Goal: Information Seeking & Learning: Learn about a topic

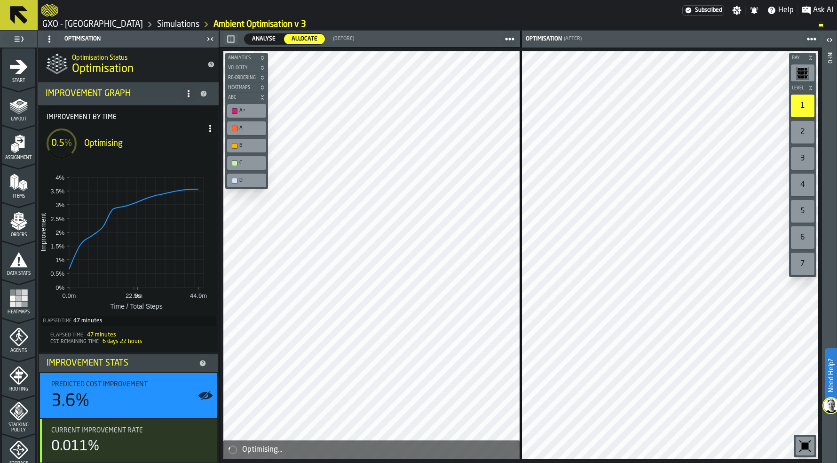
scroll to position [246, 0]
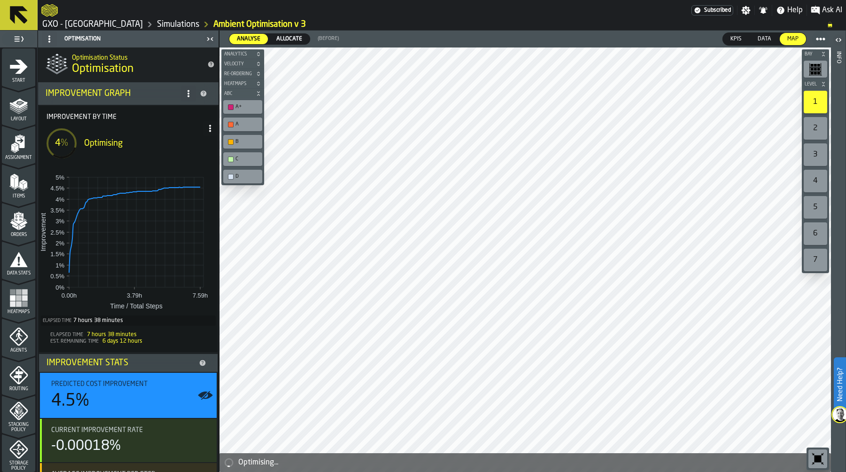
click at [206, 129] on icon at bounding box center [210, 129] width 8 height 8
click at [192, 146] on div "Show Run Options" at bounding box center [179, 147] width 62 height 11
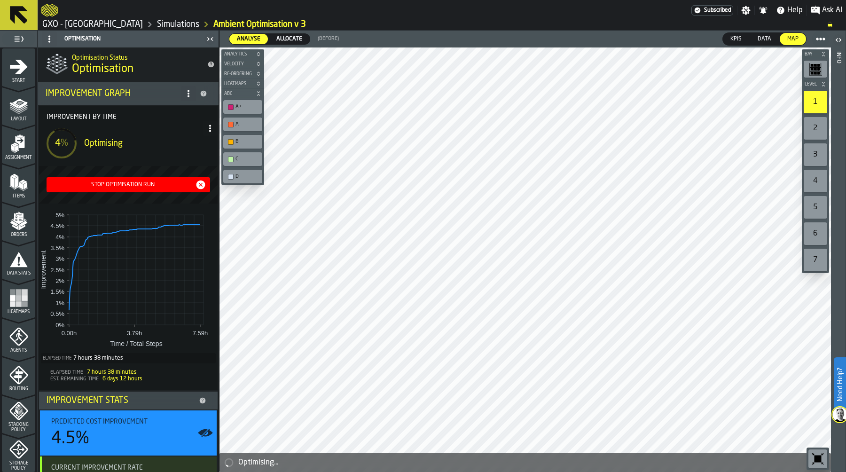
click at [142, 187] on div "Stop Optimisation Run" at bounding box center [122, 184] width 145 height 7
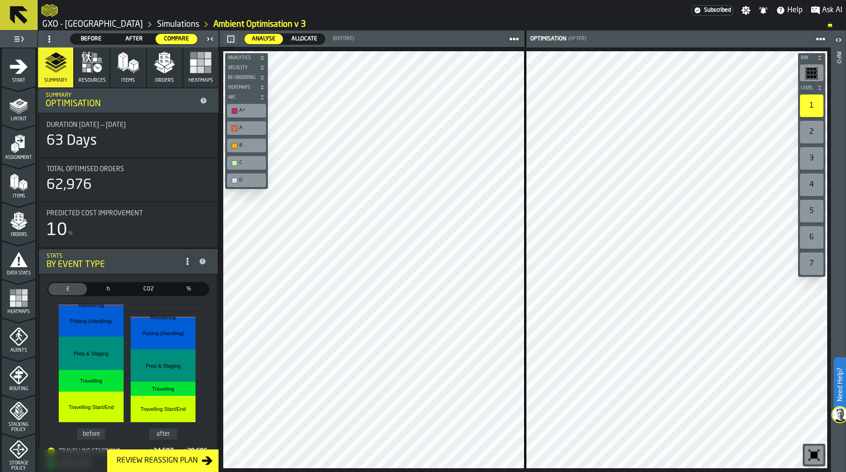
click at [305, 39] on span "Allocate" at bounding box center [304, 39] width 33 height 8
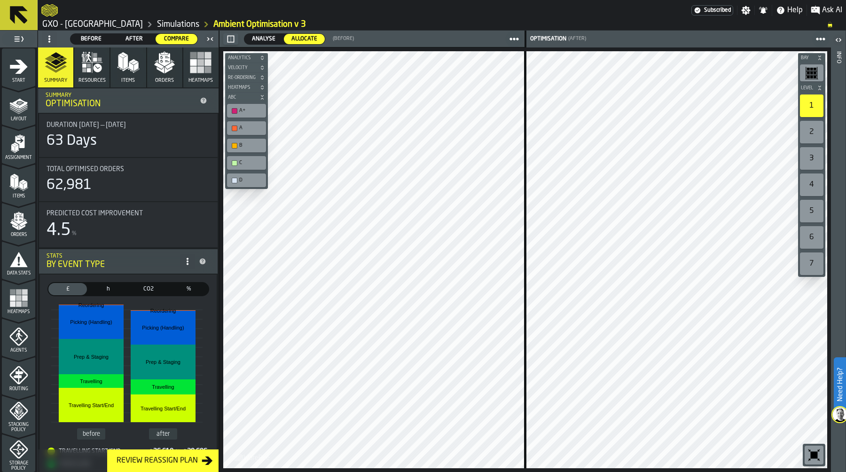
click at [192, 77] on button "Heatmaps" at bounding box center [200, 67] width 35 height 40
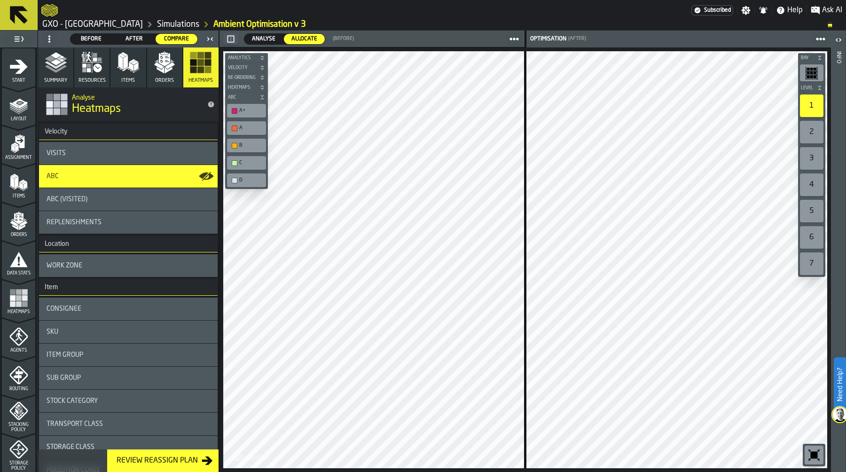
click at [133, 393] on div "Stock Category" at bounding box center [128, 401] width 179 height 23
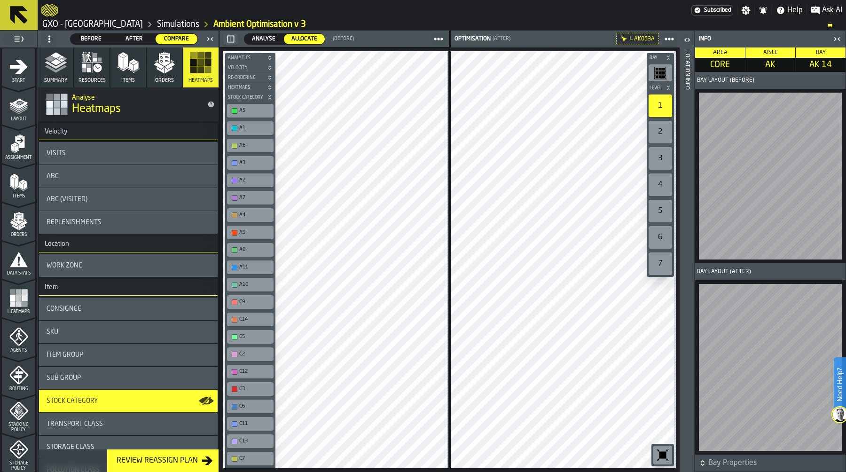
click at [686, 356] on div "Location Info" at bounding box center [687, 259] width 7 height 420
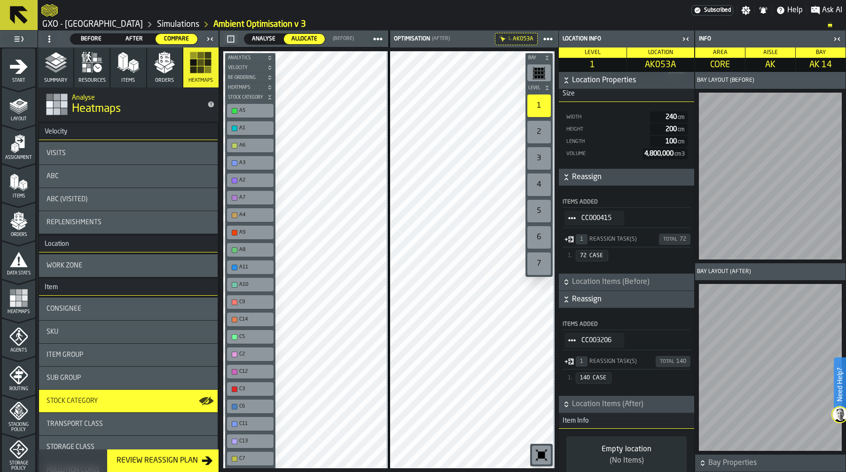
scroll to position [243, 0]
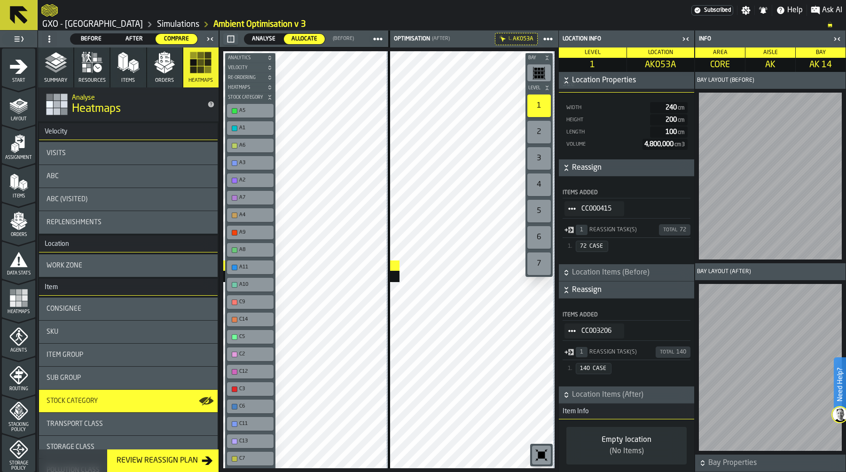
click at [344, 260] on div "Block ... Block ... Block ... Bay Level 1 2 3 4 5 6 7 M A K I N G W A R E H O U…" at bounding box center [389, 259] width 339 height 425
click at [569, 330] on circle "StatList-item-CC003206" at bounding box center [569, 331] width 3 height 3
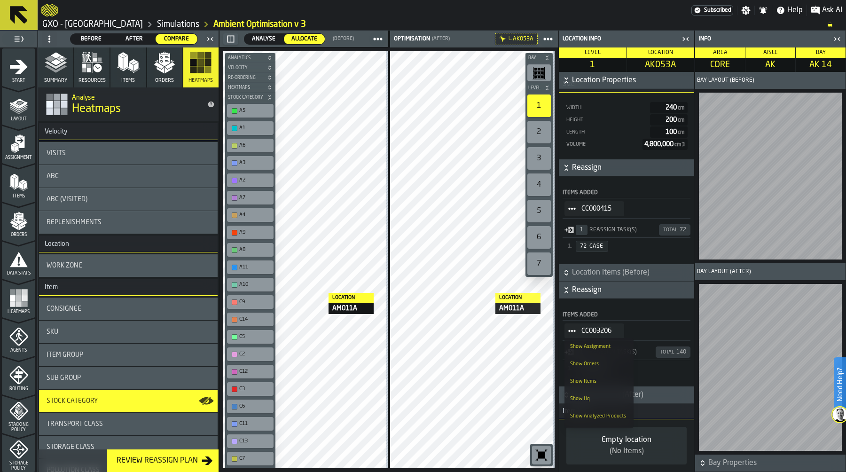
click at [591, 378] on div "Show Items" at bounding box center [599, 381] width 58 height 6
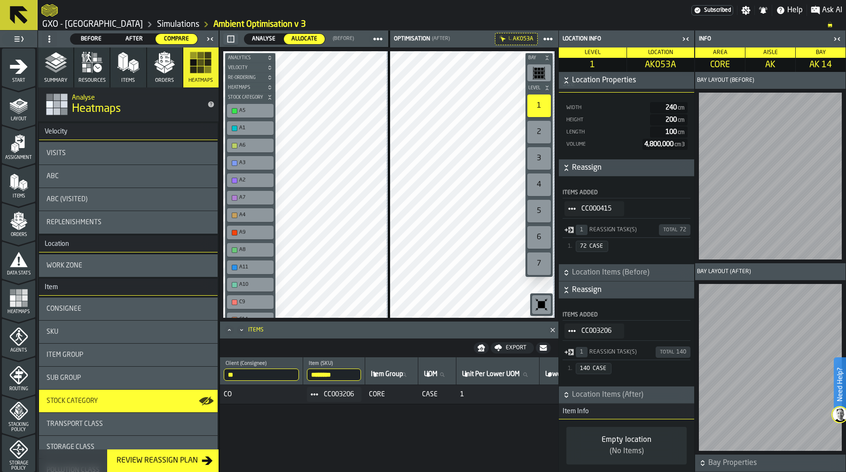
click at [212, 39] on icon "button-toggle-Close me" at bounding box center [212, 38] width 2 height 3
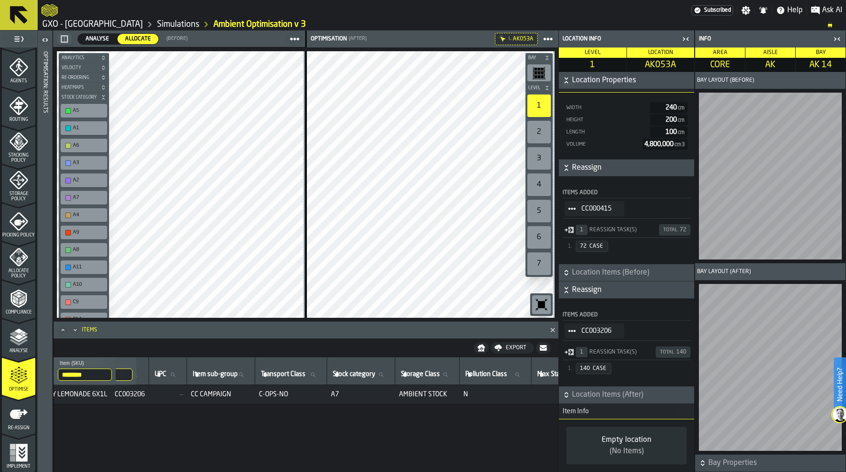
scroll to position [0, 667]
click at [574, 327] on icon "StatList-item-CC003201" at bounding box center [572, 331] width 8 height 8
click at [600, 379] on div "Show Items" at bounding box center [599, 381] width 58 height 6
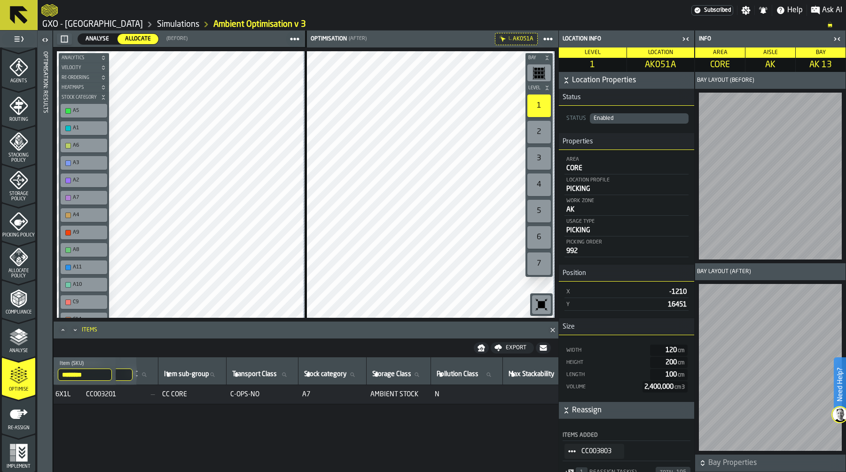
scroll to position [243, 0]
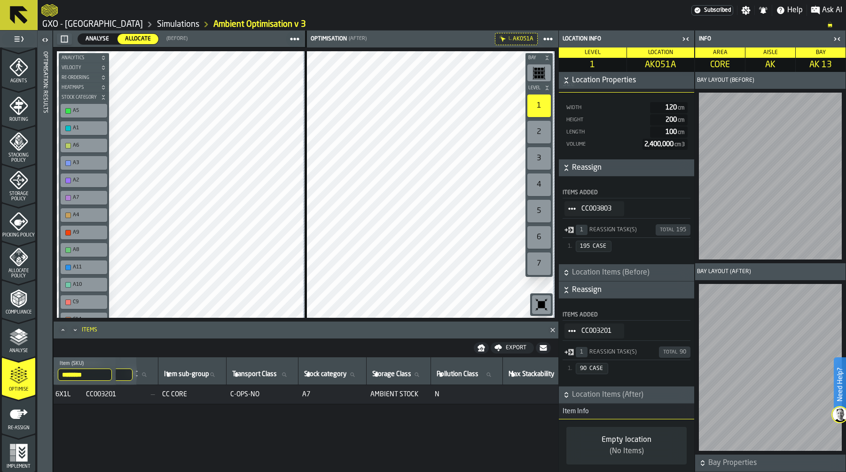
click at [571, 333] on icon "StatList-item-CC003201" at bounding box center [572, 331] width 8 height 8
click at [600, 381] on div "Show Items" at bounding box center [599, 381] width 58 height 6
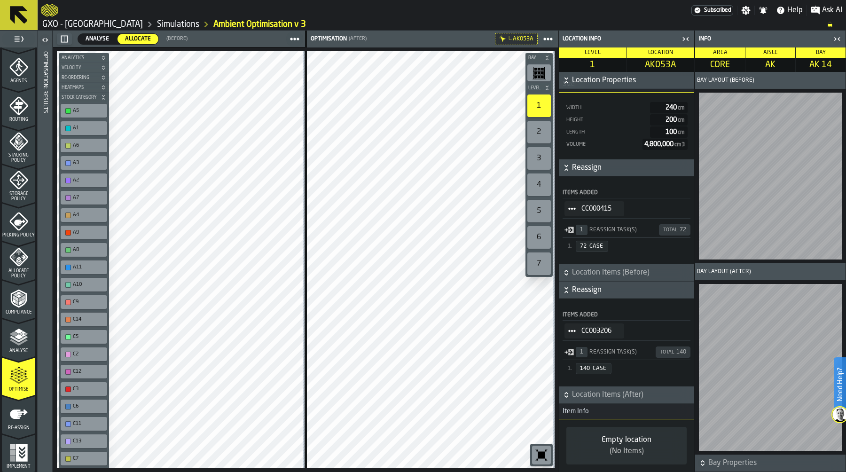
click at [573, 330] on circle "StatList-item-CC003206" at bounding box center [572, 331] width 3 height 3
click at [604, 382] on div "Show Items" at bounding box center [599, 381] width 58 height 6
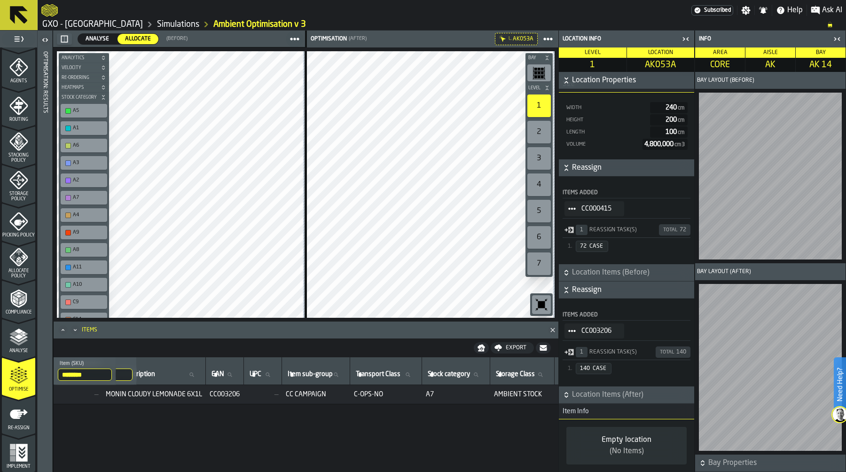
scroll to position [0, 638]
click at [686, 39] on icon "button-toggle-Close me" at bounding box center [685, 38] width 11 height 11
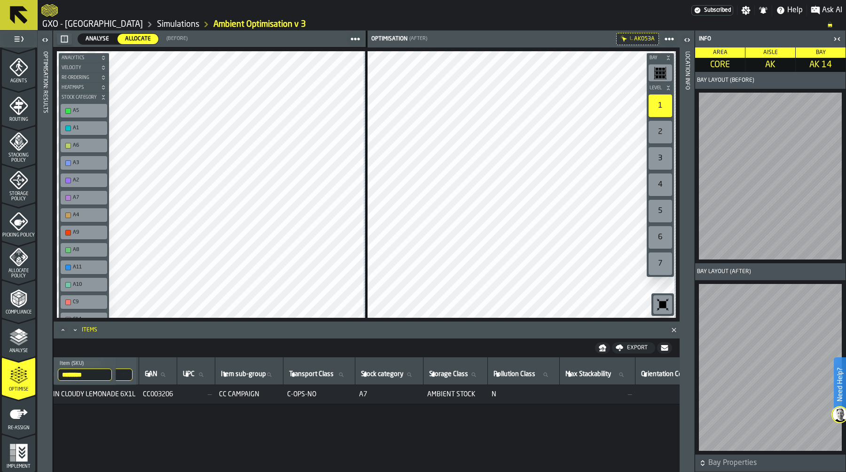
click at [836, 38] on icon "button-toggle-Close me" at bounding box center [837, 38] width 11 height 11
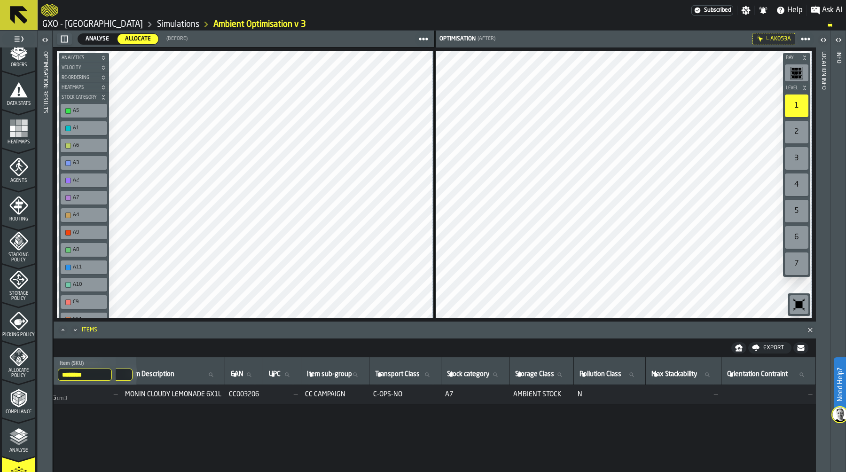
scroll to position [130, 0]
click at [17, 172] on rect "menu Heatmaps" at bounding box center [19, 174] width 6 height 6
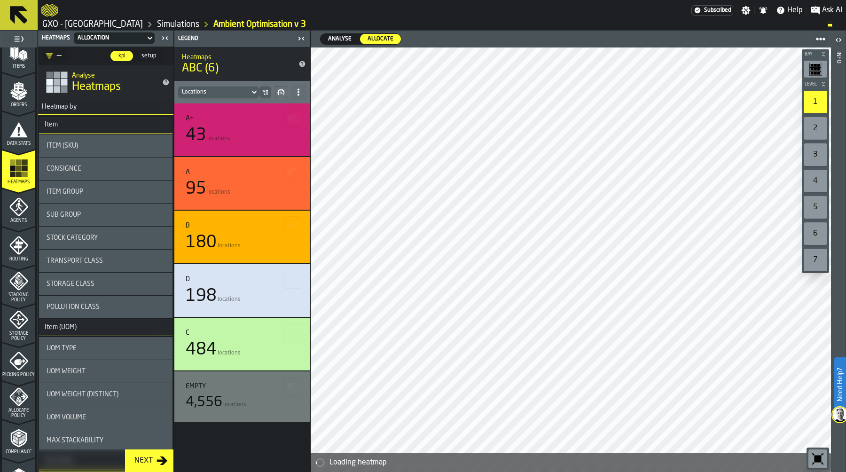
click at [143, 38] on div "Allocation" at bounding box center [109, 38] width 71 height 10
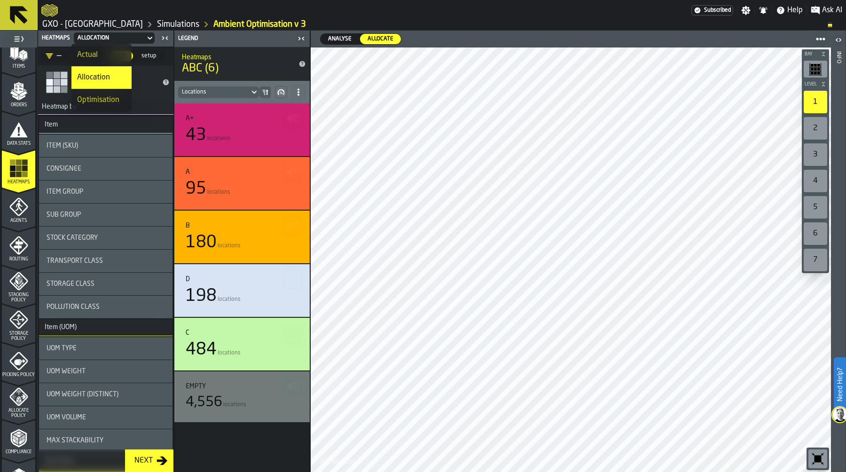
click at [111, 99] on div "Optimisation" at bounding box center [101, 99] width 49 height 11
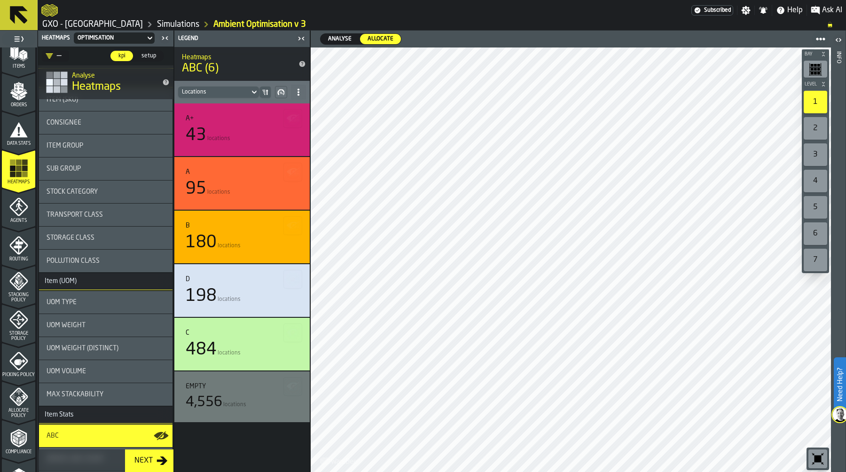
scroll to position [46, 0]
click at [92, 195] on span "Stock Category" at bounding box center [72, 193] width 51 height 8
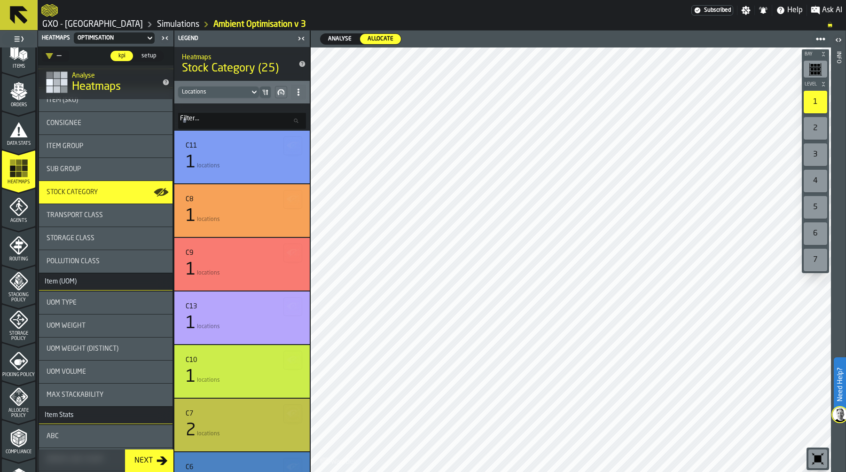
scroll to position [269, 0]
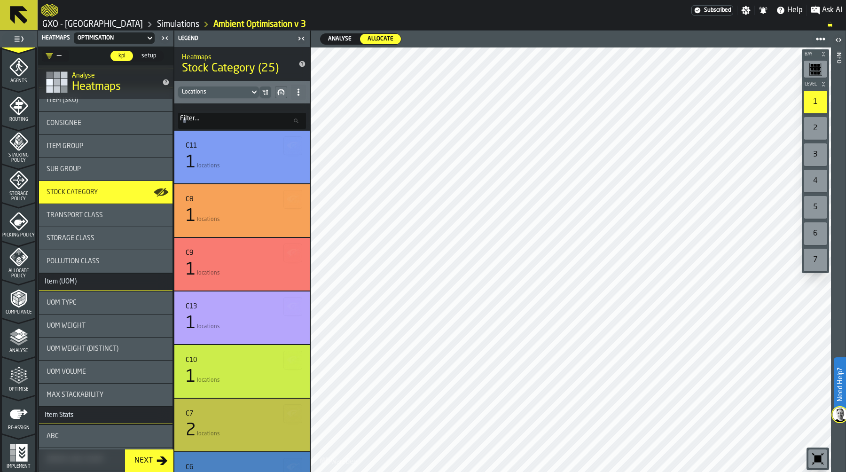
click at [11, 373] on icon "menu Optimise" at bounding box center [14, 372] width 7 height 10
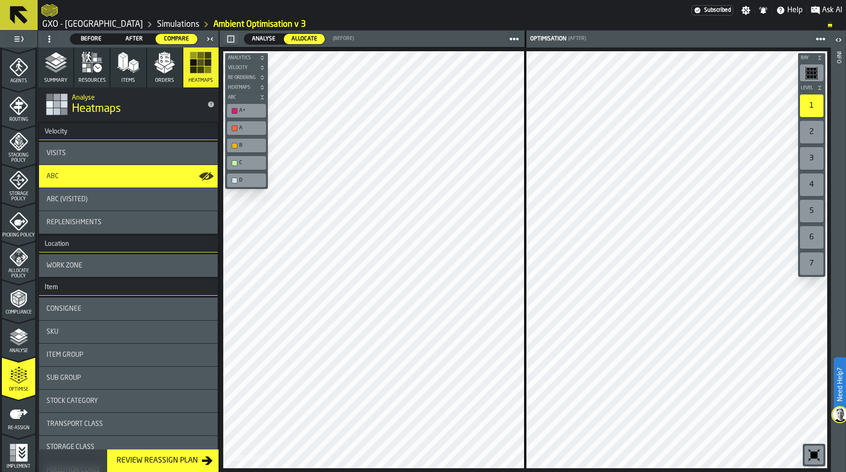
click at [80, 38] on span "Before" at bounding box center [91, 39] width 34 height 8
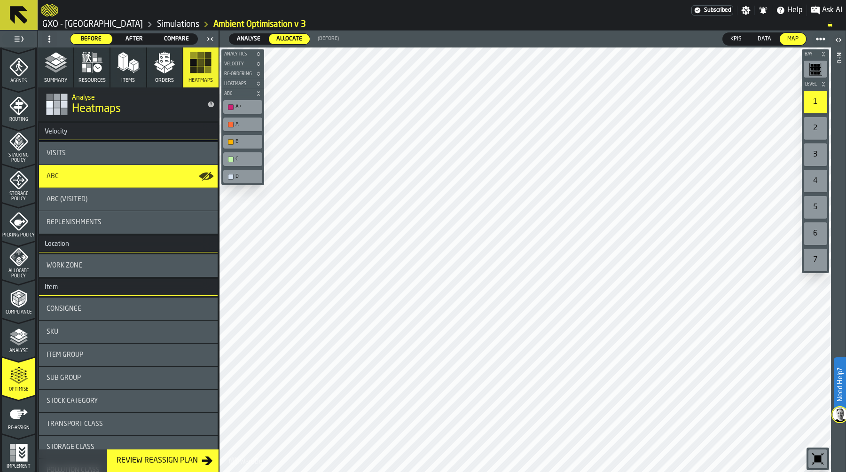
click at [54, 65] on icon "button" at bounding box center [56, 62] width 23 height 23
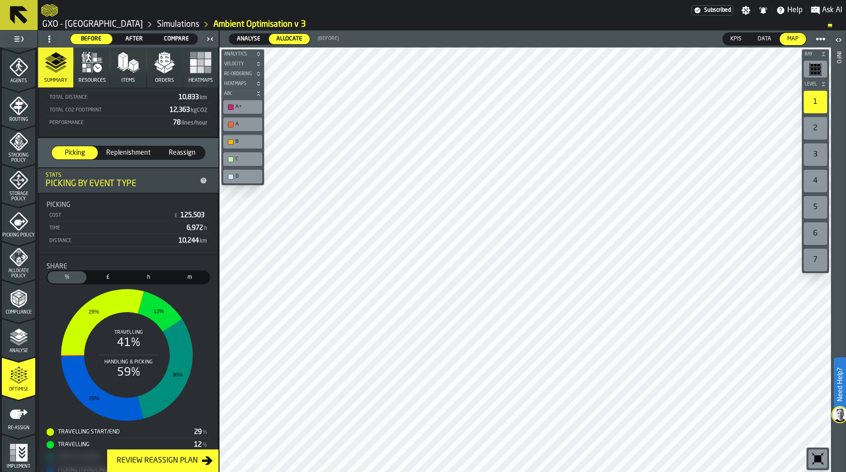
scroll to position [146, 0]
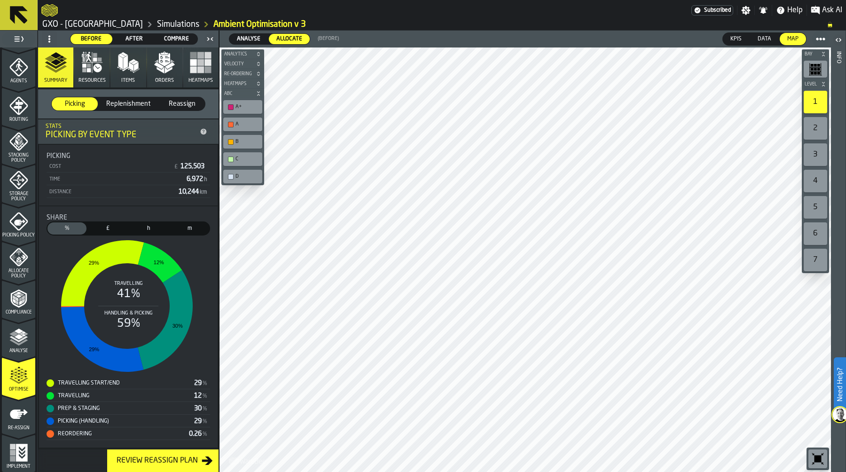
click at [176, 36] on span "Compare" at bounding box center [176, 39] width 34 height 8
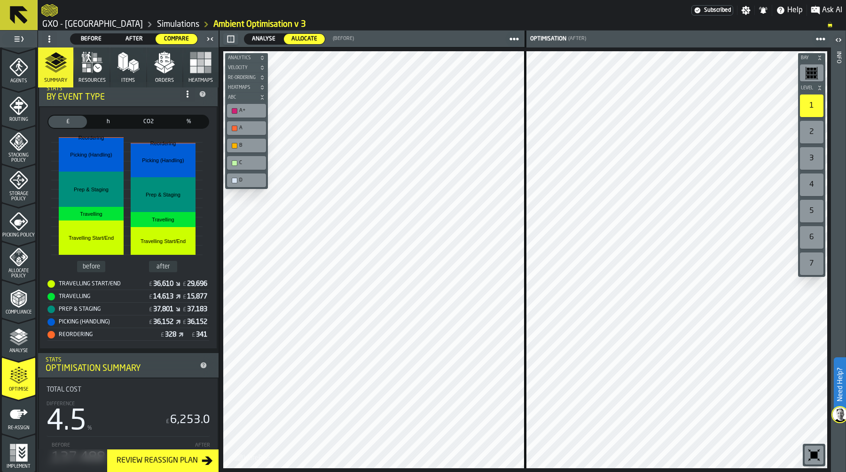
scroll to position [0, 0]
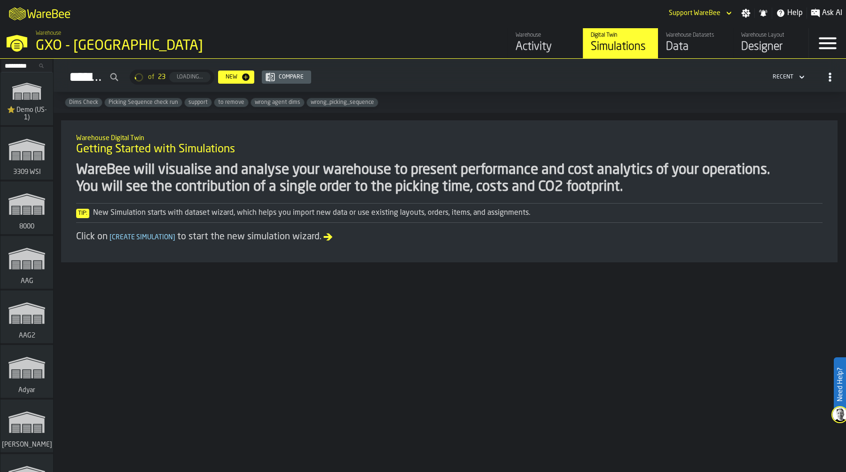
click at [14, 63] on input "Search..." at bounding box center [26, 66] width 49 height 10
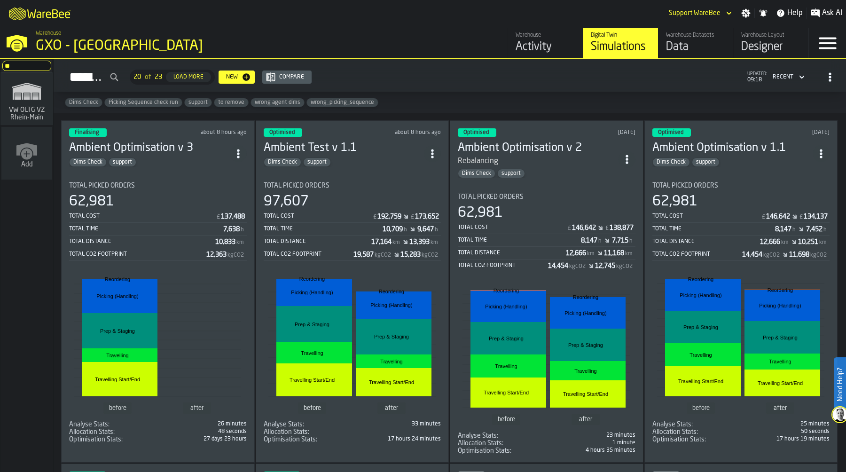
type input "**"
click at [25, 104] on icon "link-to-/wh/i/44979e6c-6f66-405e-9874-c1e29f02a54a/simulations" at bounding box center [26, 91] width 45 height 30
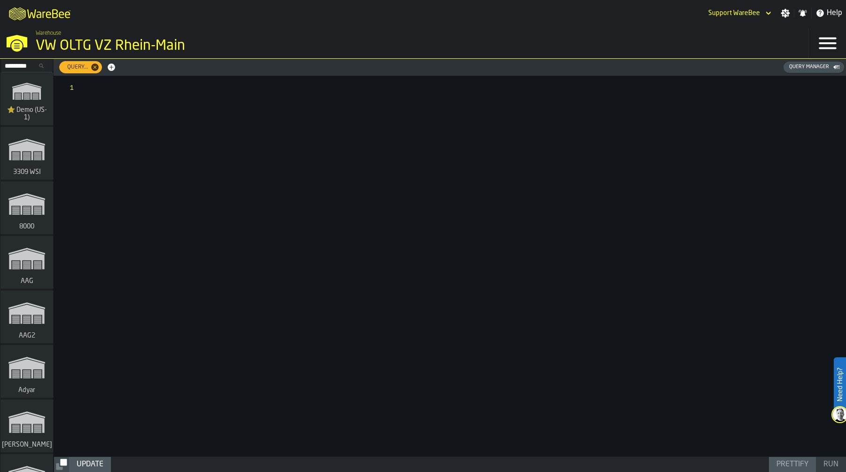
click at [823, 63] on div "Query Manager" at bounding box center [813, 67] width 55 height 8
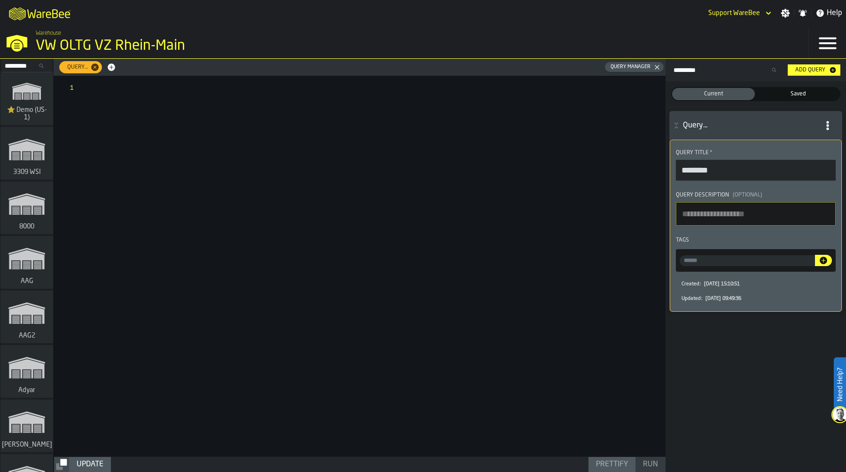
click at [783, 92] on span "Saved" at bounding box center [798, 94] width 79 height 8
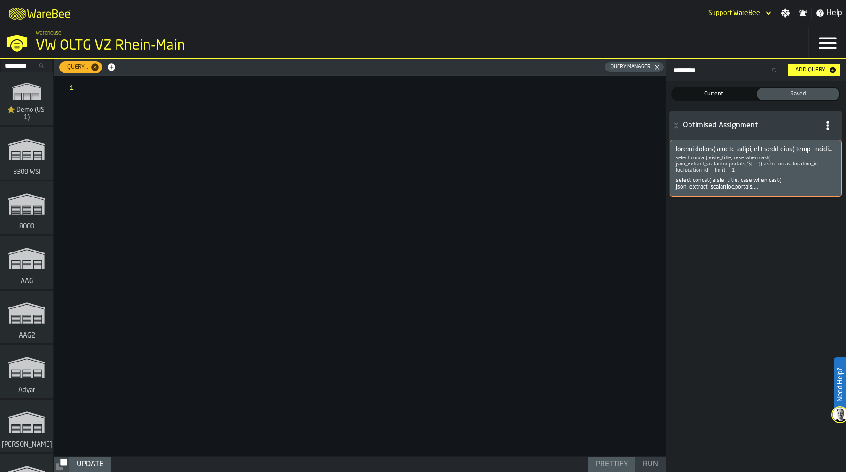
click at [745, 150] on span at bounding box center [756, 150] width 160 height 8
click at [708, 150] on span at bounding box center [756, 150] width 160 height 8
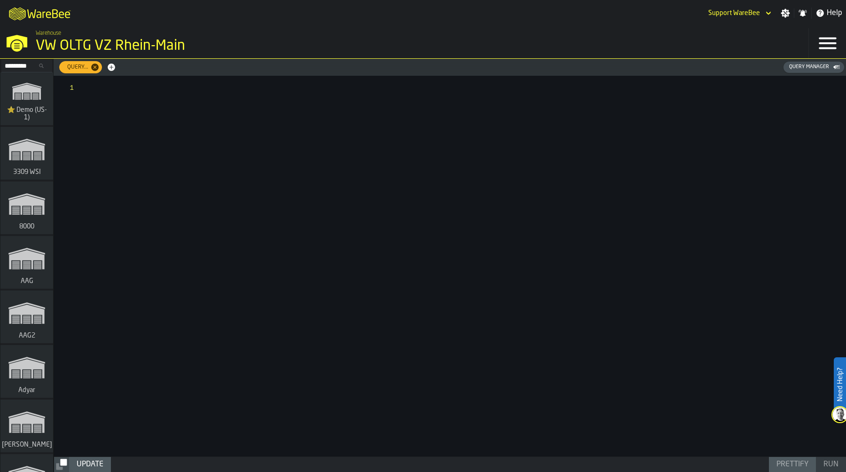
click at [804, 69] on div "Query Manager" at bounding box center [809, 67] width 47 height 6
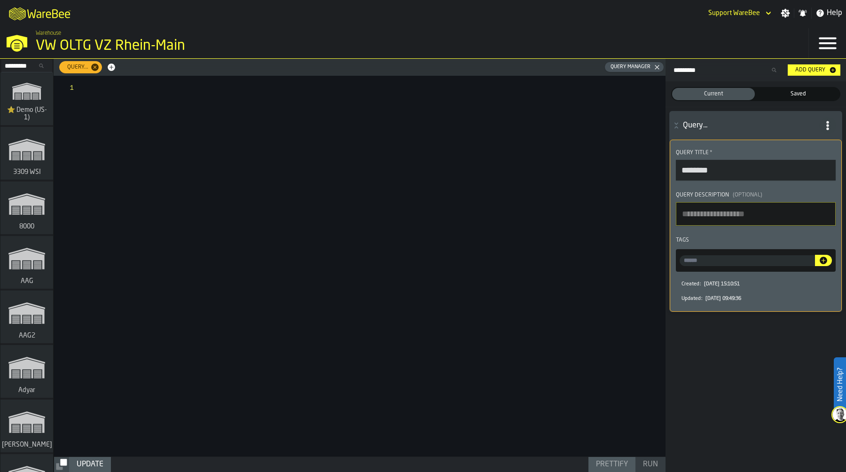
click at [803, 95] on span "Saved" at bounding box center [798, 94] width 79 height 8
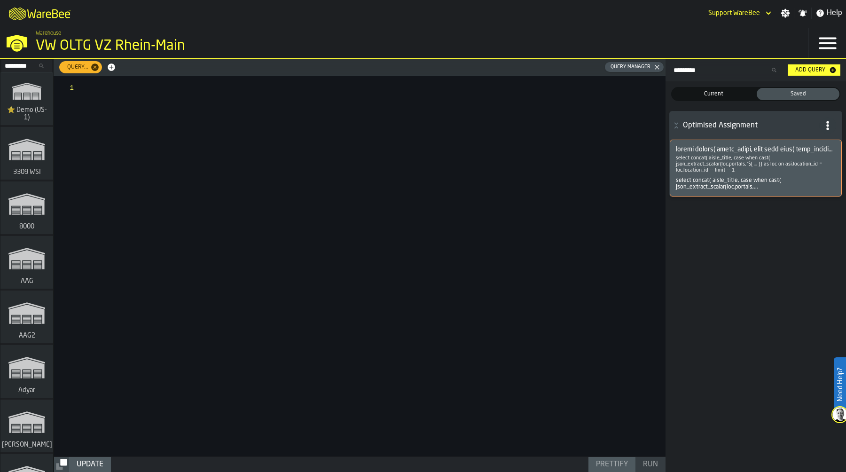
click at [750, 163] on p "select concat( aisle_title, case when cast( json_extract_scalar(loc.portals, '$…" at bounding box center [756, 164] width 160 height 18
click at [747, 148] on span at bounding box center [756, 150] width 160 height 8
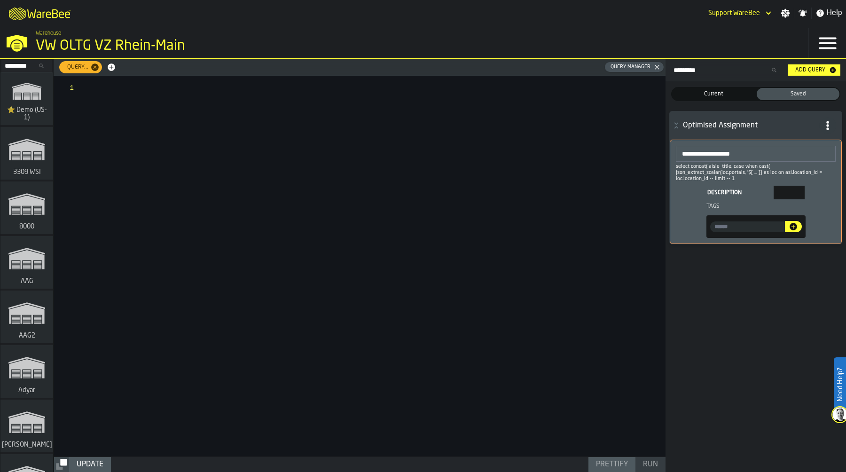
click at [747, 148] on input "**********" at bounding box center [756, 154] width 160 height 16
click at [732, 111] on div "**********" at bounding box center [755, 178] width 173 height 134
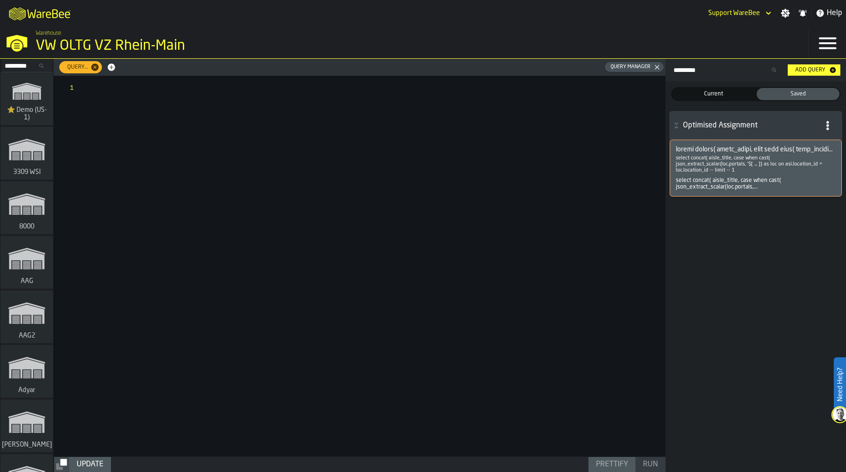
click at [731, 149] on span at bounding box center [756, 150] width 160 height 8
click at [729, 180] on div "select concat( aisle_title, case when cast( json_extract_scalar(loc.portals,..." at bounding box center [756, 183] width 160 height 13
click at [725, 96] on span "Current" at bounding box center [713, 94] width 79 height 8
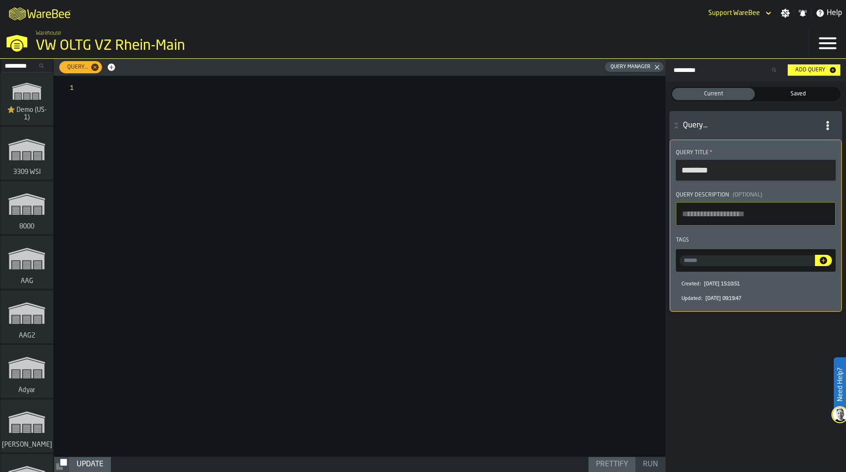
click at [797, 94] on span "Saved" at bounding box center [798, 94] width 79 height 8
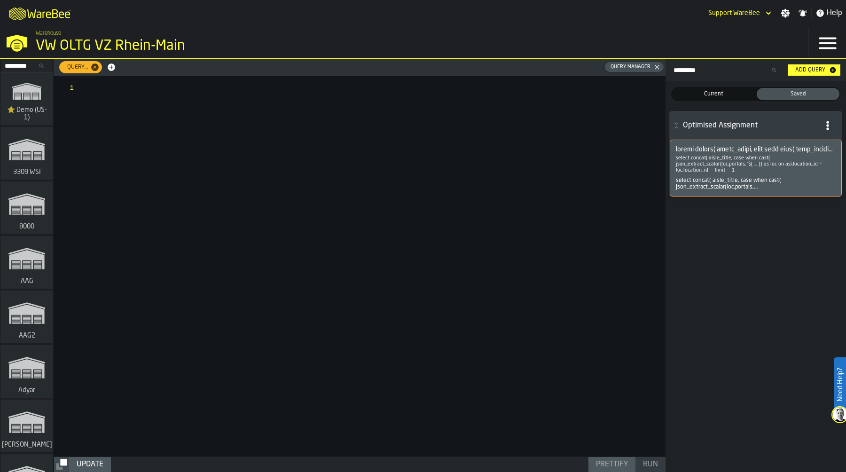
click at [748, 150] on span at bounding box center [756, 150] width 160 height 8
click at [467, 165] on div at bounding box center [376, 266] width 580 height 381
click at [103, 38] on div "VW OLTG VZ Rhein-Main" at bounding box center [163, 46] width 254 height 17
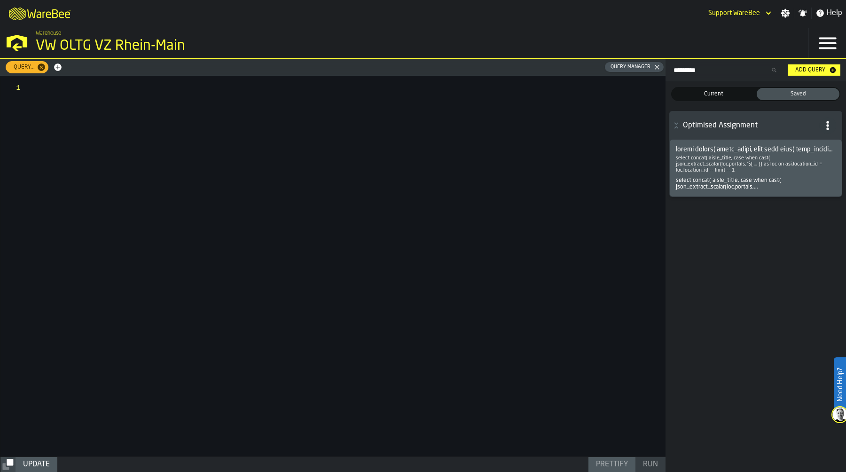
click at [103, 38] on div "VW OLTG VZ Rhein-Main" at bounding box center [163, 46] width 254 height 17
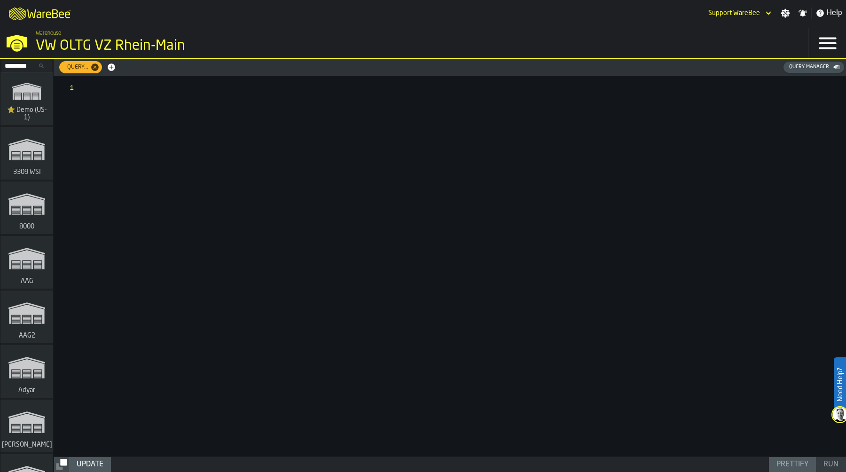
click at [811, 69] on div "Query Manager" at bounding box center [809, 67] width 47 height 6
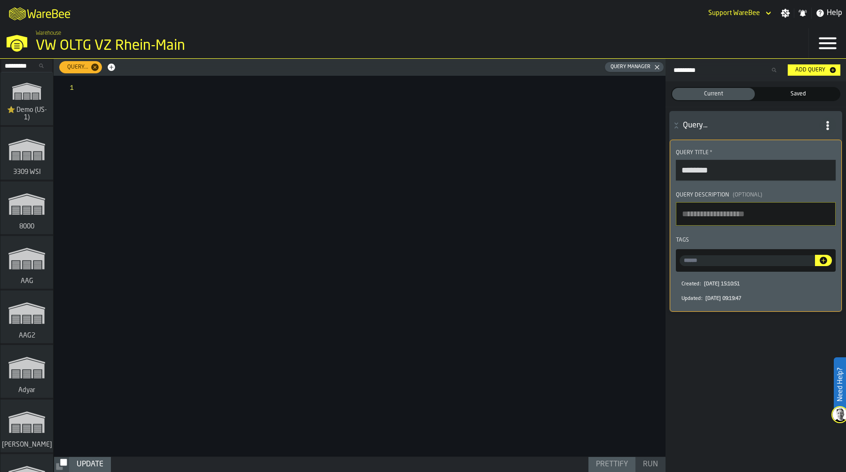
click at [799, 91] on span "Saved" at bounding box center [798, 94] width 79 height 8
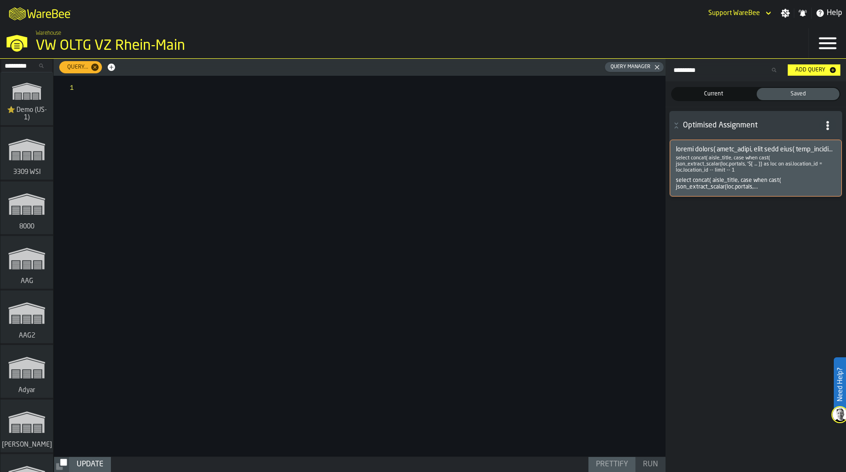
click at [770, 150] on span at bounding box center [756, 150] width 160 height 8
click at [834, 122] on span "button-" at bounding box center [827, 125] width 17 height 17
click at [812, 144] on div "Show Query" at bounding box center [808, 145] width 49 height 11
click at [764, 150] on span at bounding box center [756, 150] width 160 height 8
click at [760, 163] on p "select concat( aisle_title, case when cast( json_extract_scalar(loc.portals, '$…" at bounding box center [756, 164] width 160 height 18
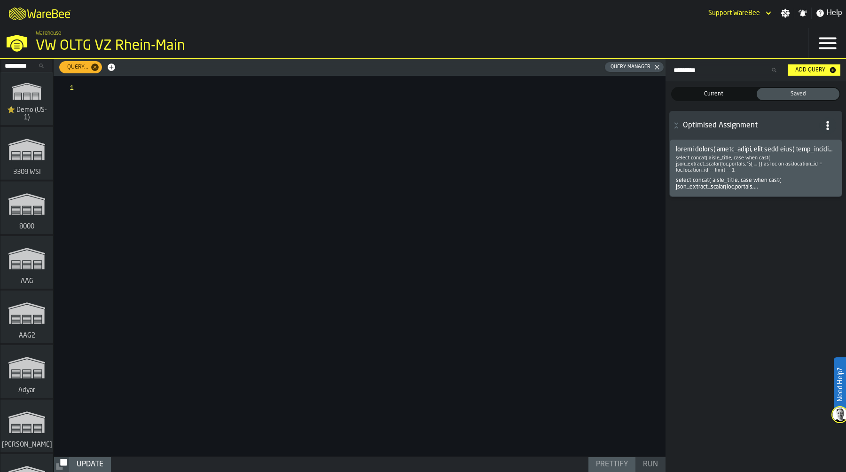
click at [828, 125] on circle "button-" at bounding box center [827, 125] width 2 height 2
click at [815, 165] on div "Edit Query" at bounding box center [808, 168] width 49 height 11
click at [796, 149] on span at bounding box center [756, 150] width 160 height 8
click at [737, 167] on p "select concat( aisle_title, case when cast( json_extract_scalar(loc.portals, '$…" at bounding box center [756, 164] width 160 height 18
click at [255, 136] on div at bounding box center [376, 266] width 580 height 381
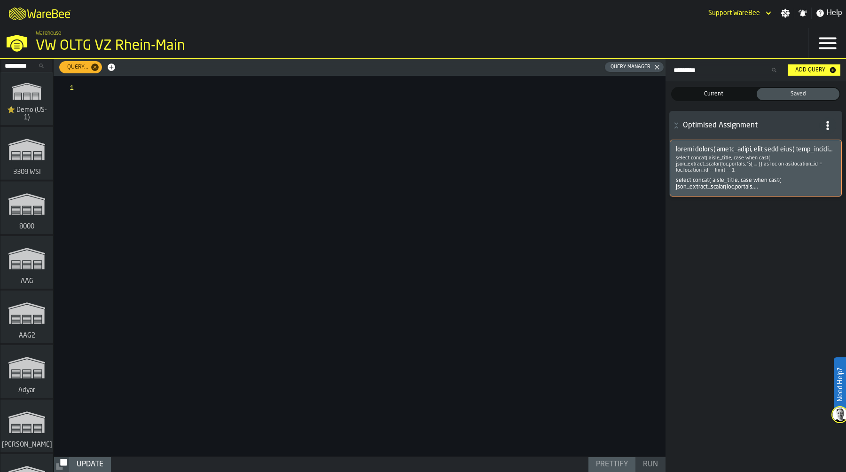
click at [765, 148] on span at bounding box center [756, 150] width 160 height 8
click at [300, 170] on div at bounding box center [376, 266] width 580 height 381
click at [715, 168] on p "select concat( aisle_title, case when cast( json_extract_scalar(loc.portals, '$…" at bounding box center [756, 164] width 160 height 18
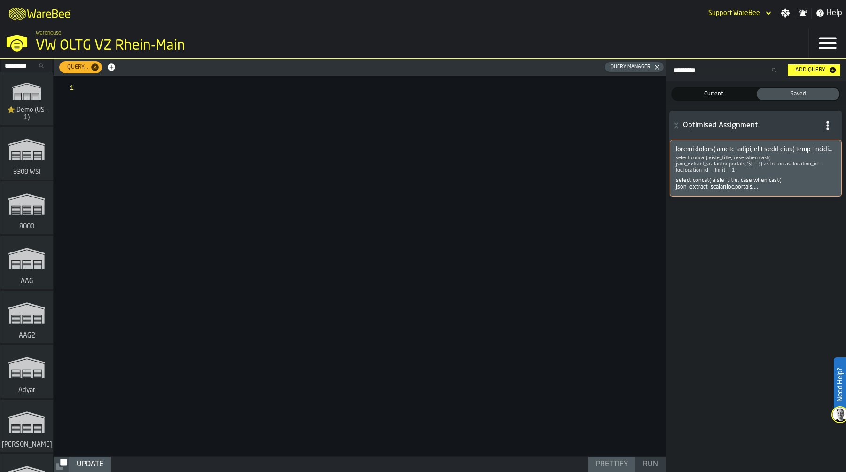
click at [715, 168] on p "select concat( aisle_title, case when cast( json_extract_scalar(loc.portals, '$…" at bounding box center [756, 164] width 160 height 18
click at [556, 468] on div "Update Prettify Run" at bounding box center [360, 464] width 612 height 15
click at [607, 212] on div at bounding box center [376, 266] width 580 height 381
click at [676, 156] on p "select concat( aisle_title, case when cast( json_extract_scalar(loc.portals, '$…" at bounding box center [756, 164] width 160 height 18
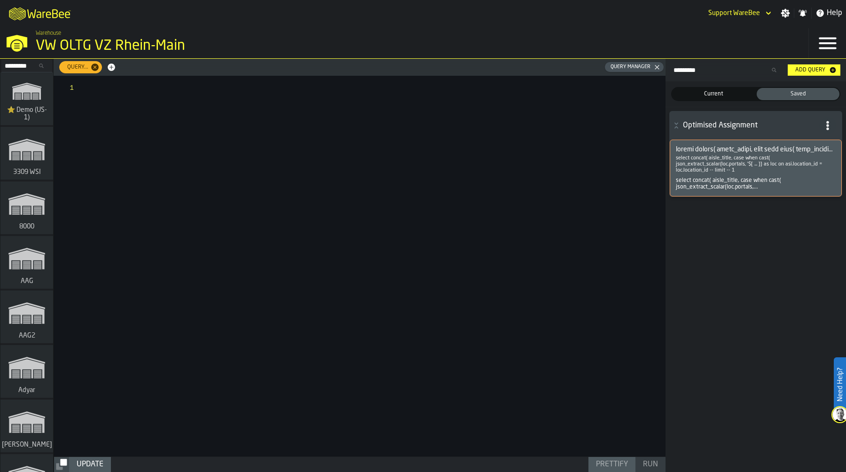
drag, startPoint x: 676, startPoint y: 158, endPoint x: 763, endPoint y: 197, distance: 95.1
click at [763, 197] on div "Optimised Assignment select concat( aisle_title, case when cast( json_extract_s…" at bounding box center [756, 154] width 181 height 94
click at [754, 181] on div "select concat( aisle_title, case when cast( json_extract_scalar(loc.portals,..." at bounding box center [756, 183] width 160 height 13
click at [768, 152] on span at bounding box center [756, 150] width 160 height 8
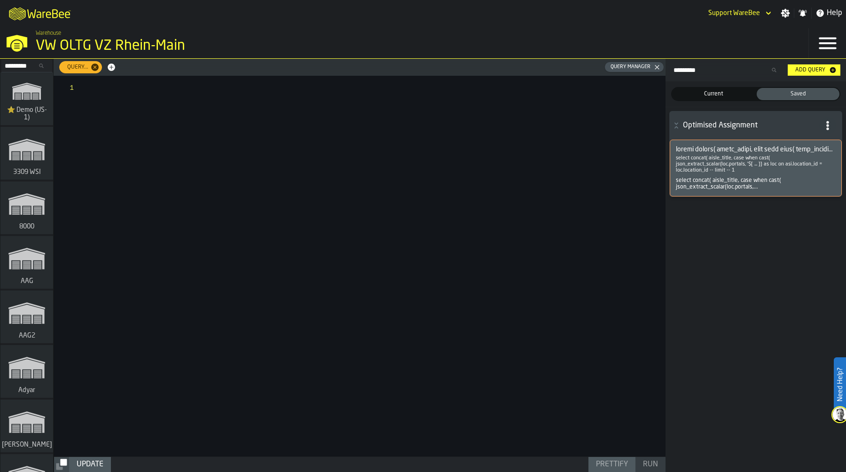
click at [767, 171] on p "select concat( aisle_title, case when cast( json_extract_scalar(loc.portals, '$…" at bounding box center [756, 164] width 160 height 18
click at [823, 125] on icon "button-" at bounding box center [827, 125] width 9 height 9
click at [806, 167] on div "Edit Query" at bounding box center [808, 168] width 49 height 11
drag, startPoint x: 747, startPoint y: 178, endPoint x: 690, endPoint y: 173, distance: 57.1
click at [690, 173] on div "select concat( aisle_title, case when cast( json_extract_scalar(loc.portals, '$…" at bounding box center [756, 168] width 172 height 57
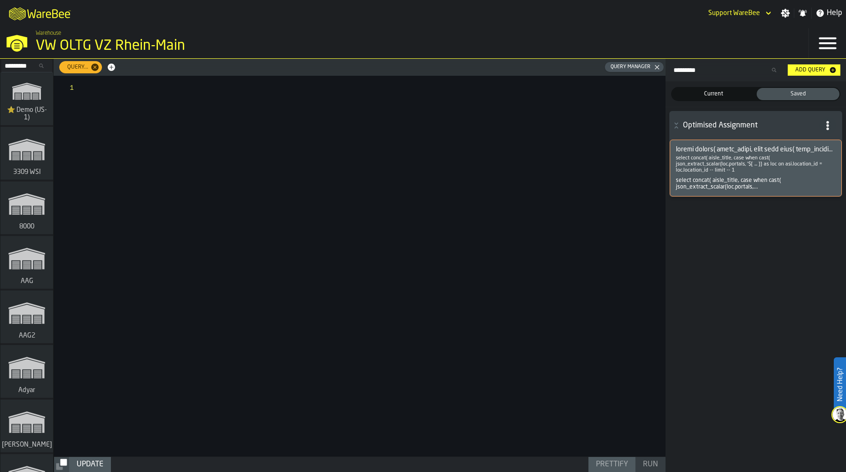
click at [690, 173] on div "select concat( aisle_title, case when cast( json_extract_scalar(loc.portals, '$…" at bounding box center [756, 168] width 172 height 57
click at [694, 147] on span at bounding box center [756, 150] width 160 height 8
click at [810, 71] on div "Add Query" at bounding box center [811, 70] width 38 height 7
click at [305, 124] on div at bounding box center [376, 266] width 580 height 381
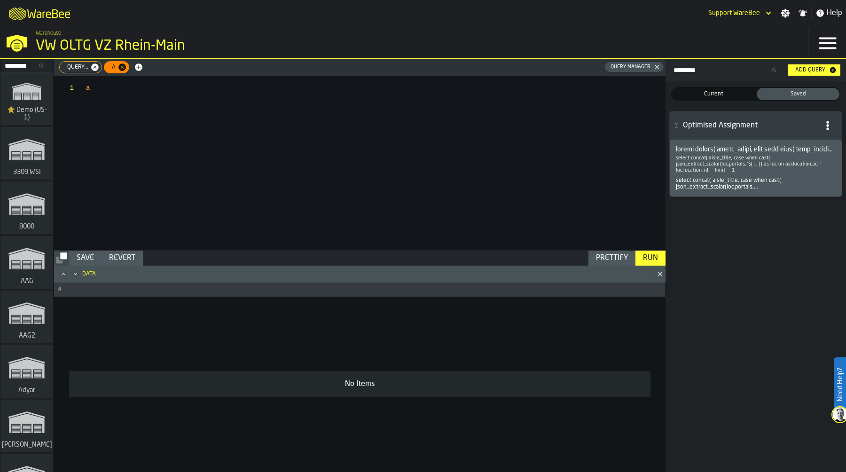
click at [127, 94] on div "a" at bounding box center [376, 163] width 580 height 174
type textarea "******"
click at [110, 66] on span "a" at bounding box center [111, 67] width 11 height 7
drag, startPoint x: 129, startPoint y: 90, endPoint x: 80, endPoint y: 91, distance: 49.4
click at [86, 91] on div "asfsaf" at bounding box center [376, 163] width 580 height 174
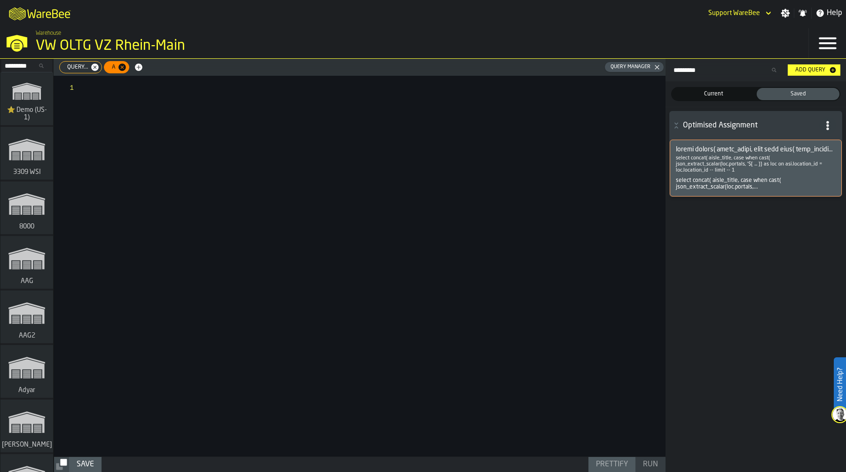
click at [701, 148] on span at bounding box center [756, 150] width 160 height 8
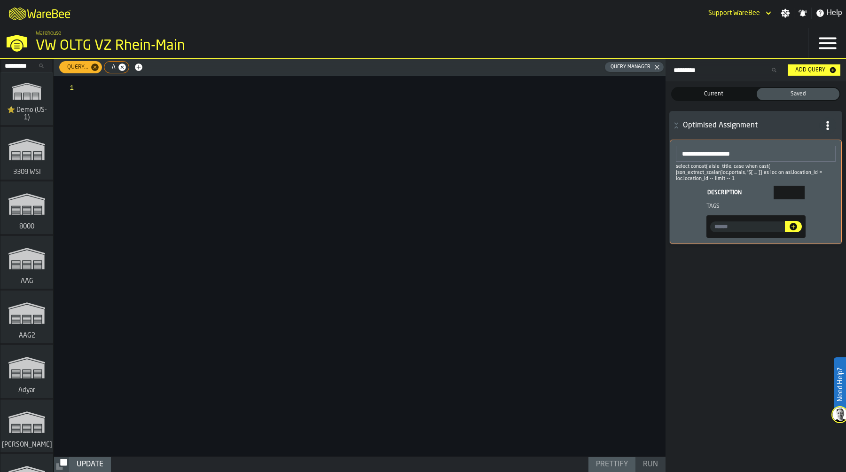
click at [701, 148] on input "**********" at bounding box center [756, 154] width 160 height 16
click at [131, 124] on div at bounding box center [376, 266] width 580 height 381
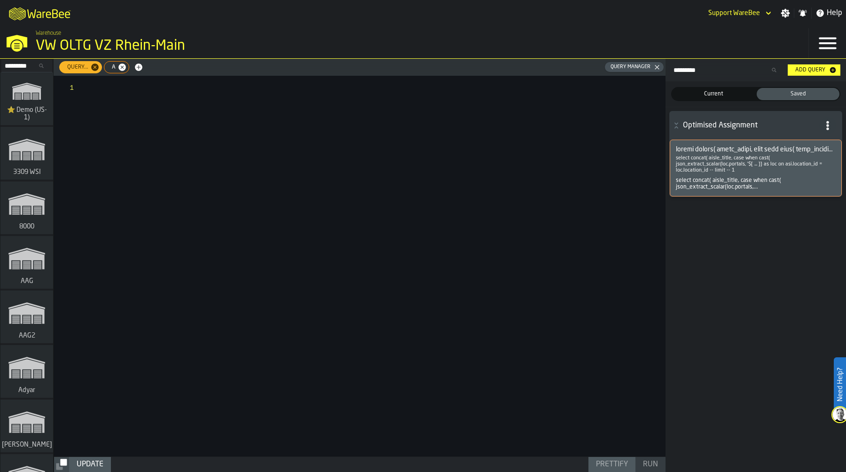
click at [702, 150] on span at bounding box center [756, 150] width 160 height 8
click at [830, 124] on icon "button-" at bounding box center [827, 125] width 9 height 9
click at [817, 140] on li "Show Query" at bounding box center [808, 145] width 60 height 23
click at [826, 123] on icon "button-" at bounding box center [827, 125] width 9 height 9
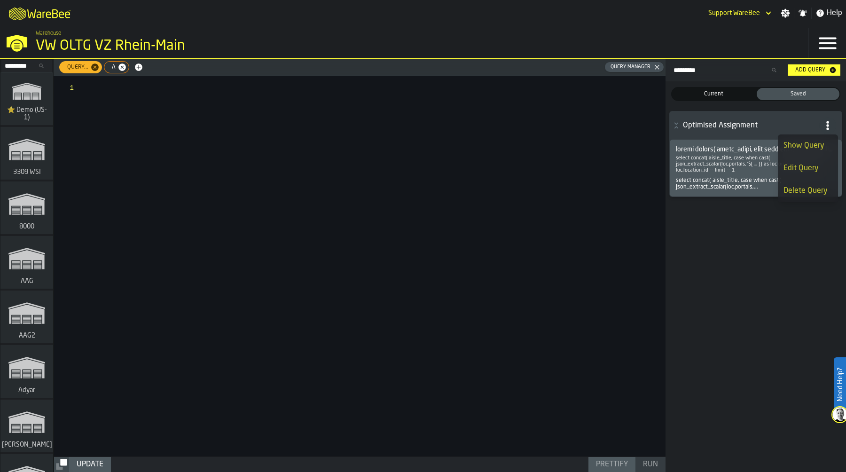
click at [811, 143] on div "Show Query" at bounding box center [808, 145] width 49 height 11
click at [504, 126] on div at bounding box center [376, 266] width 580 height 381
click at [831, 129] on icon "button-" at bounding box center [827, 125] width 9 height 9
click at [818, 145] on div "Show Query" at bounding box center [808, 145] width 49 height 11
click at [814, 152] on span at bounding box center [756, 150] width 160 height 8
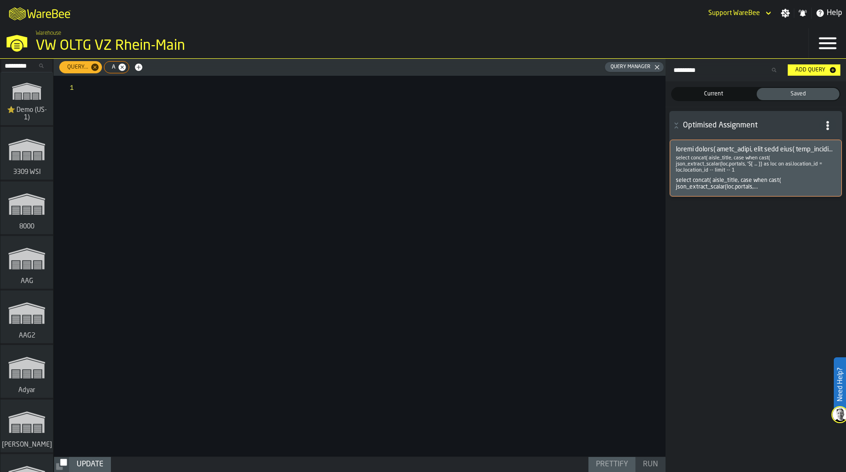
click at [814, 152] on span at bounding box center [756, 150] width 160 height 8
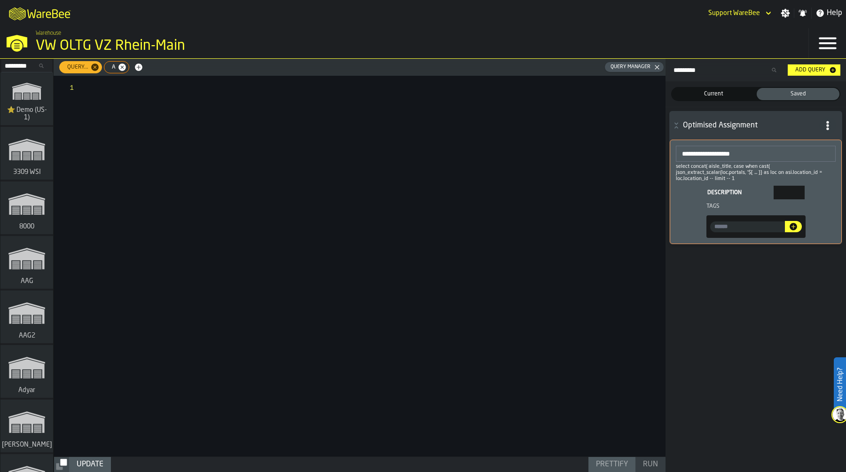
click at [814, 152] on input "**********" at bounding box center [756, 154] width 160 height 16
click at [565, 150] on div at bounding box center [376, 266] width 580 height 381
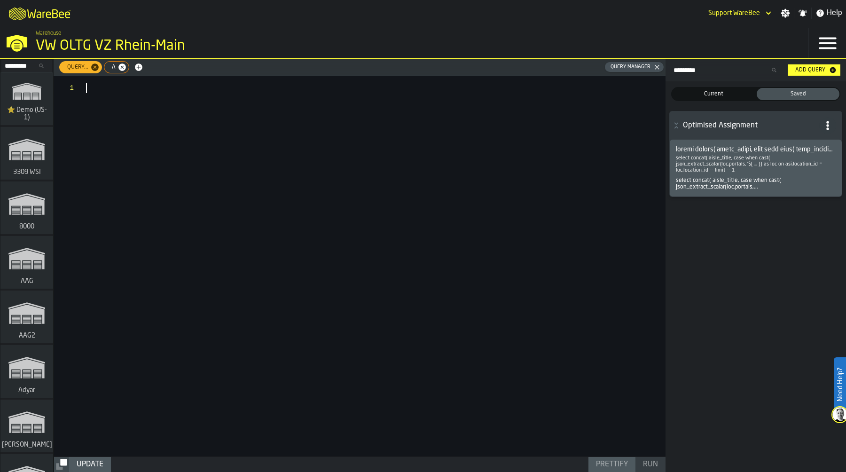
click at [656, 67] on icon "button-Query Manager" at bounding box center [657, 67] width 6 height 6
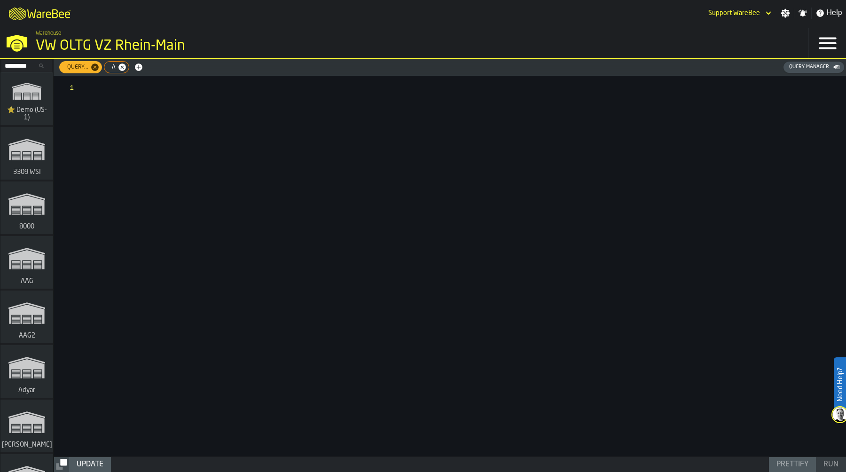
click at [656, 67] on div "Query... a Query Manager" at bounding box center [451, 67] width 785 height 13
click at [797, 64] on div "Query Manager" at bounding box center [813, 67] width 55 height 8
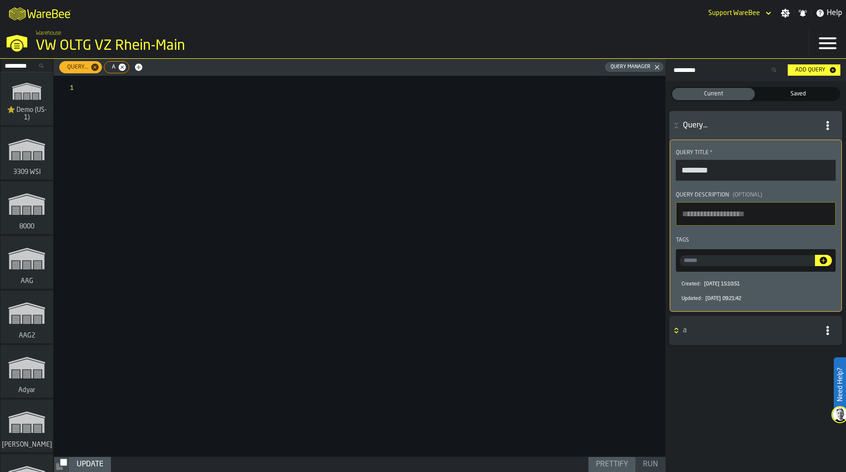
click at [809, 92] on span "Saved" at bounding box center [798, 94] width 79 height 8
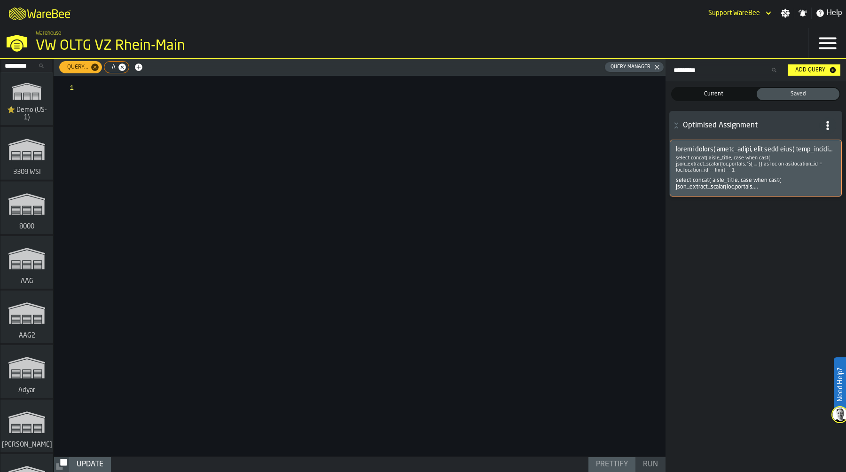
click at [766, 147] on span at bounding box center [756, 150] width 160 height 8
click at [694, 168] on p "select concat( aisle_title, case when cast( json_extract_scalar(loc.portals, '$…" at bounding box center [756, 164] width 160 height 18
click at [491, 124] on div at bounding box center [376, 266] width 580 height 381
click at [217, 124] on div at bounding box center [376, 266] width 580 height 381
click at [120, 64] on icon "button-" at bounding box center [122, 67] width 8 height 8
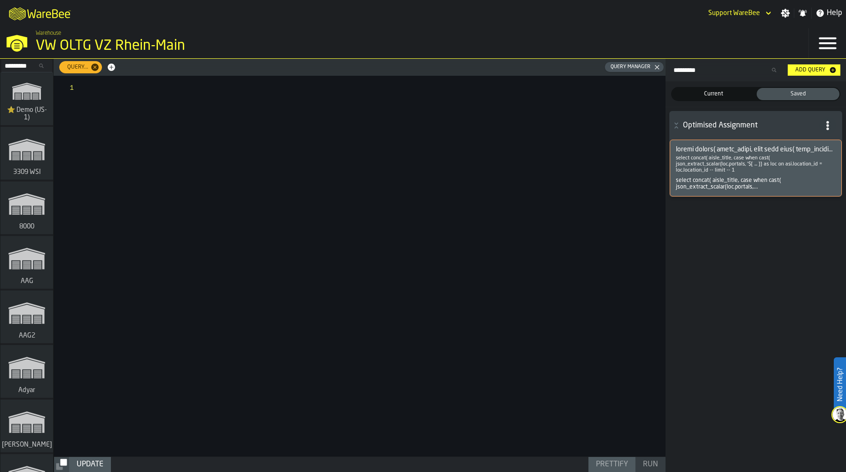
click at [749, 148] on span at bounding box center [756, 150] width 160 height 8
click at [741, 165] on p "select concat( aisle_title, case when cast( json_extract_scalar(loc.portals, '$…" at bounding box center [756, 164] width 160 height 18
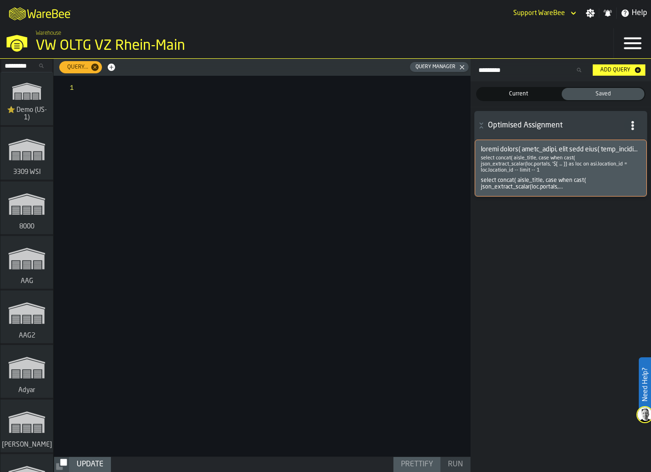
click at [562, 147] on span at bounding box center [561, 150] width 160 height 8
click at [563, 161] on p "select concat( aisle_title, case when cast( json_extract_scalar(loc.portals, '$…" at bounding box center [561, 164] width 160 height 18
click at [529, 157] on p "select concat( aisle_title, case when cast( json_extract_scalar(loc.portals, '$…" at bounding box center [561, 164] width 160 height 18
click at [493, 154] on div "select concat( aisle_title, case when cast( json_extract_scalar(loc.portals, '$…" at bounding box center [561, 160] width 160 height 28
drag, startPoint x: 576, startPoint y: 185, endPoint x: 506, endPoint y: 147, distance: 79.7
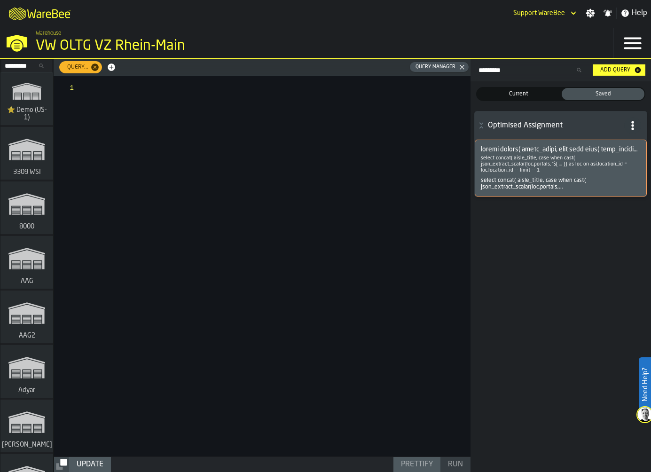
click at [506, 148] on div "select concat( aisle_title, case when cast( json_extract_scalar(loc.portals, '$…" at bounding box center [561, 168] width 172 height 57
click at [543, 155] on div "select concat( aisle_title, case when cast( json_extract_scalar(loc.portals, '$…" at bounding box center [561, 160] width 160 height 28
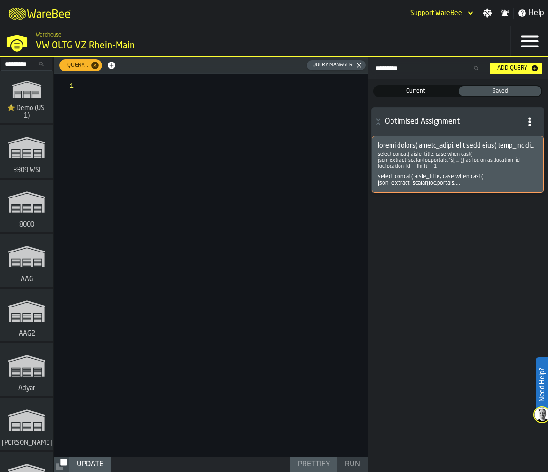
click at [408, 155] on p "select concat( aisle_title, case when cast( json_extract_scalar(loc.portals, '$…" at bounding box center [458, 160] width 160 height 18
click at [174, 150] on div at bounding box center [227, 265] width 282 height 383
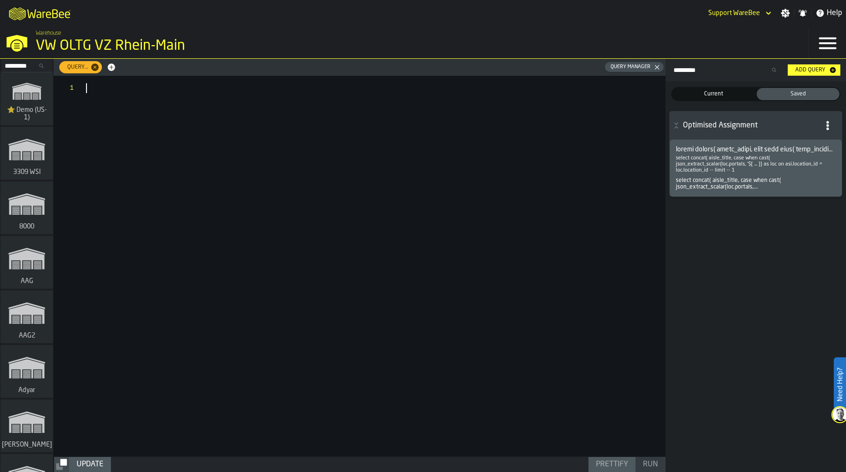
click at [226, 110] on div at bounding box center [376, 266] width 580 height 381
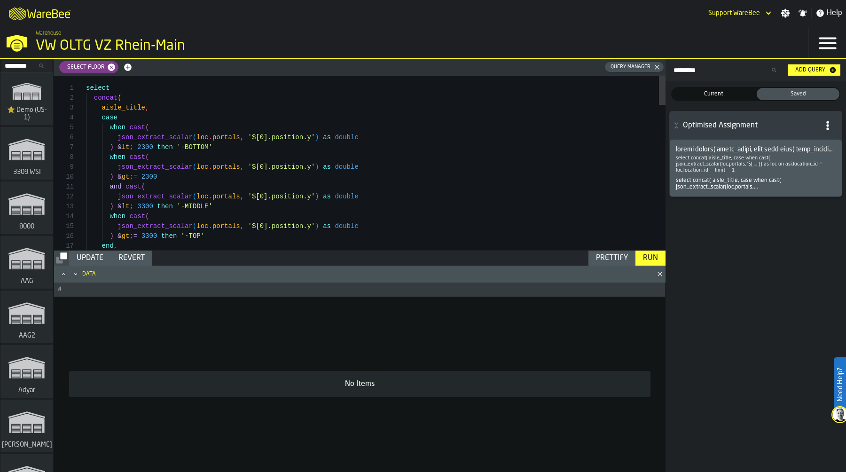
click at [654, 257] on div "Run" at bounding box center [650, 257] width 23 height 11
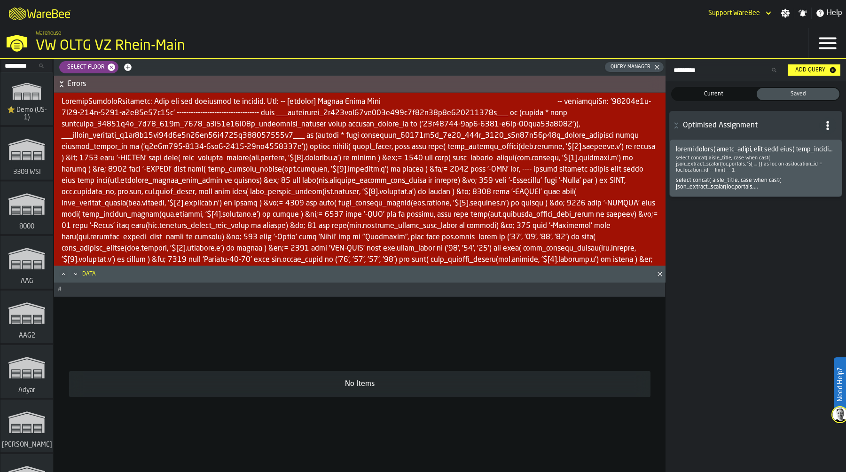
click at [289, 142] on div at bounding box center [360, 232] width 612 height 278
click at [59, 85] on icon "button-" at bounding box center [61, 83] width 9 height 9
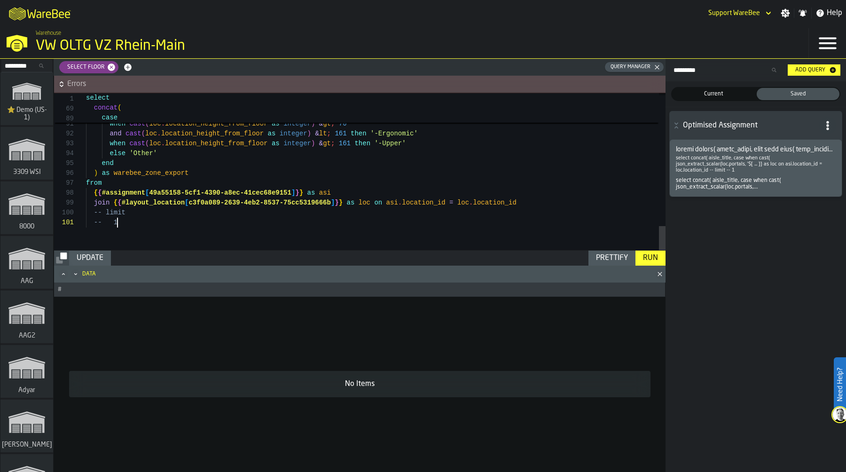
drag, startPoint x: 140, startPoint y: 227, endPoint x: 81, endPoint y: 143, distance: 102.5
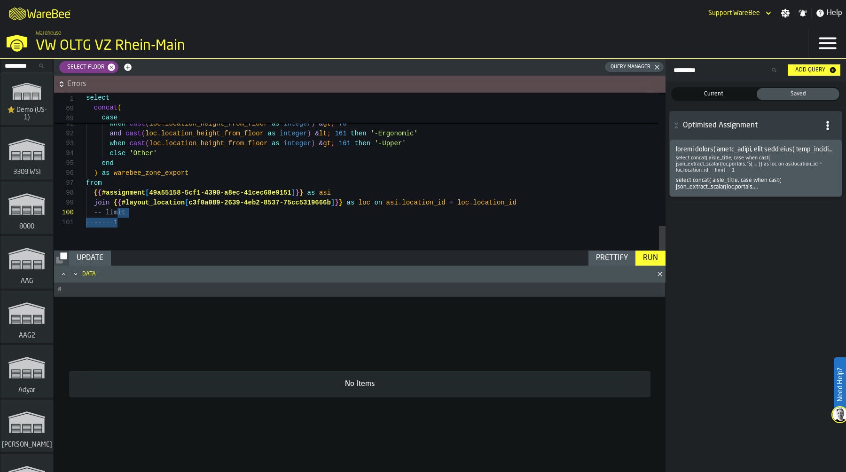
scroll to position [0, 0]
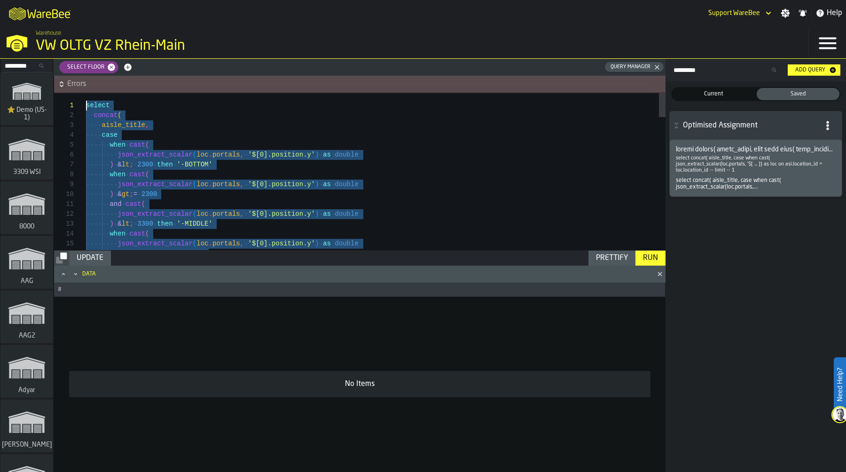
drag, startPoint x: 524, startPoint y: 201, endPoint x: 84, endPoint y: 109, distance: 449.5
type textarea "******** ********"
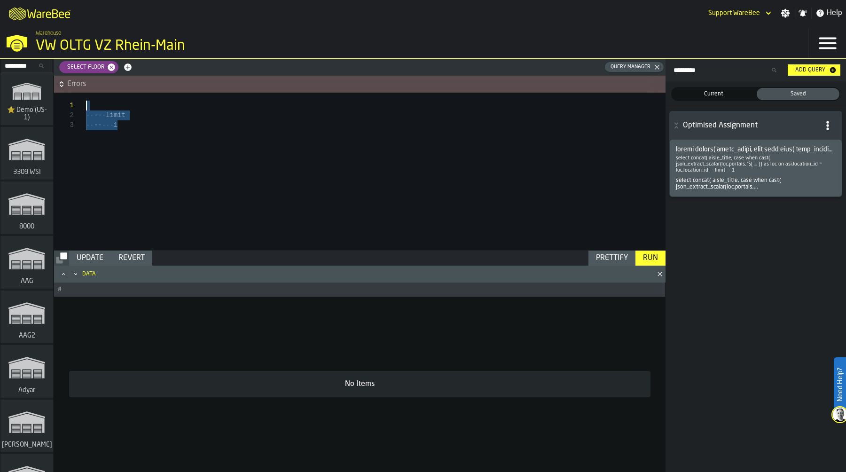
drag, startPoint x: 193, startPoint y: 161, endPoint x: 43, endPoint y: 57, distance: 182.1
click at [86, 93] on div "-- limit -- 1" at bounding box center [376, 171] width 580 height 157
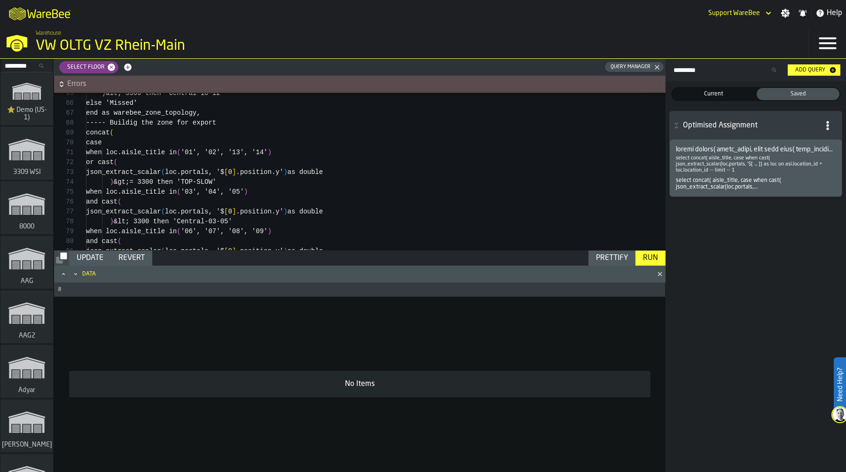
scroll to position [79, 0]
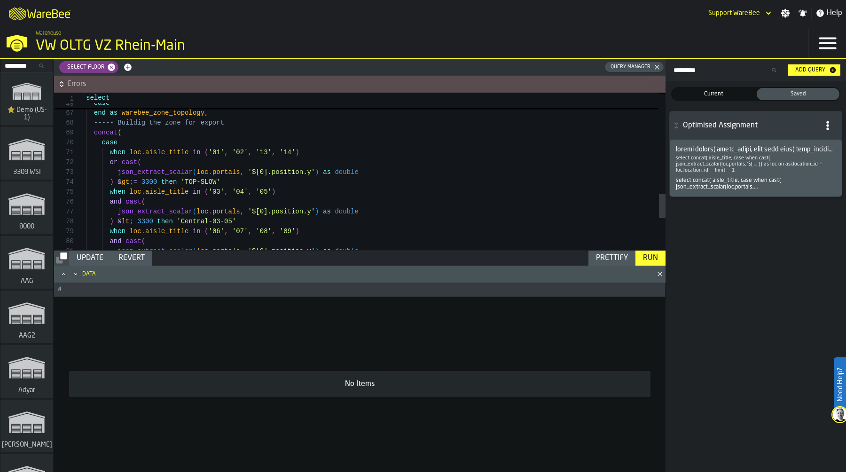
click at [612, 255] on div "Prettify" at bounding box center [611, 257] width 39 height 11
click at [656, 259] on div "Run" at bounding box center [650, 257] width 23 height 11
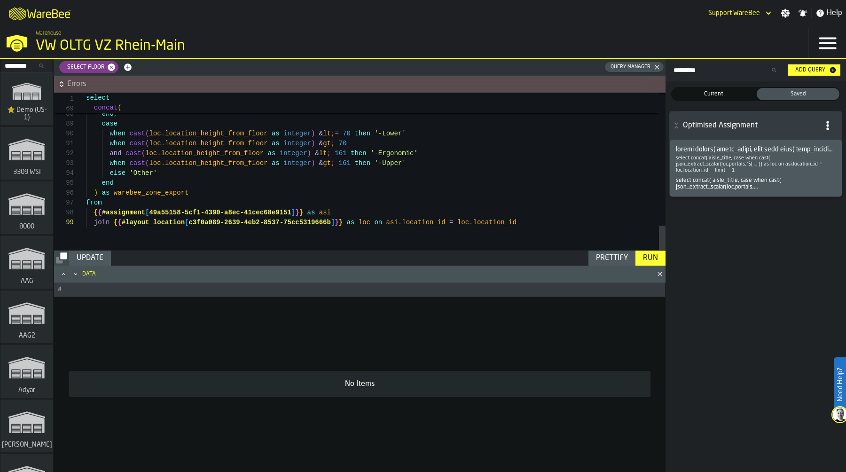
click at [57, 82] on icon "button-" at bounding box center [61, 83] width 9 height 9
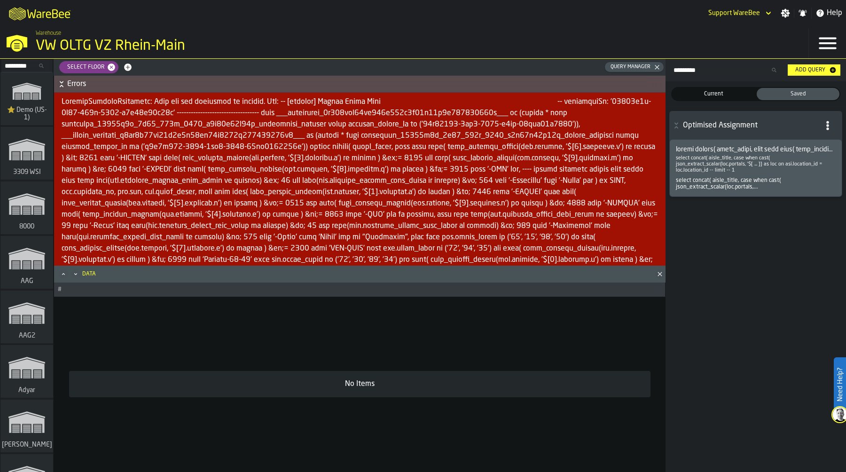
click at [57, 82] on icon "button-" at bounding box center [61, 83] width 9 height 9
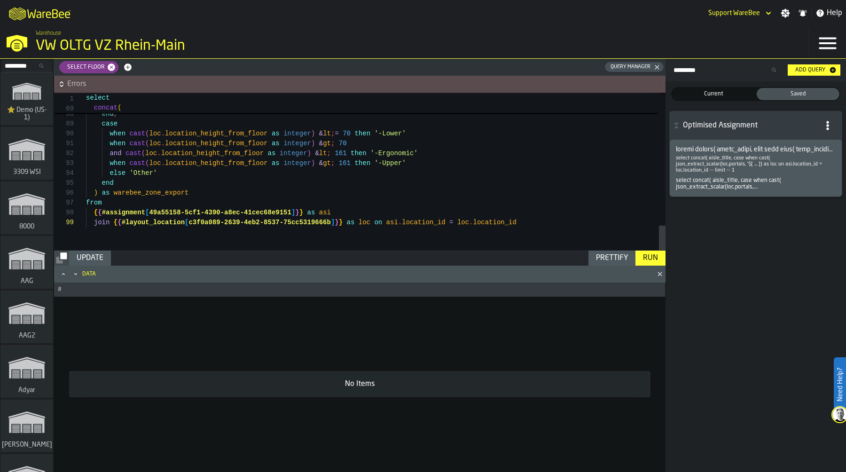
type textarea "**********"
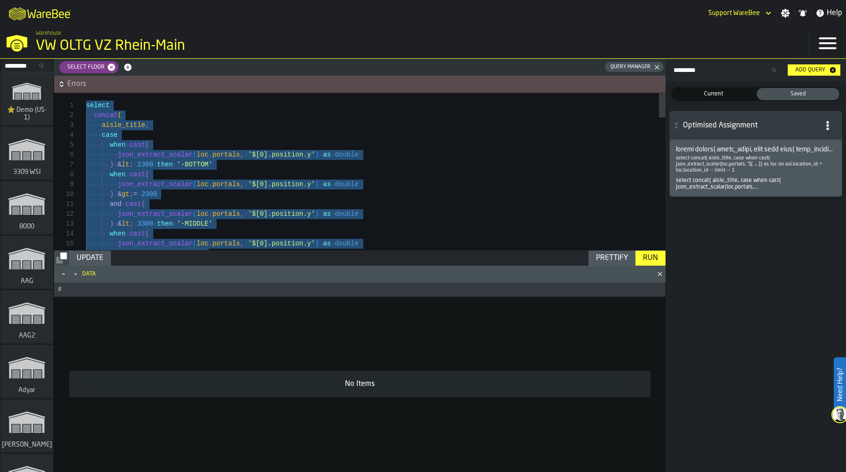
click at [127, 66] on icon "button-" at bounding box center [127, 67] width 9 height 9
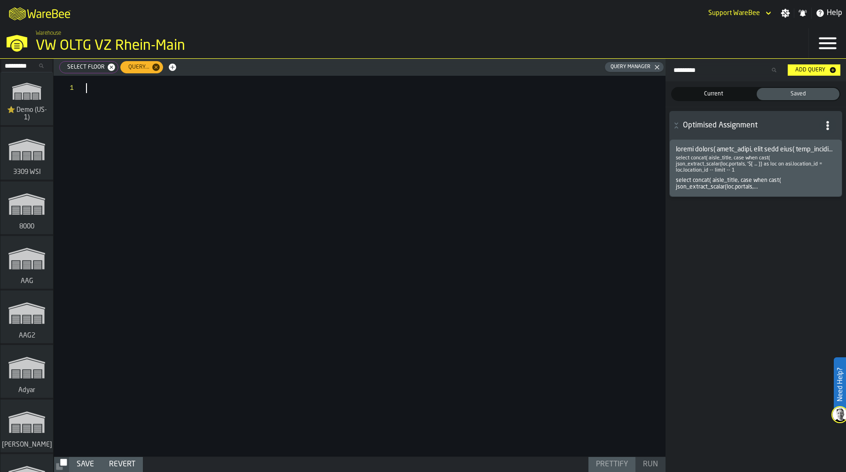
click at [138, 121] on div at bounding box center [376, 266] width 580 height 381
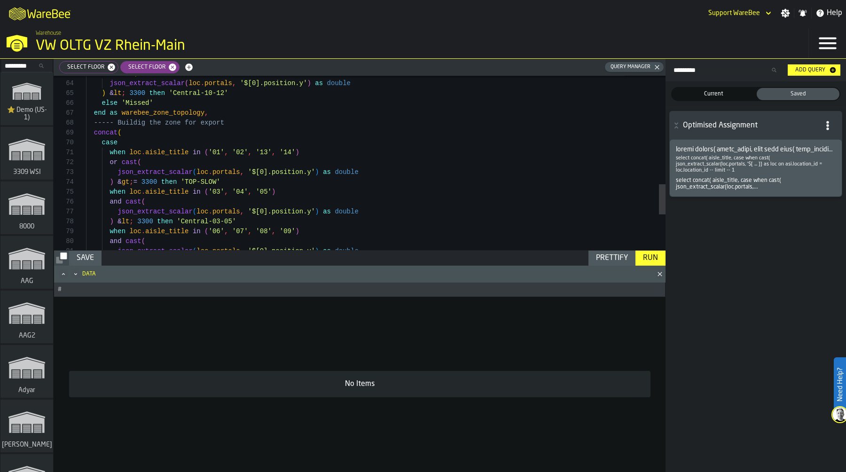
scroll to position [79, 0]
click at [653, 260] on div "Run" at bounding box center [650, 257] width 23 height 11
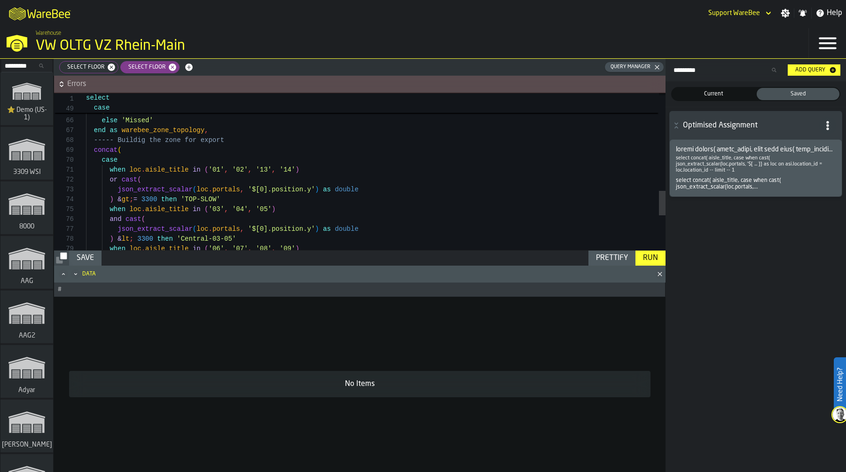
click at [57, 83] on icon "button-" at bounding box center [61, 83] width 9 height 9
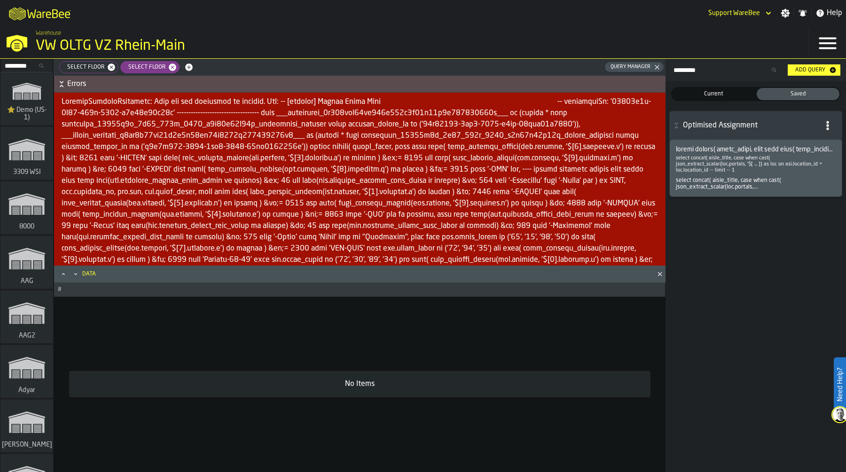
click at [655, 273] on button "Close" at bounding box center [659, 273] width 11 height 9
click at [63, 84] on icon "button-" at bounding box center [61, 83] width 9 height 9
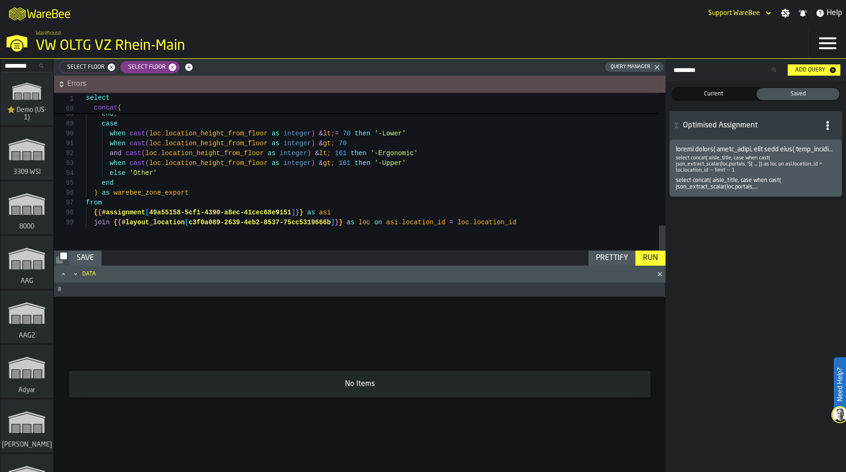
type textarea "**********"
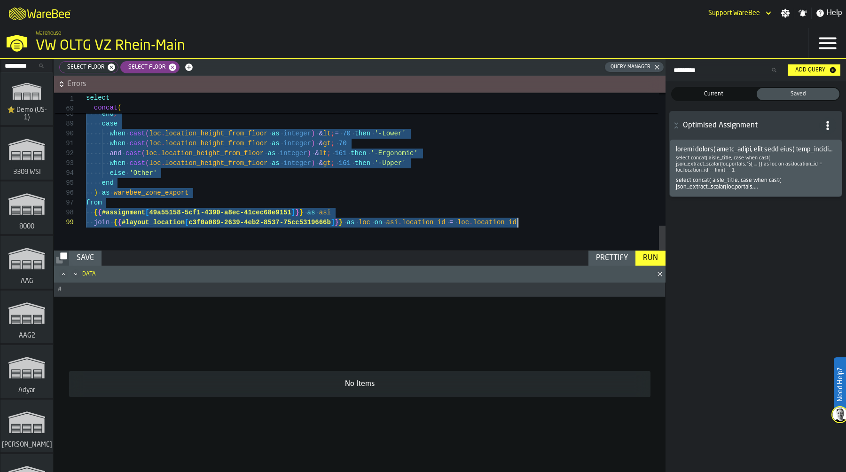
scroll to position [0, 0]
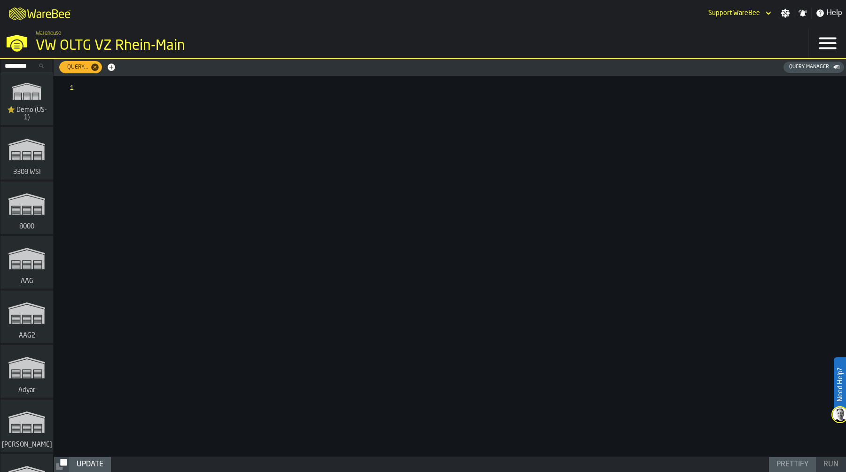
click at [245, 29] on div "Warehouse VW OLTG VZ [GEOGRAPHIC_DATA]" at bounding box center [216, 42] width 369 height 32
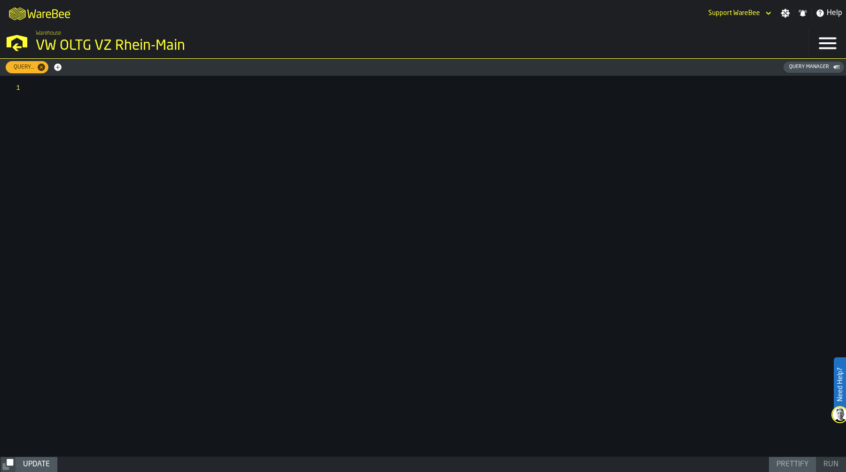
click at [41, 86] on div at bounding box center [439, 266] width 814 height 381
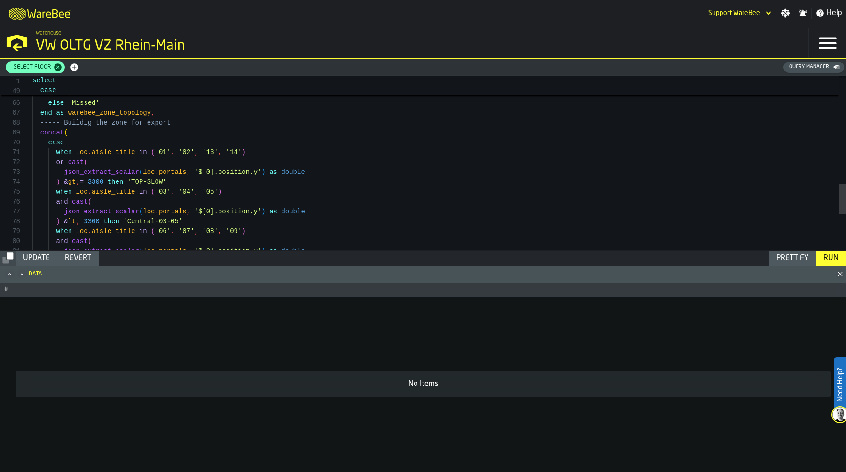
click at [838, 258] on div "Run" at bounding box center [831, 257] width 23 height 11
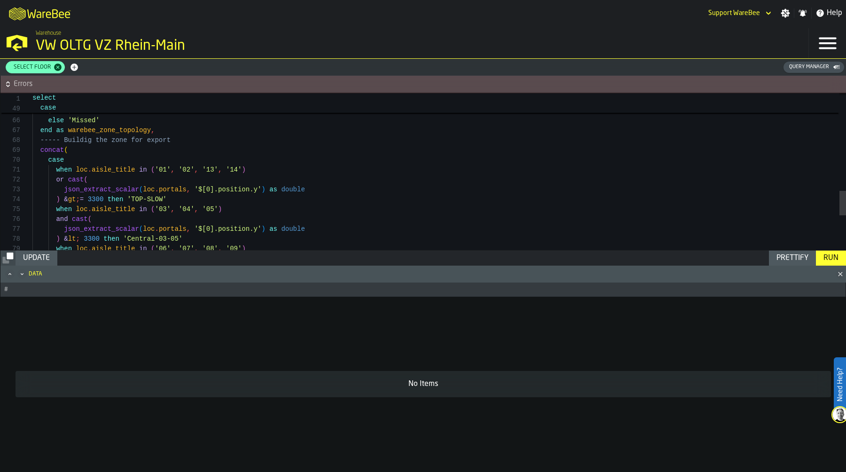
click at [7, 84] on icon "button-" at bounding box center [7, 83] width 9 height 9
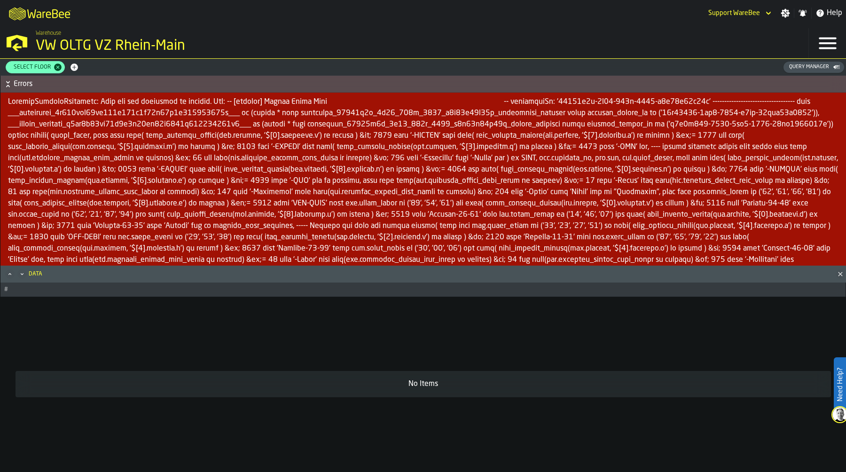
click at [6, 82] on icon "button-" at bounding box center [7, 83] width 9 height 9
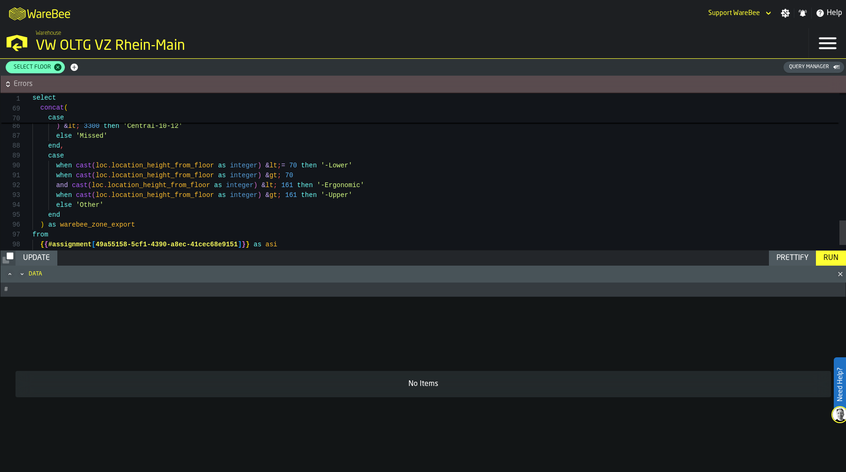
scroll to position [79, 0]
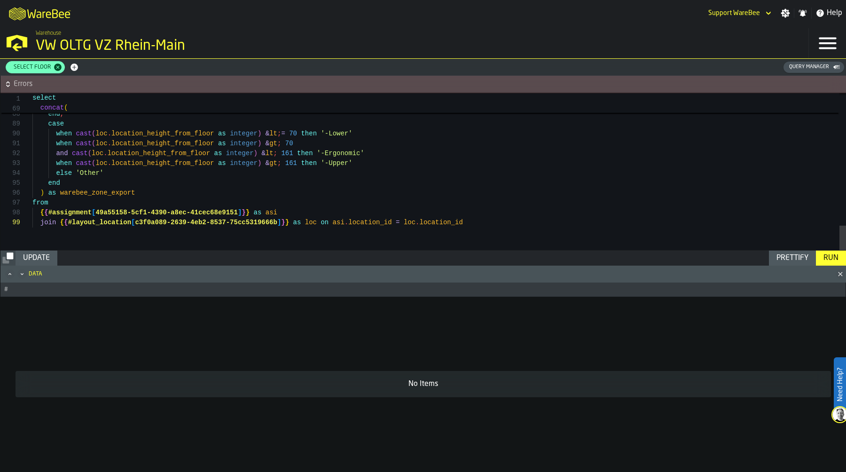
click at [7, 84] on icon "button-" at bounding box center [7, 83] width 9 height 9
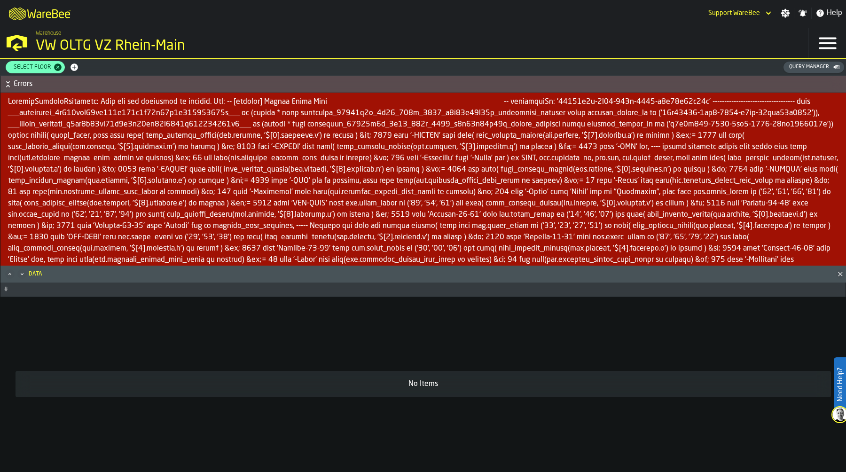
click at [540, 133] on div at bounding box center [423, 192] width 846 height 199
click at [1, 83] on button "Errors" at bounding box center [423, 84] width 846 height 17
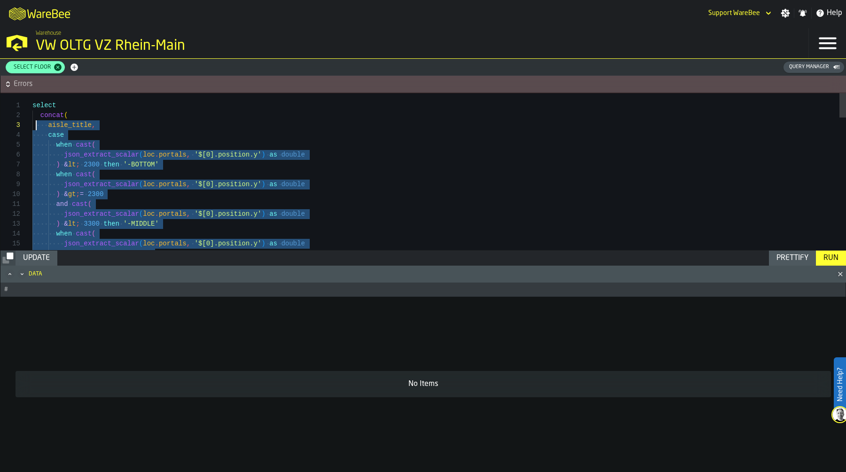
scroll to position [10, 0]
drag, startPoint x: 147, startPoint y: 191, endPoint x: 37, endPoint y: 118, distance: 132.9
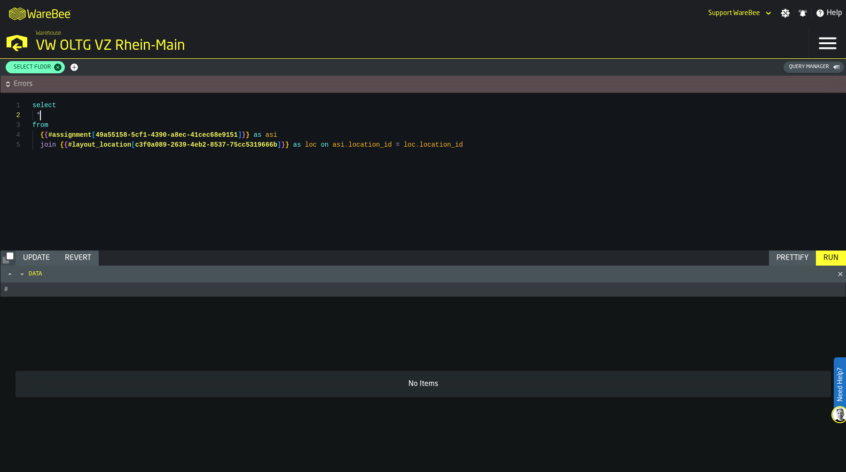
type textarea "**********"
click at [834, 256] on div "Run" at bounding box center [831, 257] width 23 height 11
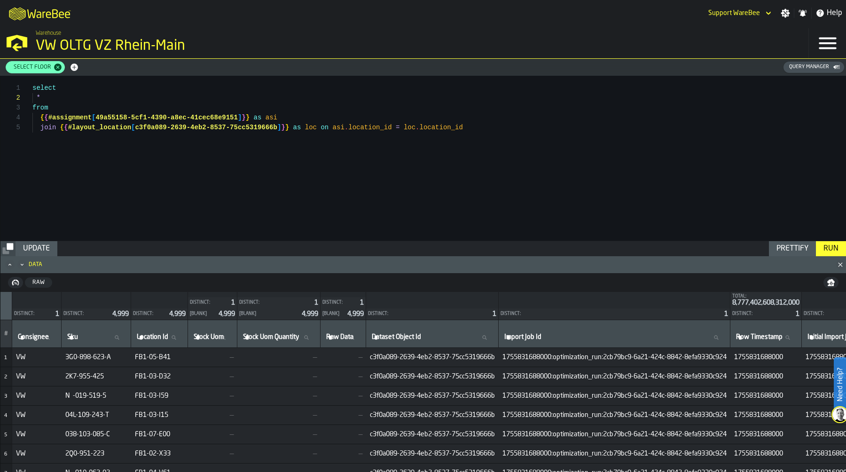
click at [98, 106] on div "* select from { { #assignment [ 49a55158-5cf1-4390-a8ec-41cec68e9151 ] } } as a…" at bounding box center [439, 158] width 814 height 165
click at [56, 96] on div "* select from { { #assignment [ 49a55158-5cf1-4390-a8ec-41cec68e9151 ] } } as a…" at bounding box center [439, 158] width 814 height 165
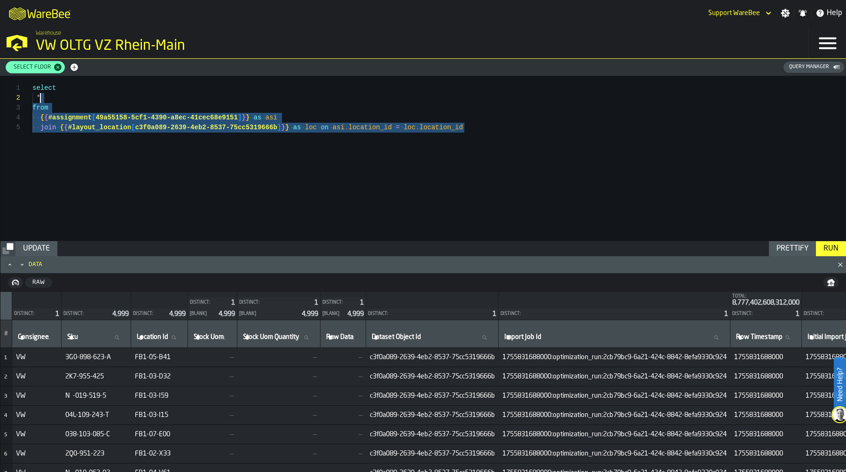
scroll to position [0, 0]
drag, startPoint x: 480, startPoint y: 133, endPoint x: 0, endPoint y: 54, distance: 486.5
click at [0, 54] on div "**********" at bounding box center [423, 236] width 846 height 472
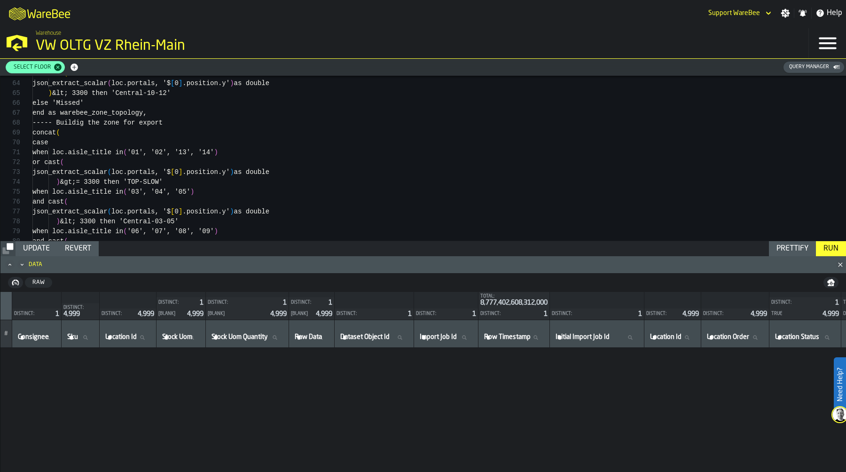
scroll to position [79, 0]
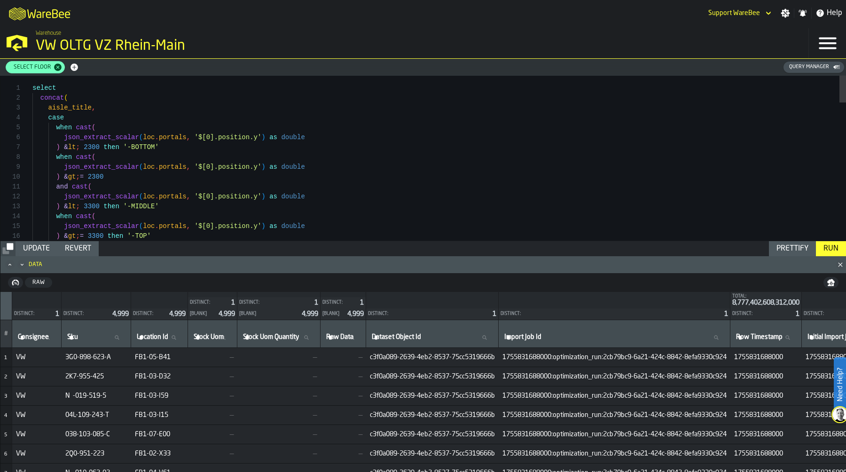
click at [21, 261] on icon "Minimize" at bounding box center [21, 264] width 9 height 9
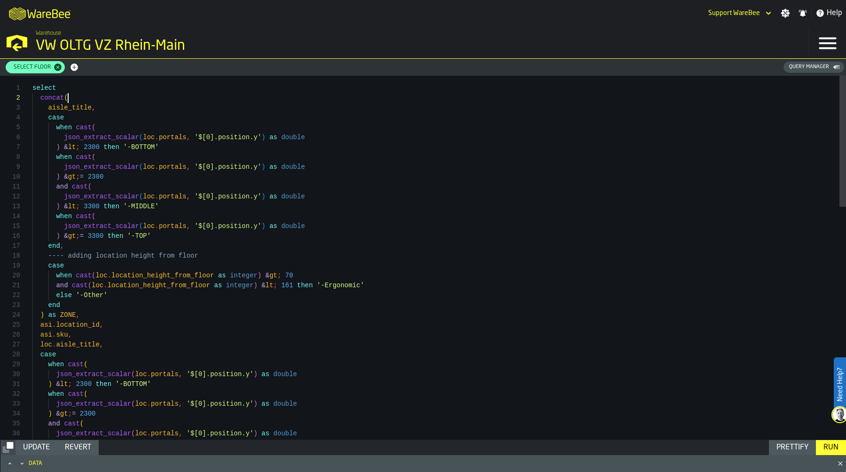
scroll to position [10, 0]
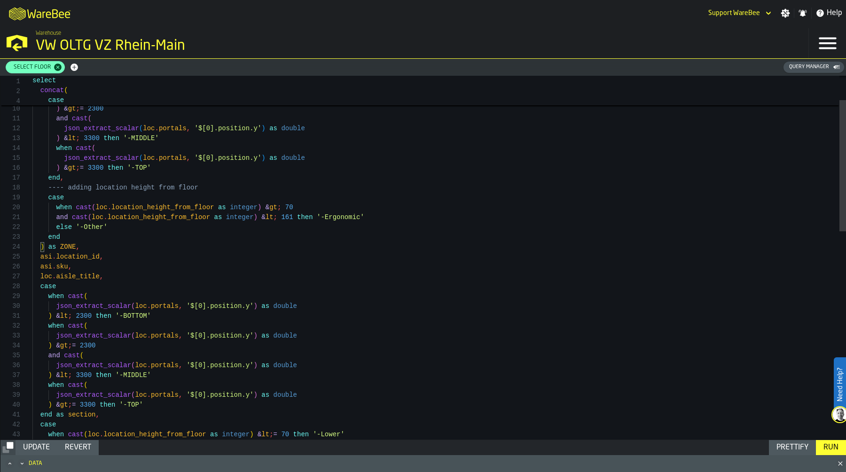
scroll to position [39, 0]
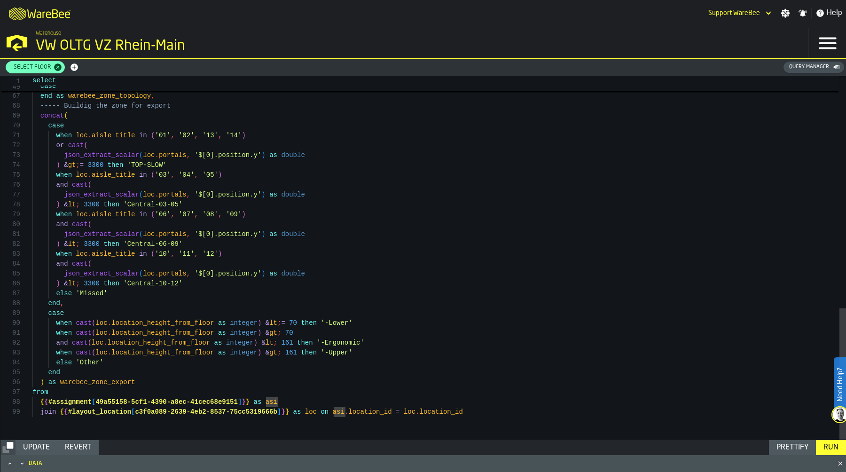
scroll to position [89, 0]
drag, startPoint x: 267, startPoint y: 334, endPoint x: 283, endPoint y: 334, distance: 16.9
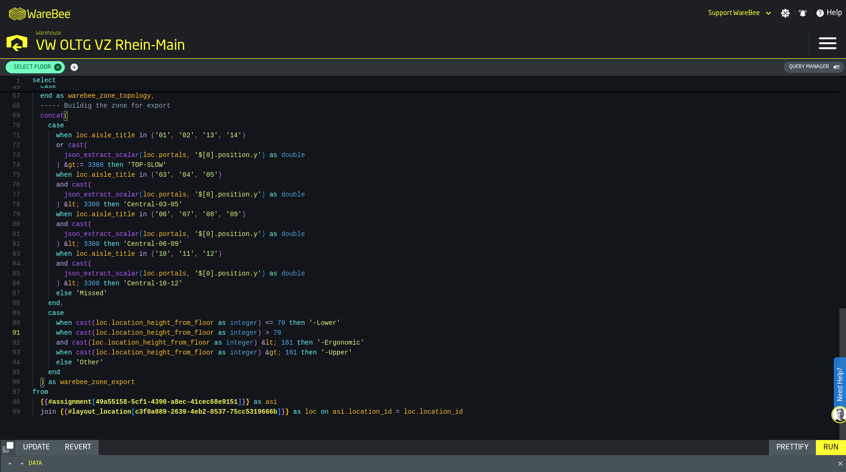
scroll to position [10, 0]
drag, startPoint x: 277, startPoint y: 344, endPoint x: 262, endPoint y: 343, distance: 15.1
drag, startPoint x: 265, startPoint y: 354, endPoint x: 280, endPoint y: 355, distance: 15.1
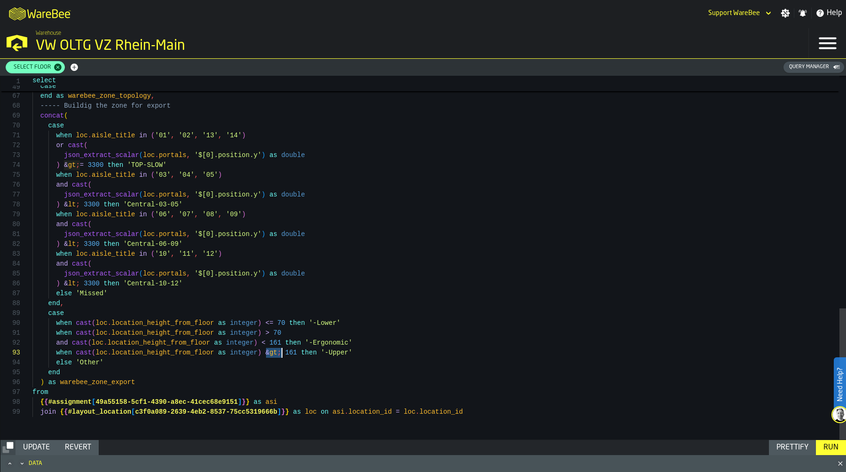
click at [837, 447] on div "Run" at bounding box center [831, 447] width 23 height 11
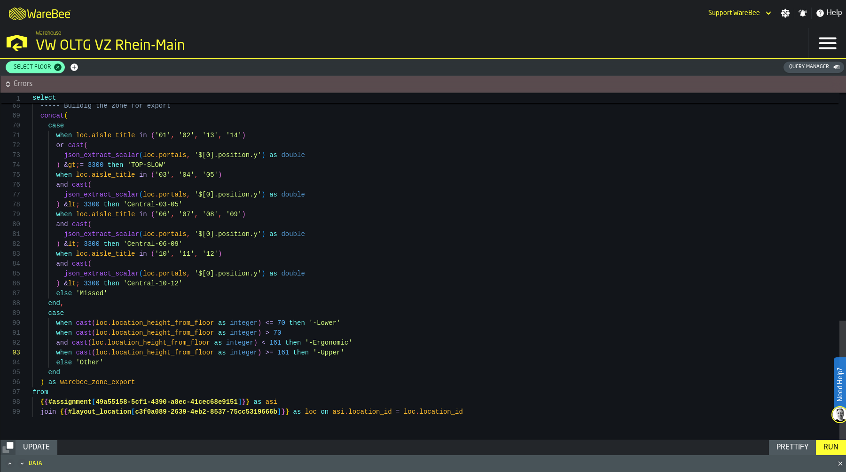
click at [6, 85] on icon "button-" at bounding box center [7, 83] width 9 height 9
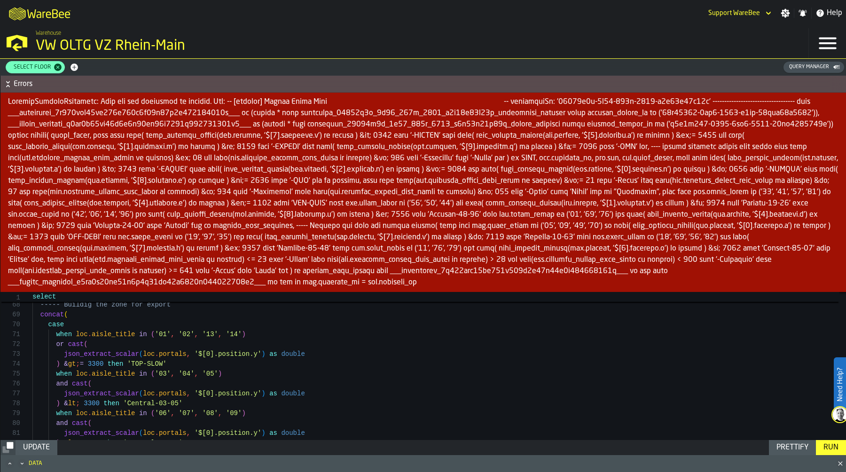
scroll to position [49, 0]
click at [253, 370] on div "end as warebee_zone_topology , ----- Buildig the zone for export concat ( case …" at bounding box center [439, 134] width 814 height 1007
click at [10, 85] on icon "button-" at bounding box center [7, 83] width 9 height 9
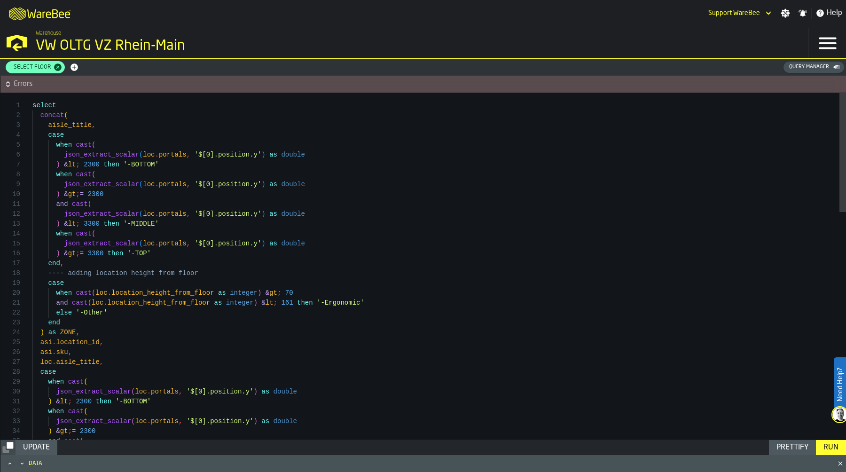
scroll to position [89, 0]
drag, startPoint x: 265, startPoint y: 294, endPoint x: 279, endPoint y: 294, distance: 13.6
click at [820, 444] on div "Run" at bounding box center [831, 447] width 23 height 11
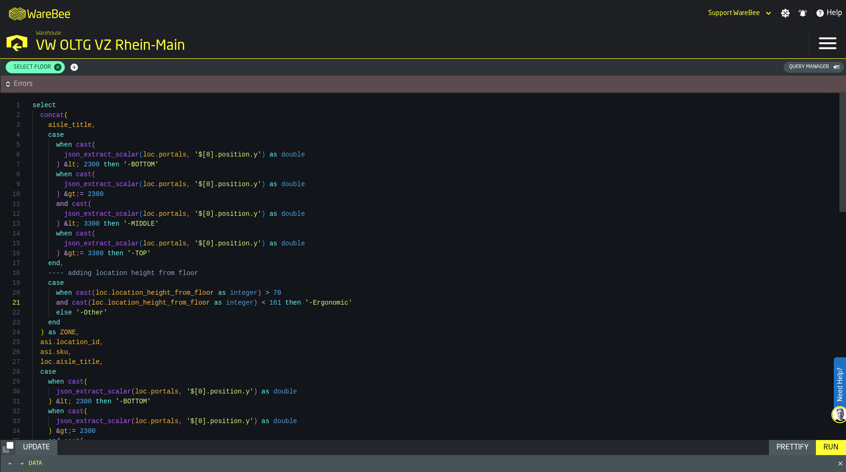
click at [8, 464] on icon "Maximize" at bounding box center [9, 463] width 9 height 9
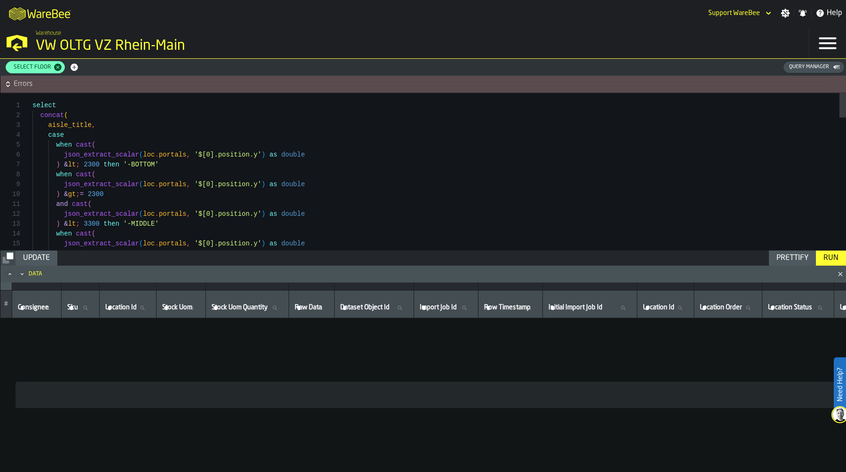
click at [22, 273] on icon "Minimize" at bounding box center [21, 273] width 9 height 9
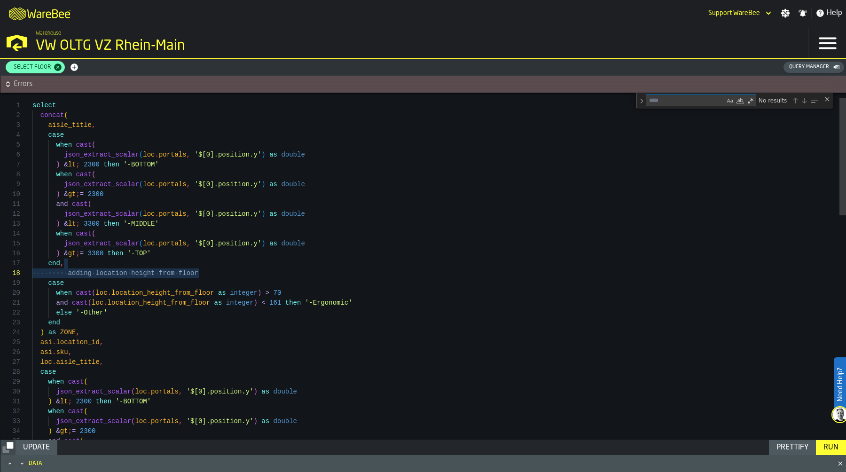
type textarea "**********"
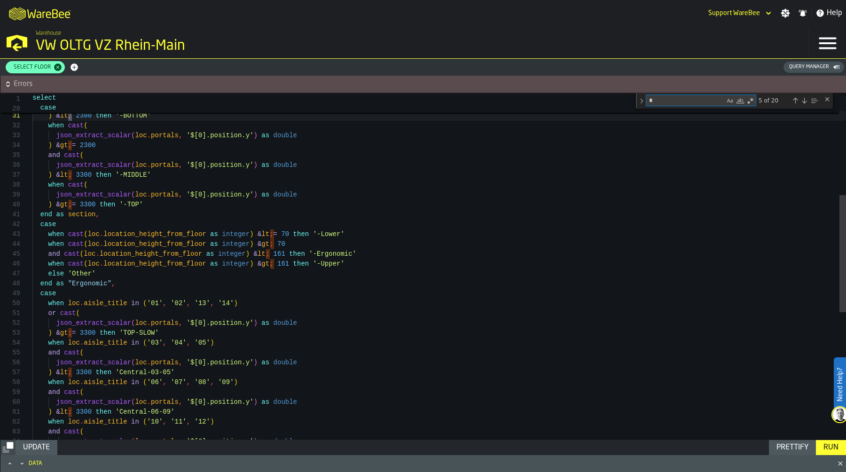
type textarea "*"
click at [257, 235] on div "and cast ( loc . location_height_from_floor as integer ) & lt ; 161 then '-Ergo…" at bounding box center [439, 303] width 814 height 1023
drag, startPoint x: 257, startPoint y: 235, endPoint x: 273, endPoint y: 236, distance: 15.5
click at [273, 236] on div "and cast ( loc . location_height_from_floor as integer ) & lt ; 161 then '-Ergo…" at bounding box center [439, 303] width 814 height 1023
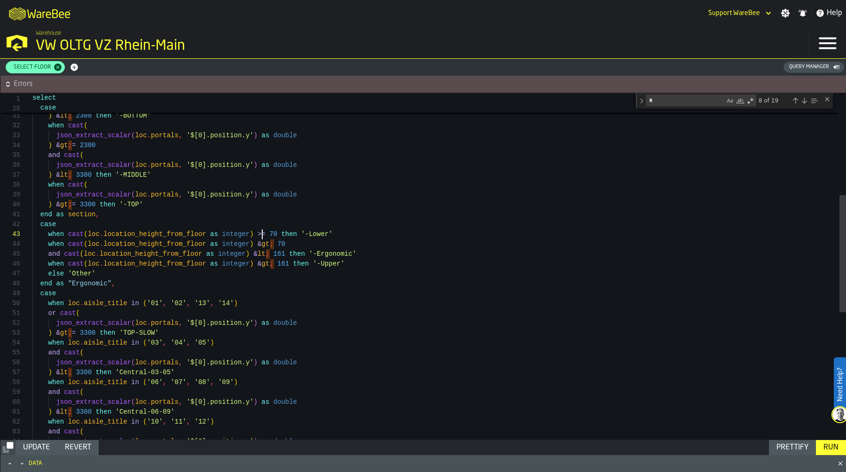
scroll to position [30, 0]
drag, startPoint x: 258, startPoint y: 246, endPoint x: 274, endPoint y: 246, distance: 16.5
click at [274, 246] on div "and cast ( loc . location_height_from_floor as integer ) & lt ; 161 then '-Ergo…" at bounding box center [439, 303] width 814 height 1023
click at [261, 236] on div "and cast ( loc . location_height_from_floor as integer ) & lt ; 161 then '-Ergo…" at bounding box center [439, 303] width 814 height 1023
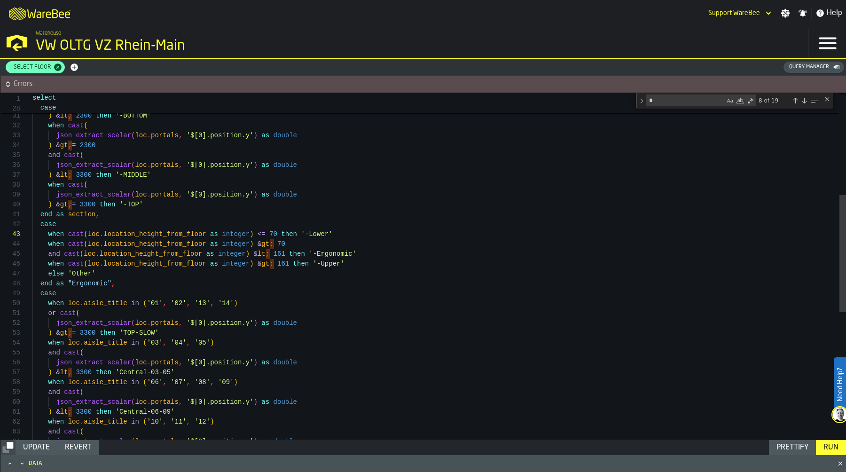
scroll to position [30, 0]
drag, startPoint x: 258, startPoint y: 244, endPoint x: 273, endPoint y: 244, distance: 14.6
click at [273, 244] on div "and cast ( loc . location_height_from_floor as integer ) & lt ; 161 then '-Ergo…" at bounding box center [439, 303] width 814 height 1023
drag, startPoint x: 254, startPoint y: 255, endPoint x: 268, endPoint y: 255, distance: 13.6
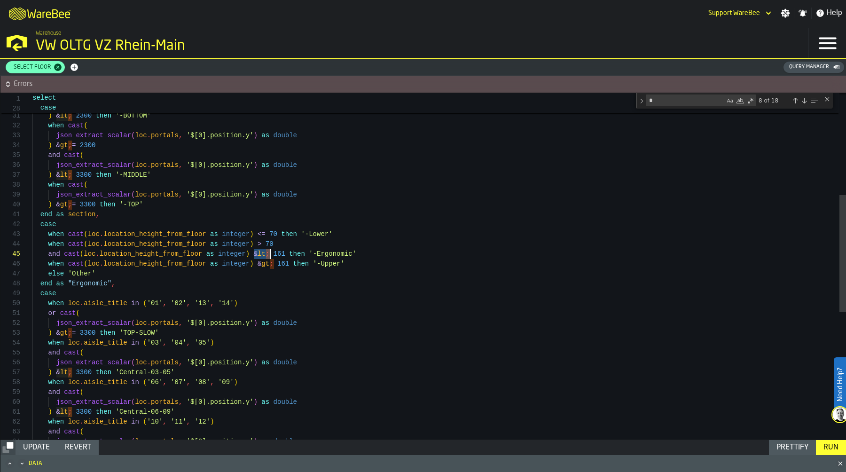
click at [268, 255] on div "and cast ( loc . location_height_from_floor as integer ) & lt ; 161 then '-Ergo…" at bounding box center [439, 303] width 814 height 1023
drag, startPoint x: 258, startPoint y: 264, endPoint x: 272, endPoint y: 264, distance: 14.1
click at [272, 264] on div "and cast ( loc . location_height_from_floor as integer ) < 161 then '-Ergonomic…" at bounding box center [439, 303] width 814 height 1023
click at [803, 104] on div "Next Match (Enter)" at bounding box center [805, 101] width 8 height 8
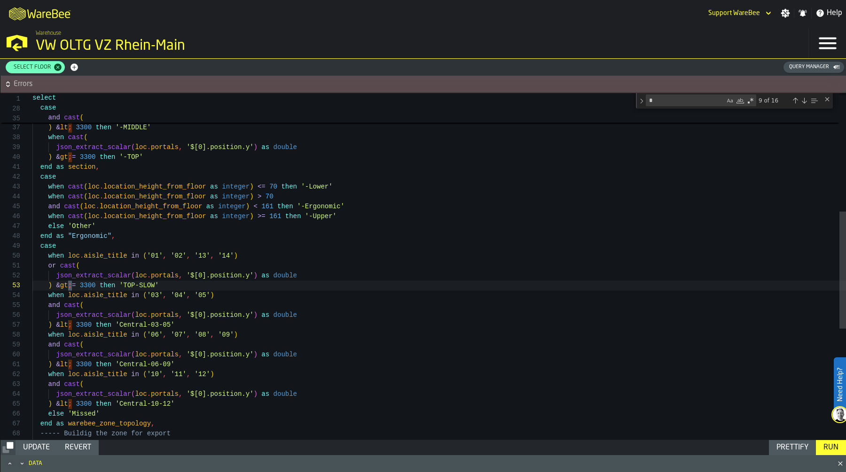
scroll to position [20, 0]
drag, startPoint x: 55, startPoint y: 286, endPoint x: 71, endPoint y: 287, distance: 15.5
click at [641, 102] on div "Toggle Replace" at bounding box center [641, 101] width 8 height 16
drag, startPoint x: 672, startPoint y: 101, endPoint x: 636, endPoint y: 101, distance: 36.7
click at [636, 93] on div "1 28 35 select case and cast ( * ; 9 of 16" at bounding box center [423, 93] width 846 height 0
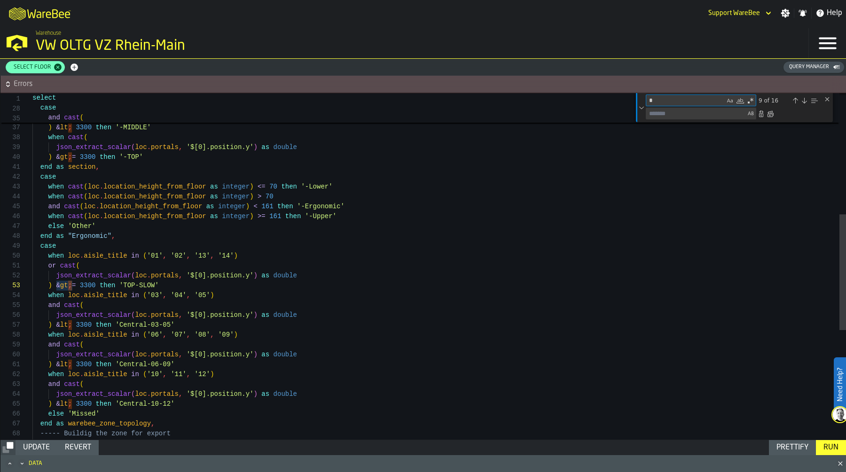
paste textarea "***"
type textarea "**********"
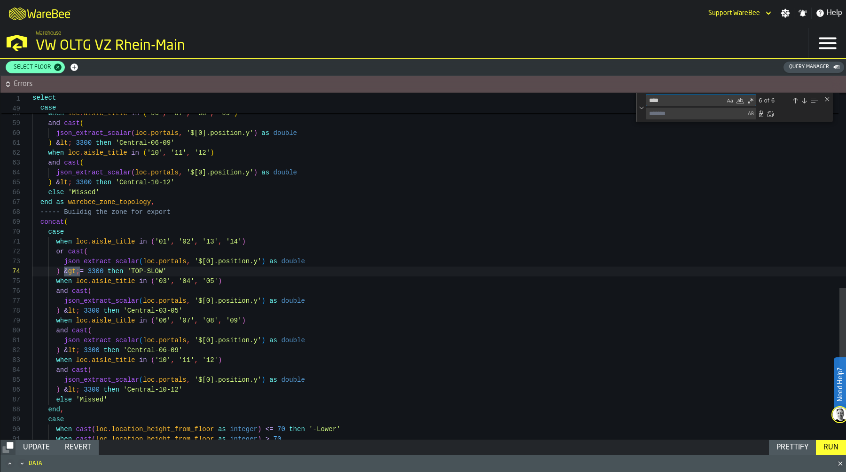
type textarea "****"
click at [677, 119] on textarea "Replace" at bounding box center [695, 113] width 99 height 11
type textarea "*"
click at [771, 115] on div "Replace All (⌘Enter)" at bounding box center [771, 114] width 8 height 8
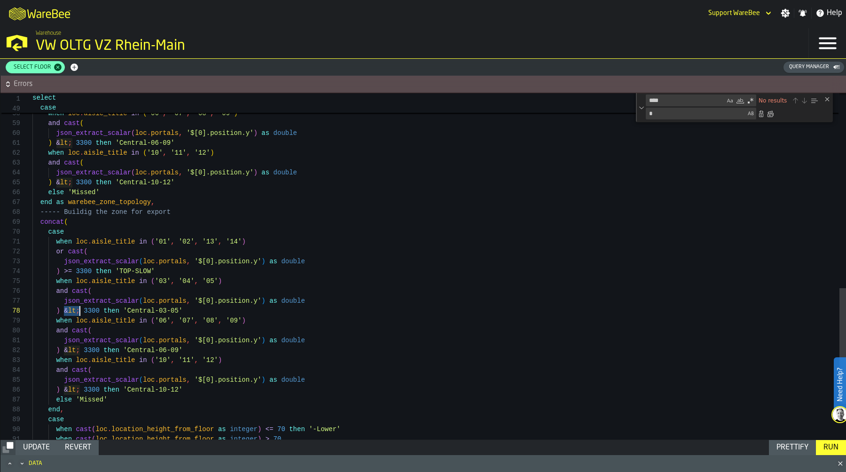
drag, startPoint x: 63, startPoint y: 311, endPoint x: 79, endPoint y: 311, distance: 15.0
click at [79, 311] on div "json_extract_scalar ( loc . portals , '$[0].position.y' ) as double ) & lt ; 33…" at bounding box center [439, 27] width 814 height 1037
drag, startPoint x: 672, startPoint y: 102, endPoint x: 591, endPoint y: 101, distance: 80.9
click at [591, 93] on div "1 49 select case **** &gt; No results * >" at bounding box center [423, 93] width 846 height 0
paste textarea "Find"
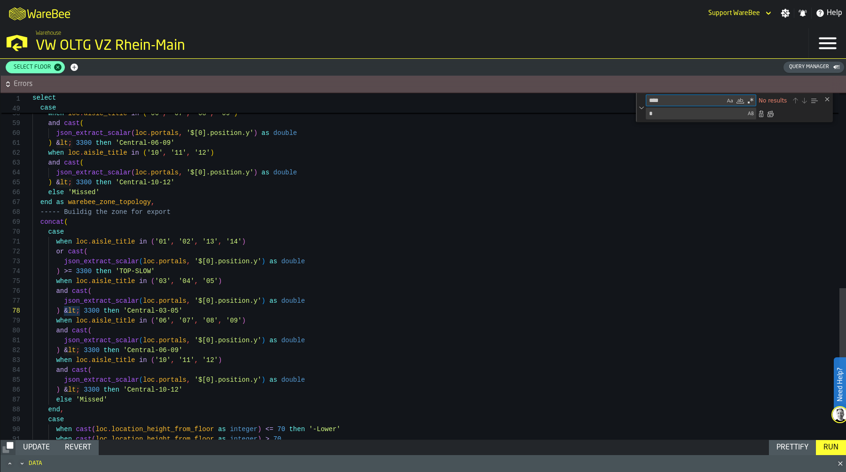
type textarea "**********"
type textarea "****"
drag, startPoint x: 660, startPoint y: 114, endPoint x: 625, endPoint y: 114, distance: 34.8
click at [625, 114] on div "56 57 58 59 60 61 62 63 64 65 66 67 68 69 70 71 72 73 74 75 76 77 78 79 80 81 8…" at bounding box center [423, 266] width 846 height 346
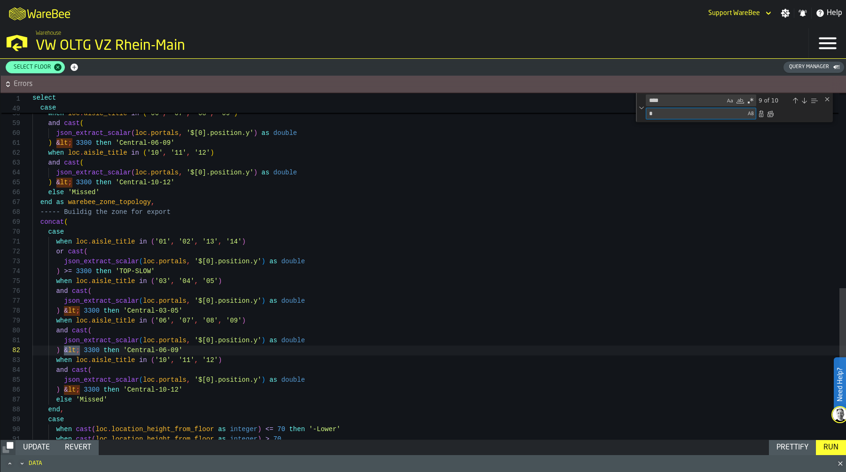
type textarea "*"
click at [771, 115] on div "Replace All (⌘Enter)" at bounding box center [771, 114] width 8 height 8
type textarea "**********"
click at [683, 102] on textarea "****" at bounding box center [685, 100] width 79 height 11
type textarea "*"
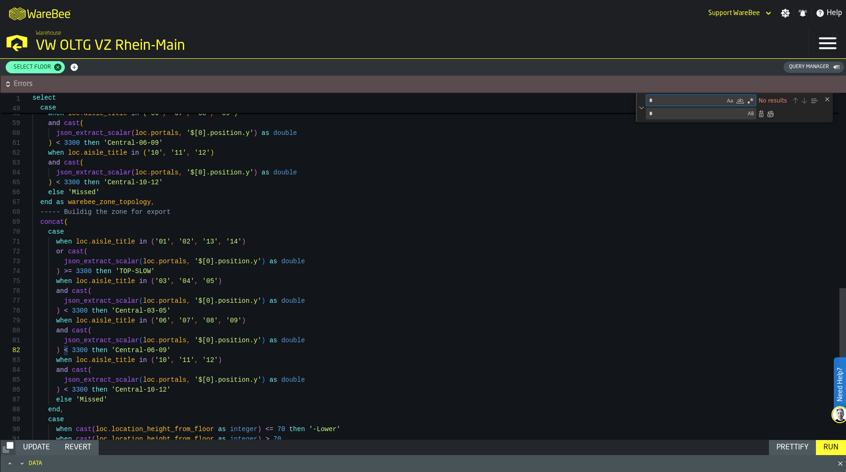
type textarea "*"
click at [405, 208] on div "json_extract_scalar ( loc . portals , '$[0].position.y' ) as double ) < 3300 th…" at bounding box center [439, 27] width 814 height 1037
click at [841, 448] on div "Run" at bounding box center [831, 447] width 23 height 11
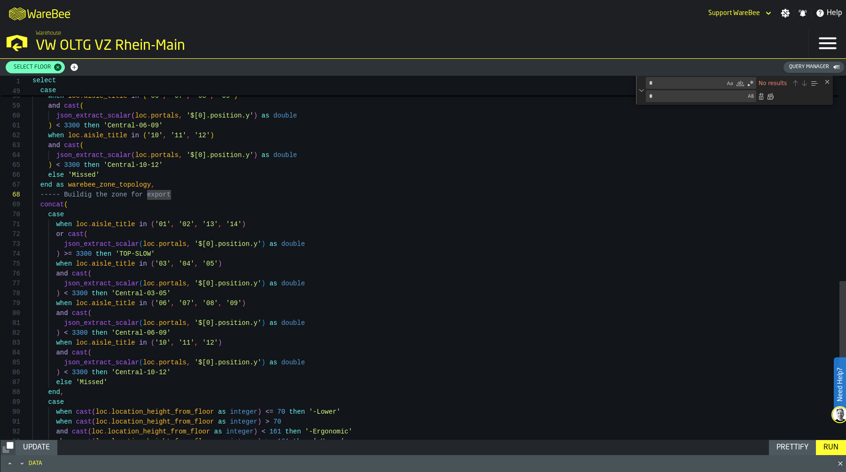
type textarea "**********"
click at [369, 236] on div "json_extract_scalar ( loc . portals , '$[0].position.y' ) as double ) < 3300 th…" at bounding box center [439, 10] width 814 height 1037
drag, startPoint x: 667, startPoint y: 85, endPoint x: 640, endPoint y: 85, distance: 26.8
click at [640, 85] on div "* ; No results * <" at bounding box center [734, 90] width 197 height 29
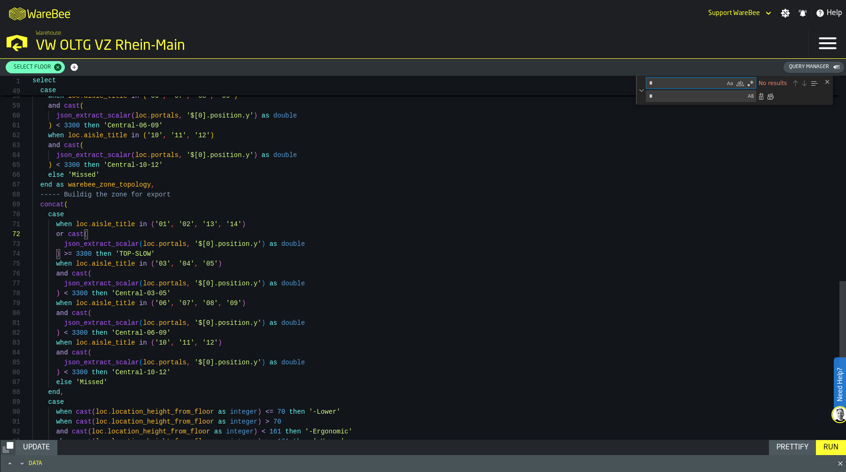
type textarea "*"
type textarea "**********"
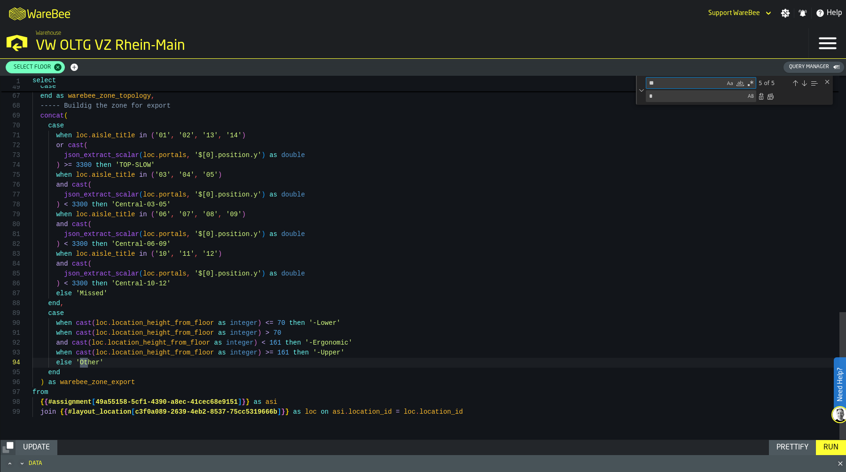
scroll to position [79, 0]
type textarea "*****"
click at [794, 82] on div "Previous Match (⇧Enter)" at bounding box center [796, 83] width 8 height 8
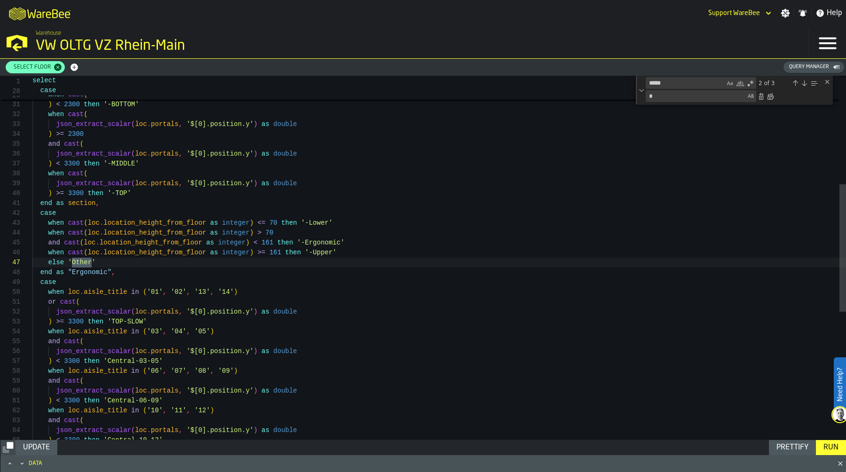
click at [794, 82] on div "Previous Match (⇧Enter)" at bounding box center [796, 83] width 8 height 8
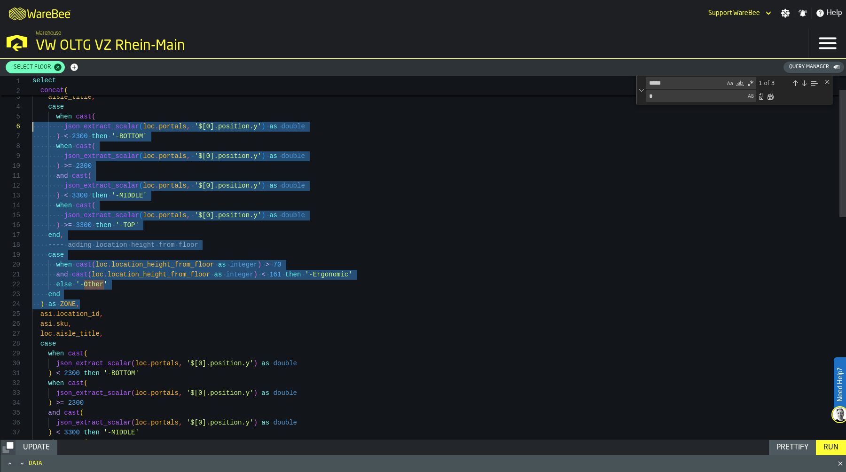
scroll to position [39, 0]
drag, startPoint x: 86, startPoint y: 304, endPoint x: 0, endPoint y: 118, distance: 204.7
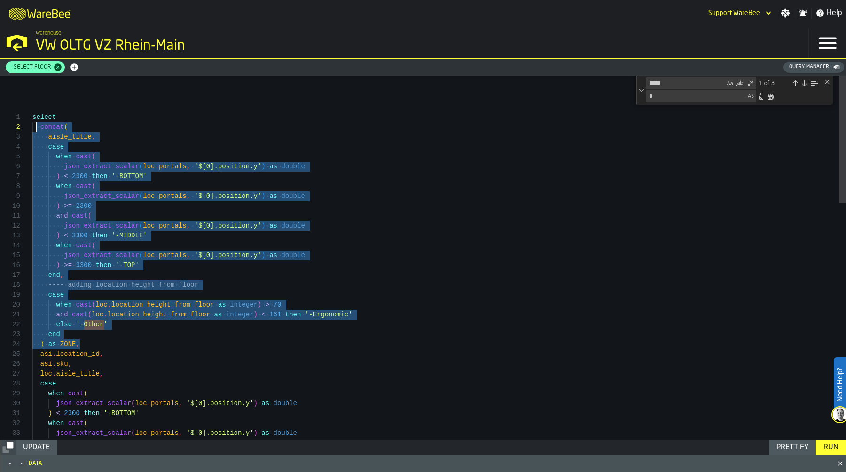
scroll to position [10, 0]
type textarea "**********"
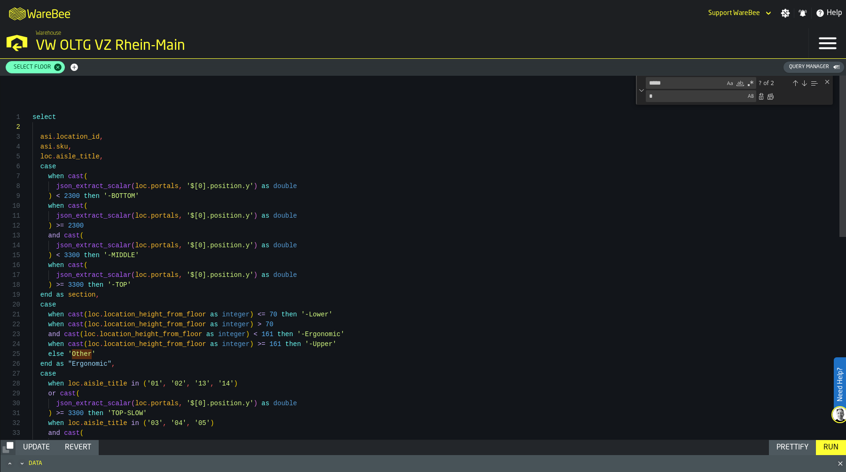
click at [832, 449] on div "Run" at bounding box center [831, 447] width 23 height 11
click at [6, 464] on icon "Maximize" at bounding box center [9, 463] width 9 height 9
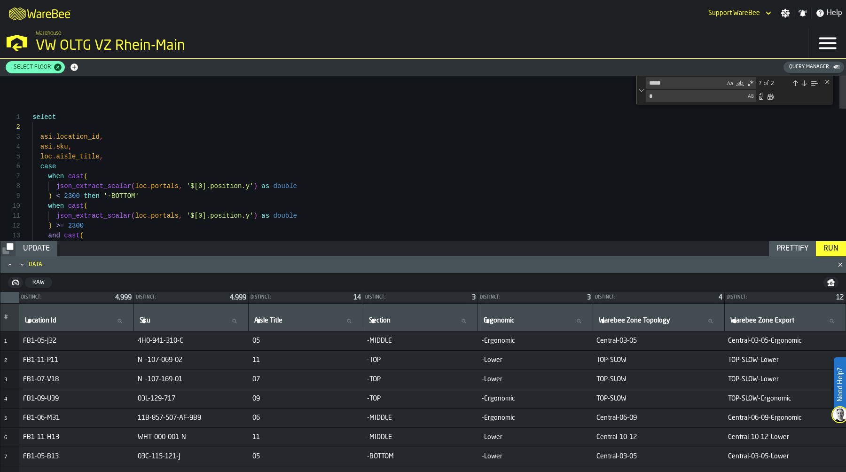
click at [787, 323] on label "Warebee Zone Export Warebee Zone Export" at bounding box center [785, 321] width 113 height 12
click at [787, 323] on input "Warebee Zone Export Warebee Zone Export" at bounding box center [785, 321] width 113 height 12
type input "*****"
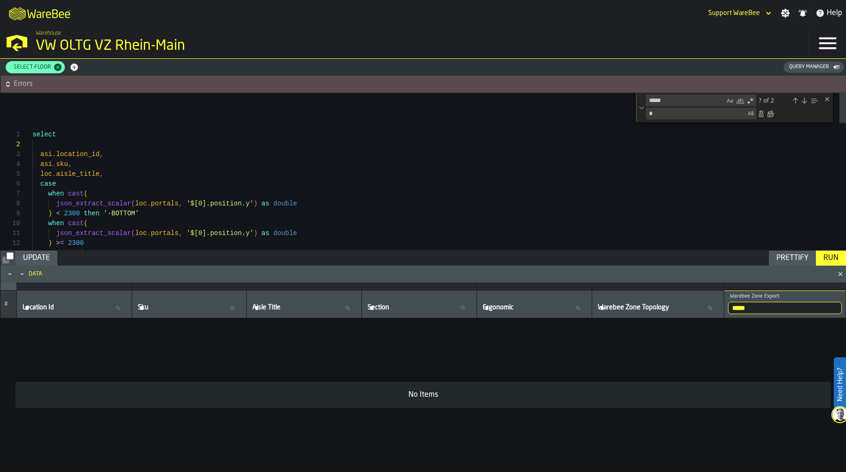
click at [761, 309] on input "*****" at bounding box center [785, 308] width 114 height 12
click at [834, 307] on input "*****" at bounding box center [785, 308] width 114 height 12
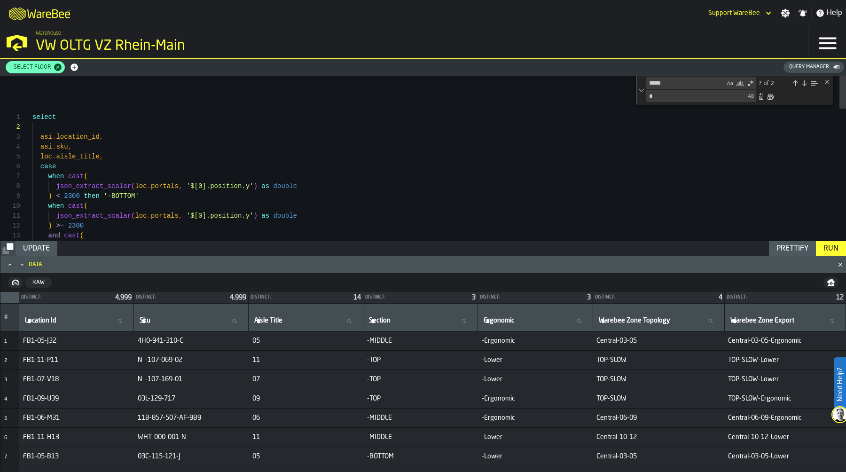
click at [830, 285] on icon "button-" at bounding box center [831, 284] width 6 height 2
click at [827, 81] on div "Close (Escape)" at bounding box center [828, 82] width 8 height 8
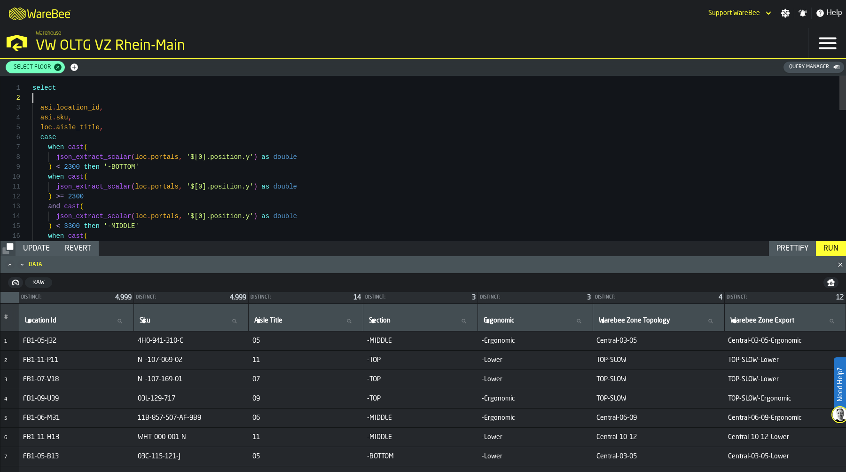
scroll to position [0, 0]
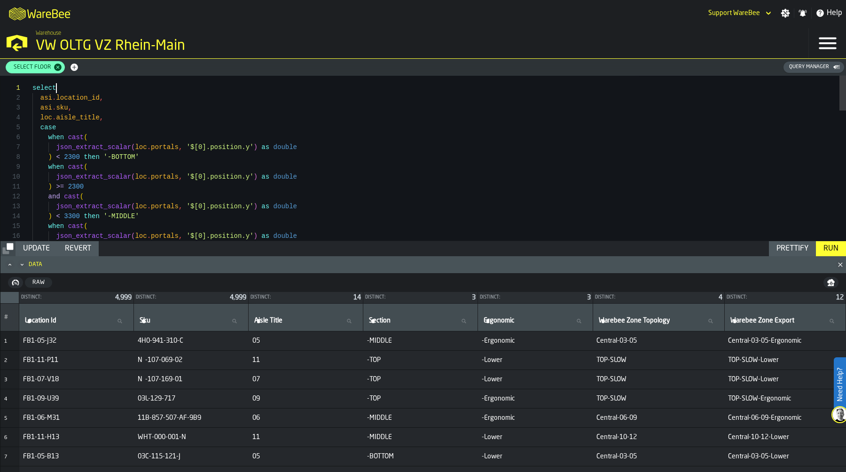
click at [38, 249] on div "Update" at bounding box center [36, 248] width 34 height 11
click at [371, 154] on div "case when cast ( json_extract_scalar ( loc . portals , '$[0].position.y' ) as d…" at bounding box center [439, 466] width 814 height 780
type textarea "**********"
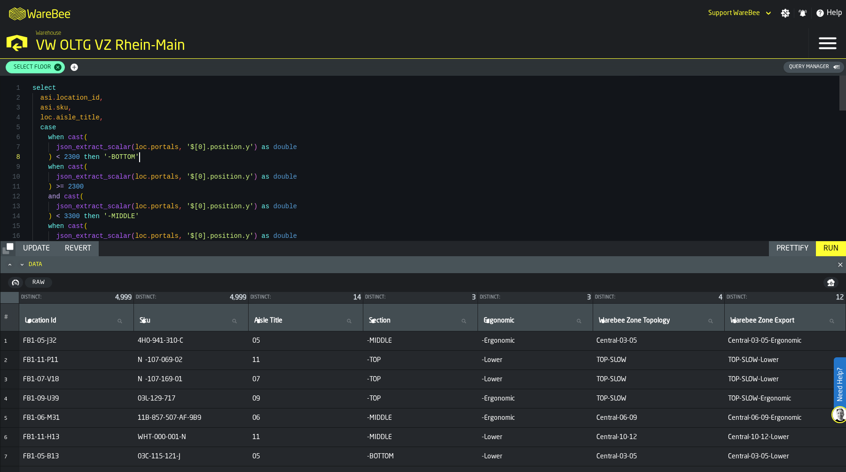
click at [423, 203] on div "case when cast ( json_extract_scalar ( loc . portals , '$[0].position.y' ) as d…" at bounding box center [439, 466] width 814 height 780
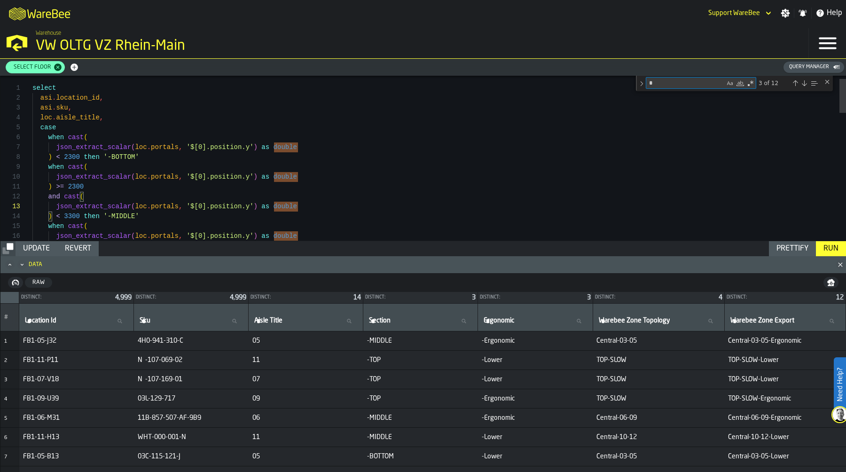
type textarea "**"
type textarea "**********"
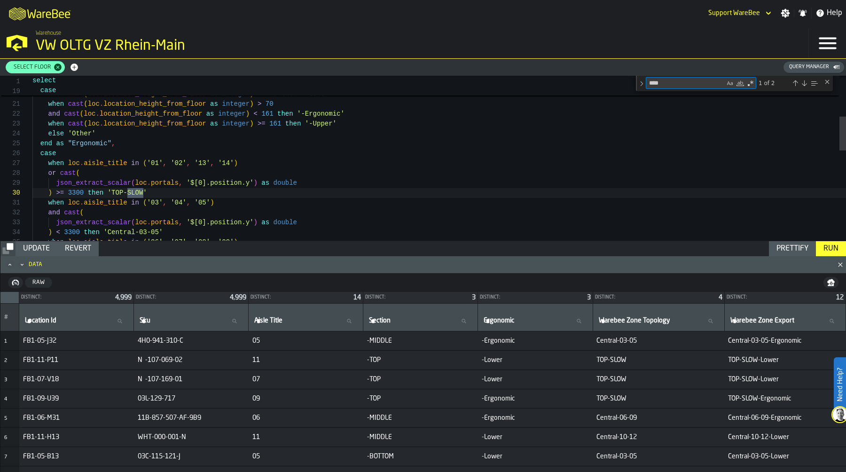
type textarea "****"
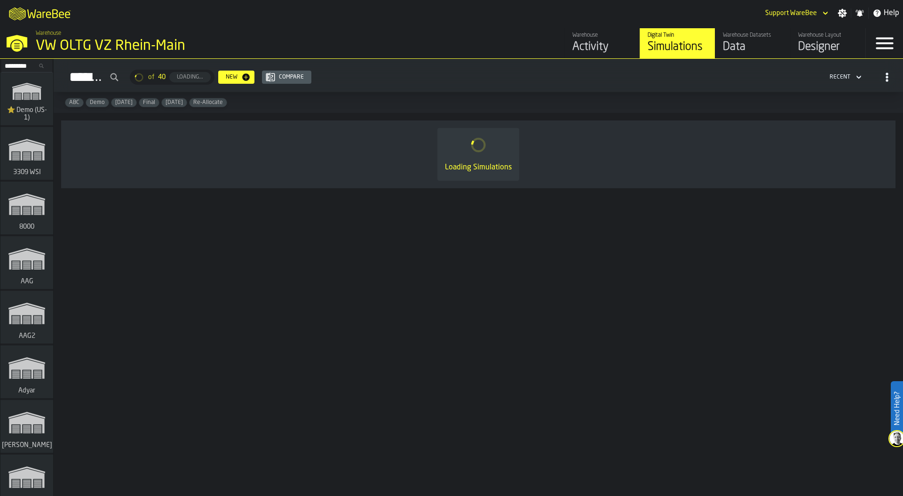
click at [15, 65] on input "Search..." at bounding box center [26, 66] width 49 height 10
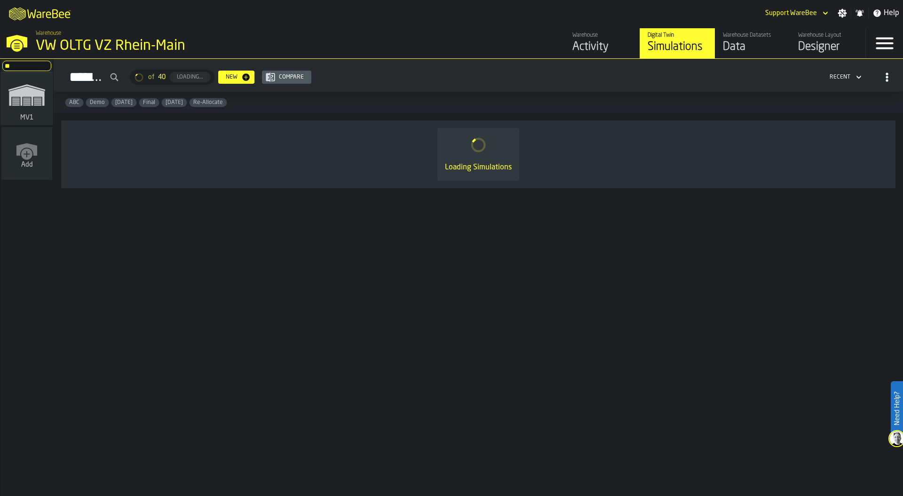
type input "**"
click at [12, 115] on div "MV1" at bounding box center [26, 98] width 53 height 53
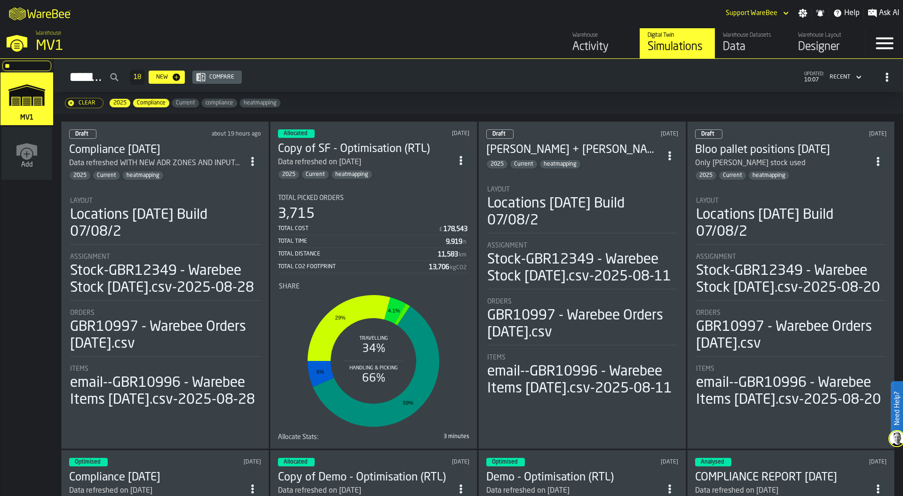
click at [163, 188] on section "Layout Locations [DATE] Build 07/08/2 Assignment Stock-GBR12349 - Warebee Stock…" at bounding box center [165, 299] width 192 height 222
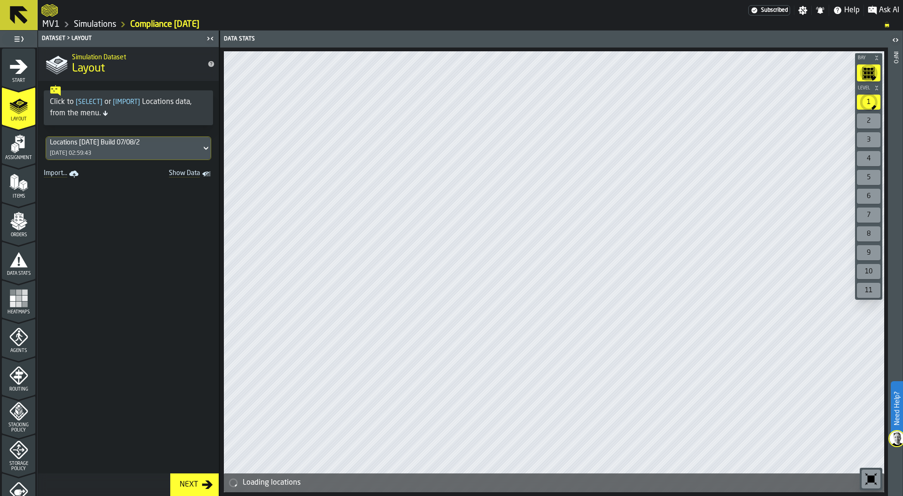
click at [23, 148] on icon "menu Assignment" at bounding box center [18, 143] width 19 height 19
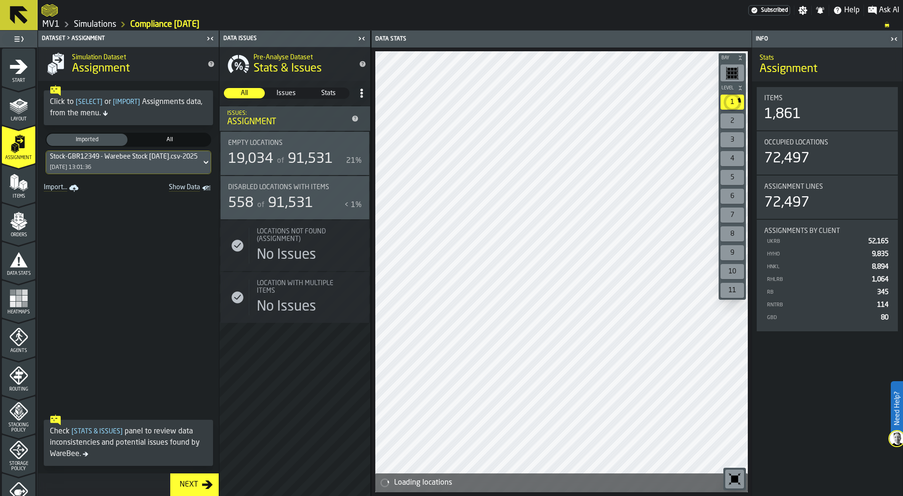
click at [17, 182] on icon "menu Items" at bounding box center [18, 182] width 19 height 19
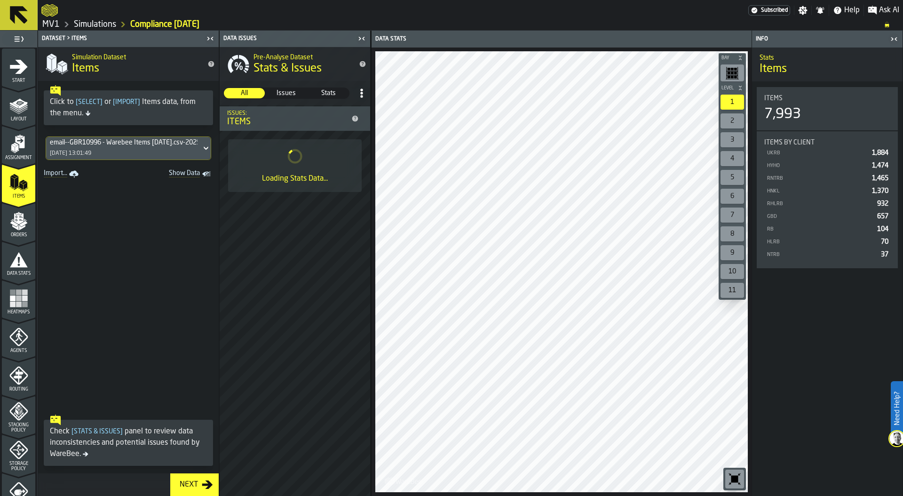
click at [19, 220] on icon "menu Orders" at bounding box center [18, 218] width 9 height 11
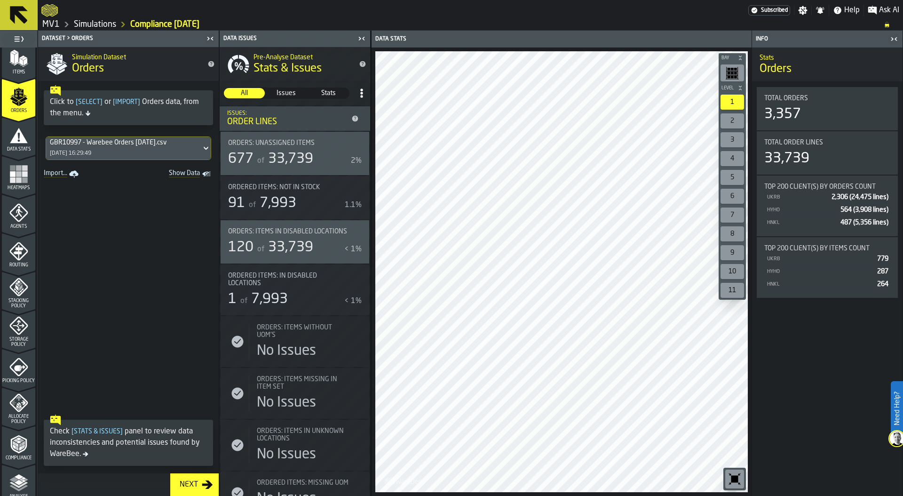
scroll to position [144, 0]
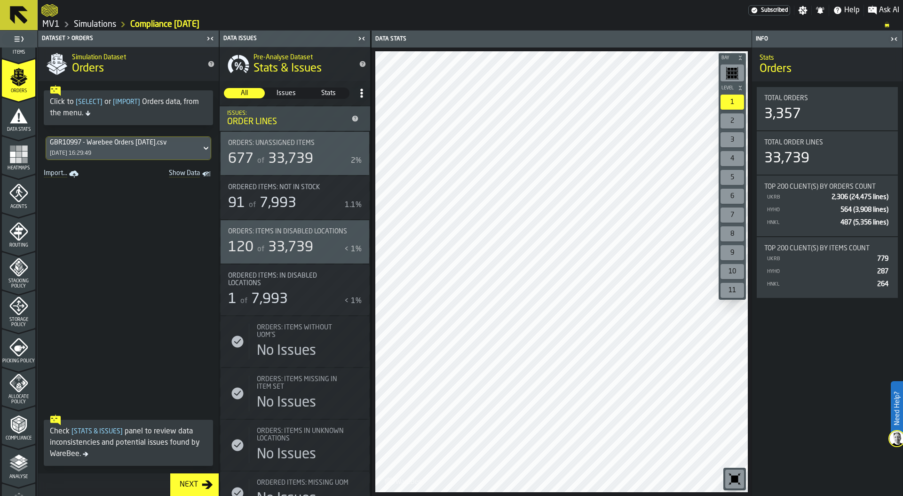
click at [16, 313] on icon "menu Storage Policy" at bounding box center [18, 306] width 18 height 18
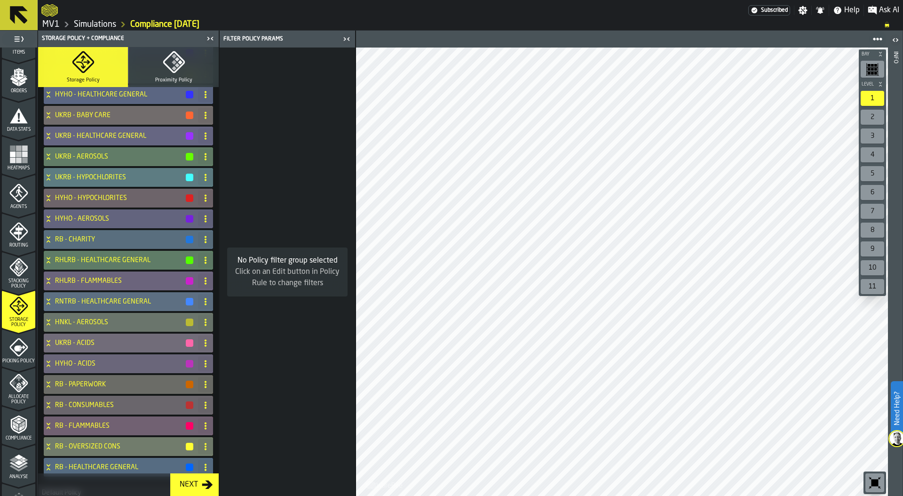
scroll to position [251, 0]
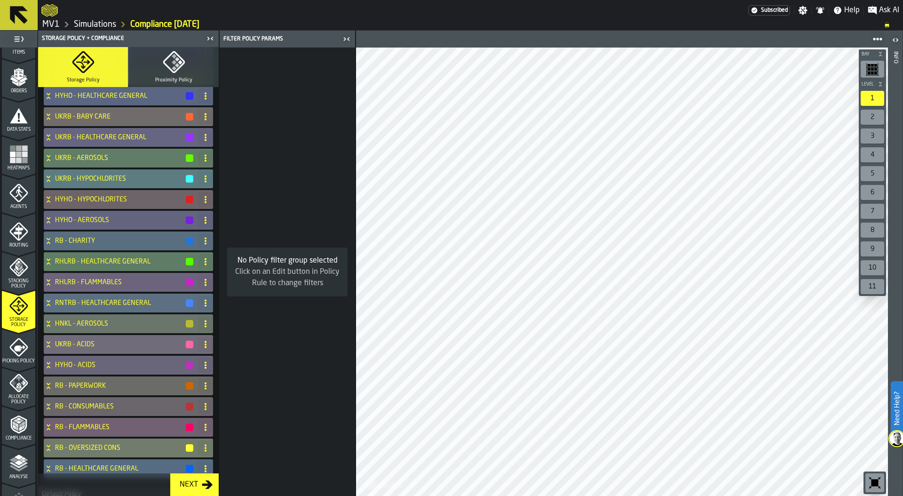
click at [102, 23] on link "Simulations" at bounding box center [95, 24] width 42 height 10
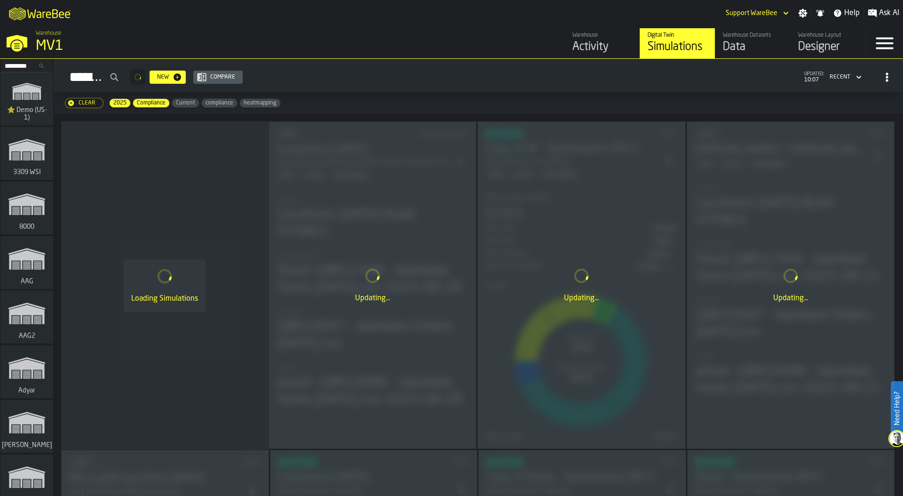
click at [745, 40] on div "Data" at bounding box center [753, 46] width 60 height 15
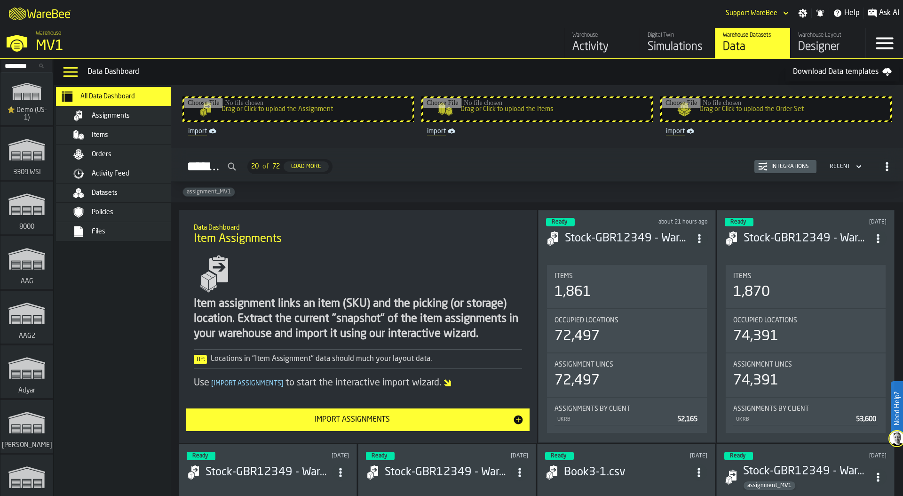
click at [130, 197] on div "Datasets" at bounding box center [126, 192] width 115 height 11
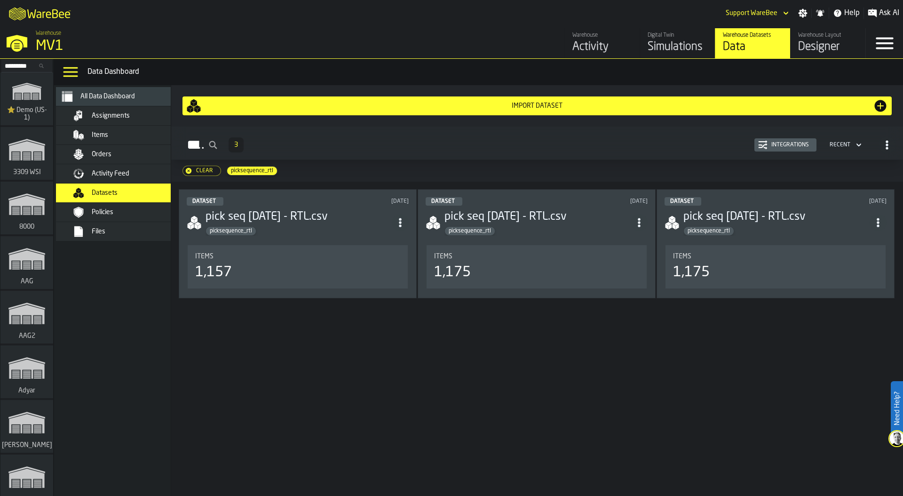
click at [113, 231] on div "Files" at bounding box center [138, 232] width 92 height 8
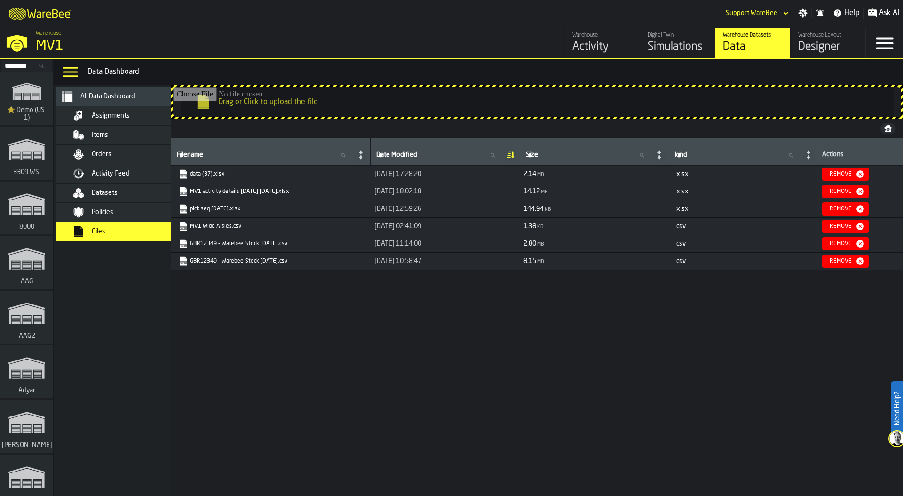
click at [104, 193] on span "Datasets" at bounding box center [105, 193] width 26 height 8
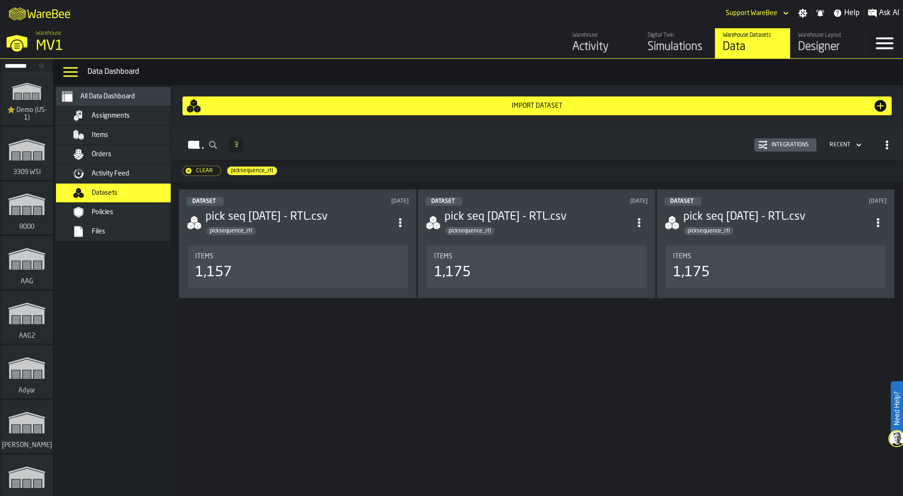
click at [195, 169] on div "Clear" at bounding box center [204, 170] width 24 height 7
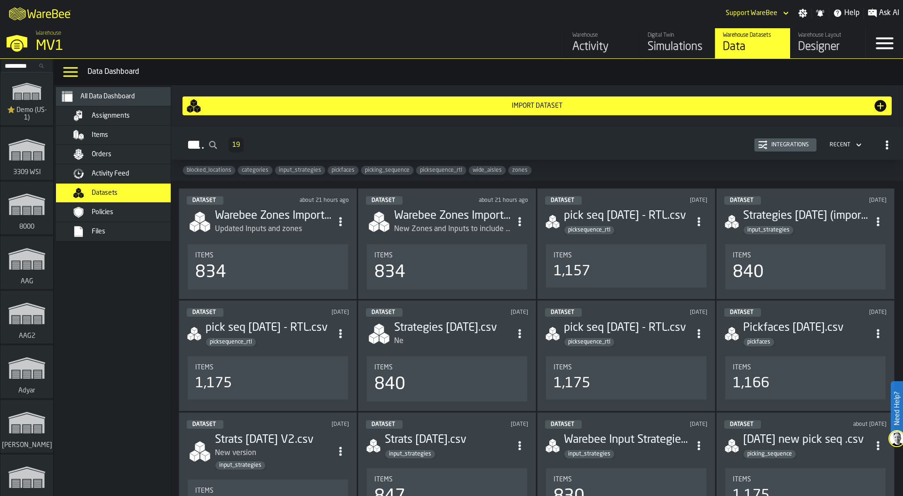
click at [58, 44] on div "MV1" at bounding box center [163, 46] width 254 height 17
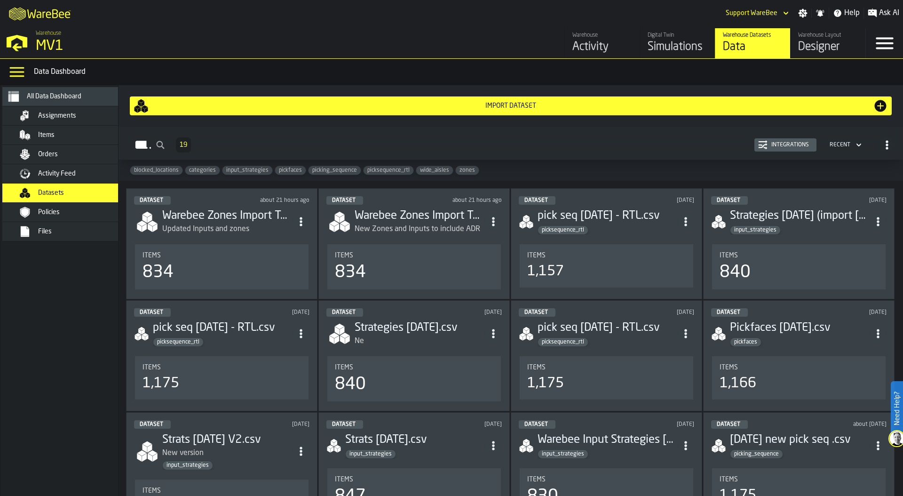
click at [63, 192] on span "Datasets" at bounding box center [51, 193] width 26 height 8
click at [165, 146] on input "Dataset" at bounding box center [147, 145] width 42 height 22
click at [319, 136] on div "Dataset 19 Integrations Recent" at bounding box center [510, 145] width 769 height 22
click at [724, 45] on div "Data" at bounding box center [753, 46] width 60 height 15
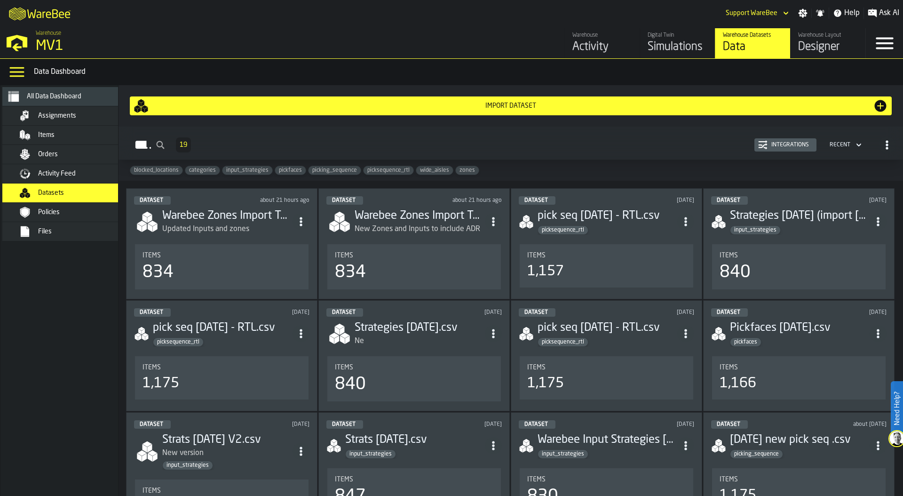
click at [256, 225] on div "Updated Inputs and zones" at bounding box center [227, 228] width 130 height 11
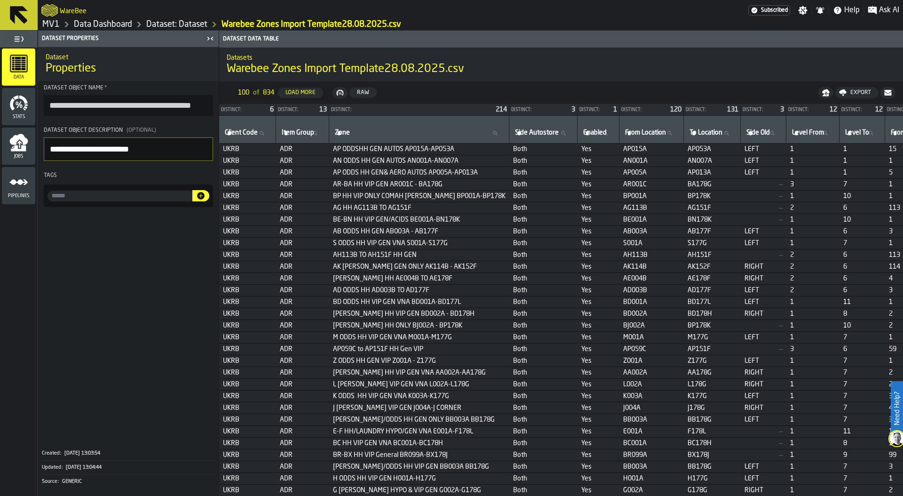
click at [623, 132] on label "From Location From Location" at bounding box center [651, 133] width 56 height 12
click at [623, 132] on input "From Location From Location" at bounding box center [651, 133] width 56 height 12
type input "**"
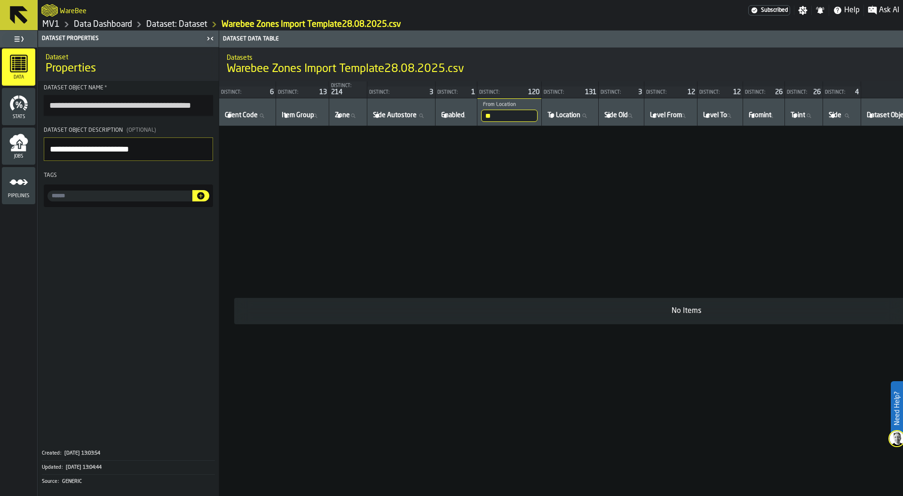
click at [521, 110] on input "**" at bounding box center [509, 116] width 56 height 12
click at [537, 111] on input "**" at bounding box center [509, 116] width 56 height 12
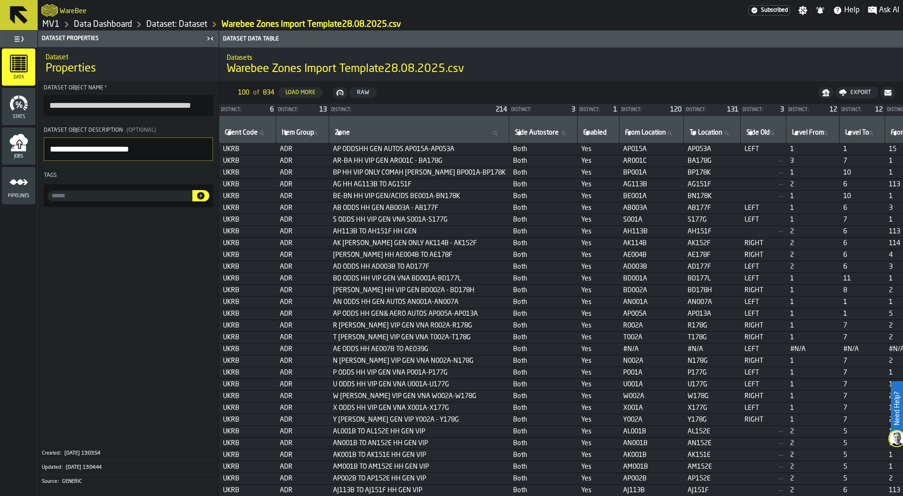
click at [306, 90] on div "Load More" at bounding box center [301, 92] width 38 height 7
click at [306, 92] on div "Load More" at bounding box center [301, 92] width 38 height 7
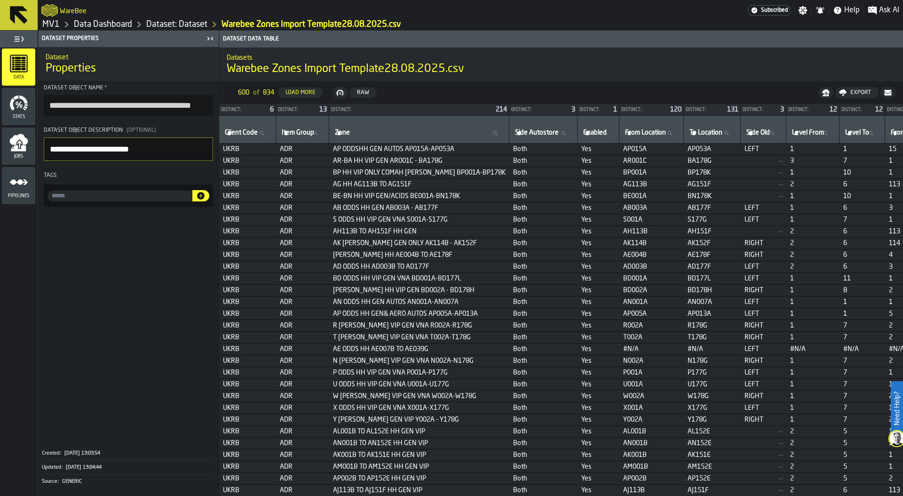
click at [306, 92] on div "Load More" at bounding box center [301, 92] width 38 height 7
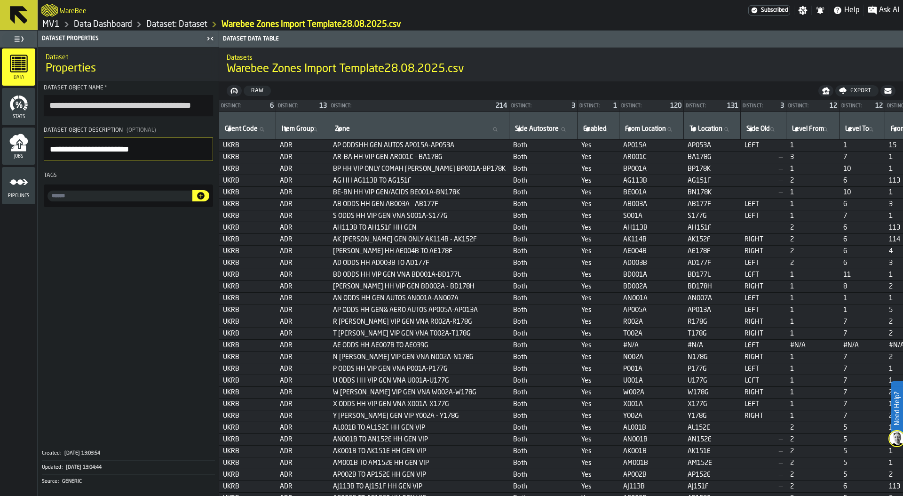
click at [627, 133] on input "From Location From Location" at bounding box center [651, 129] width 56 height 12
type input "**"
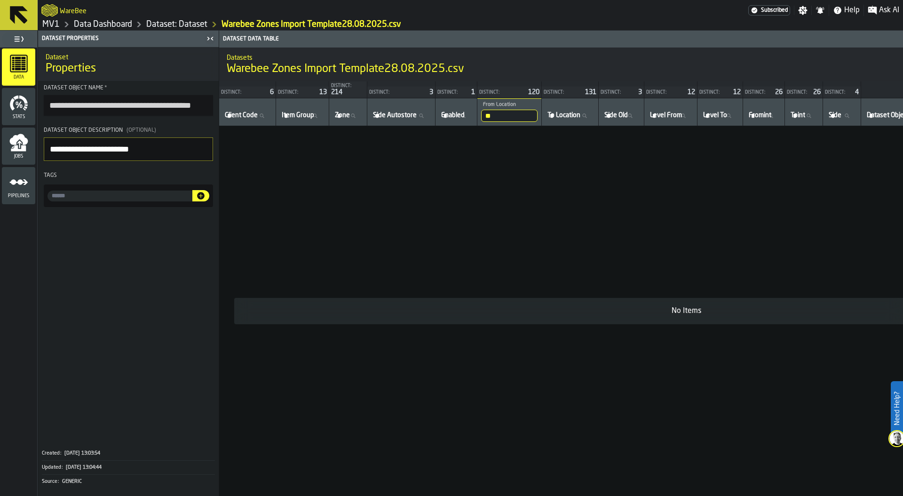
click at [512, 110] on input "**" at bounding box center [509, 116] width 56 height 12
click at [537, 110] on input "**" at bounding box center [509, 116] width 56 height 12
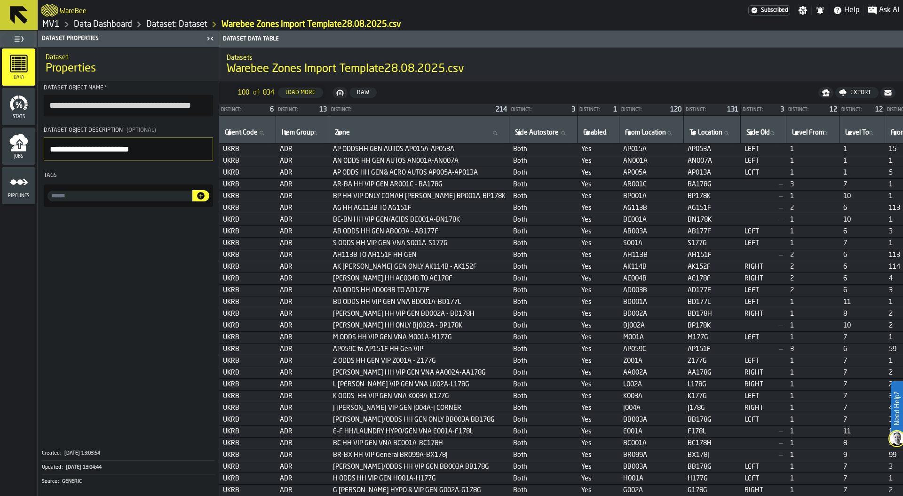
click at [347, 135] on label "Zone Zone" at bounding box center [419, 133] width 172 height 12
click at [347, 135] on input "Zone Zone" at bounding box center [419, 133] width 172 height 12
paste input "**********"
type input "**********"
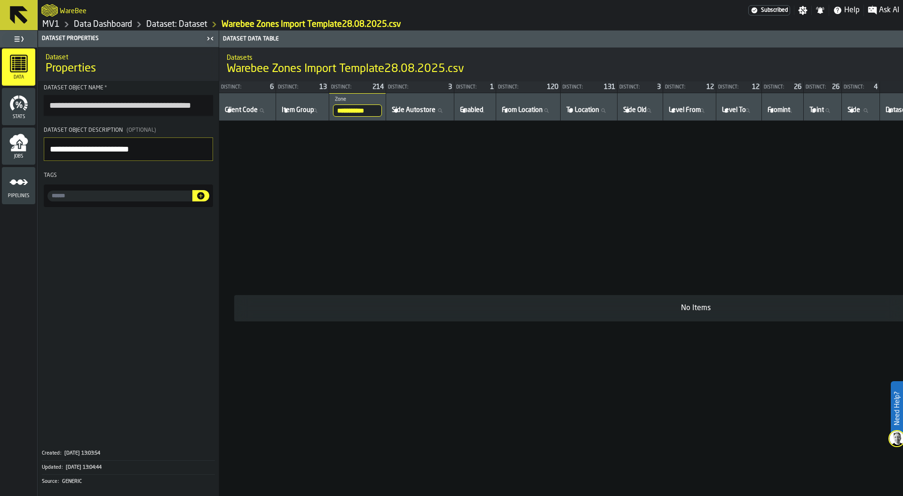
click at [375, 105] on input "**********" at bounding box center [357, 110] width 49 height 12
click at [379, 110] on input "**********" at bounding box center [357, 110] width 49 height 12
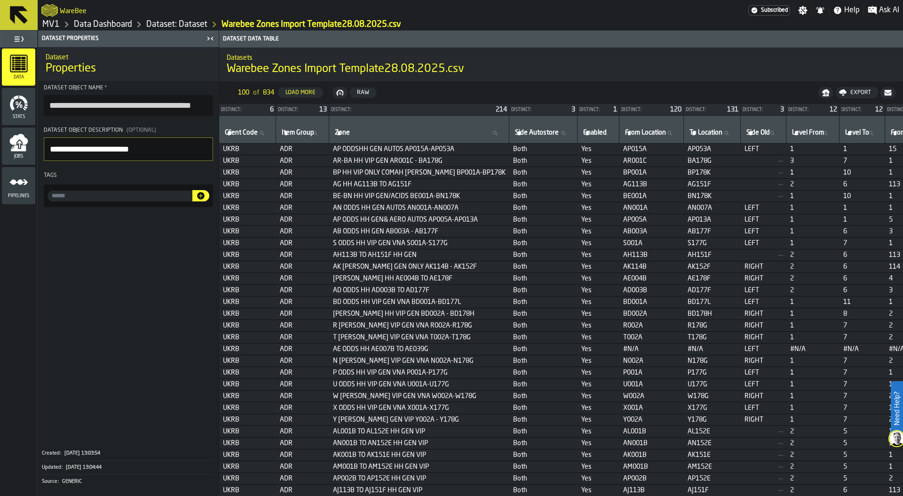
click at [177, 27] on link "Dataset: Dataset" at bounding box center [176, 24] width 61 height 10
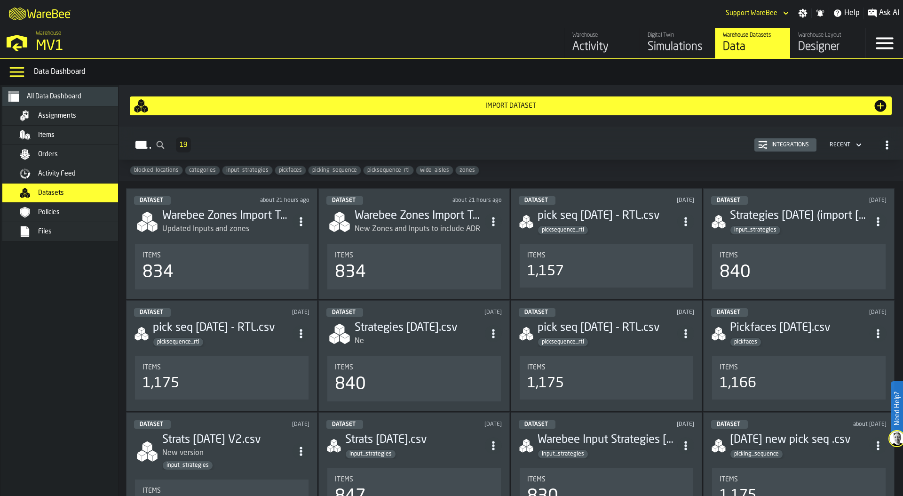
click at [671, 47] on div "Simulations" at bounding box center [677, 46] width 60 height 15
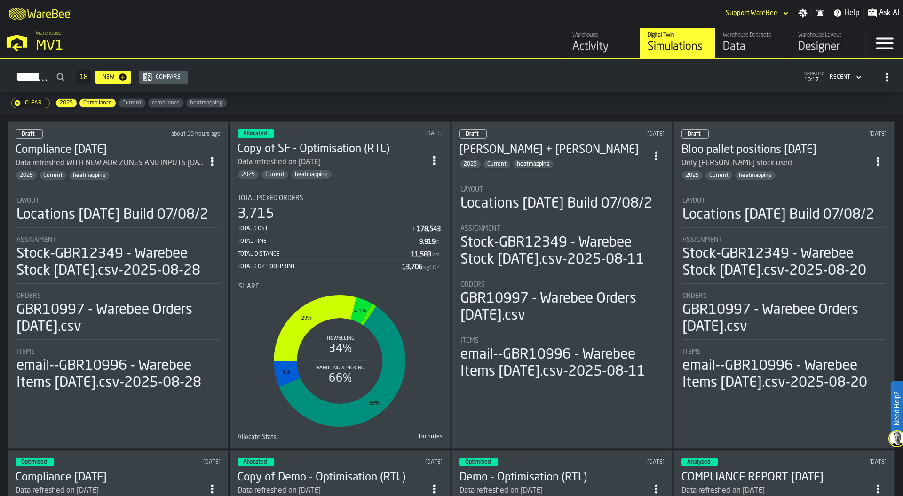
click at [117, 223] on div "Locations [DATE] Build 07/08/2" at bounding box center [112, 214] width 192 height 17
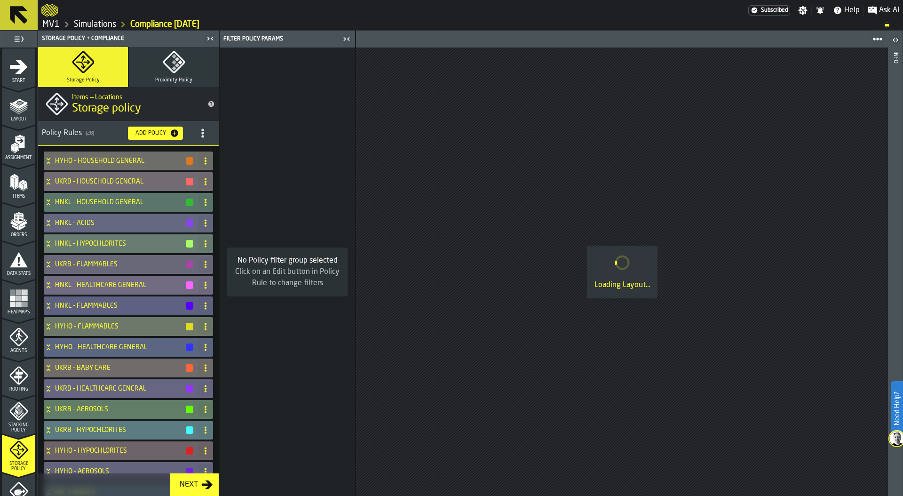
click at [201, 132] on icon "title-section-[object Object]" at bounding box center [202, 132] width 9 height 9
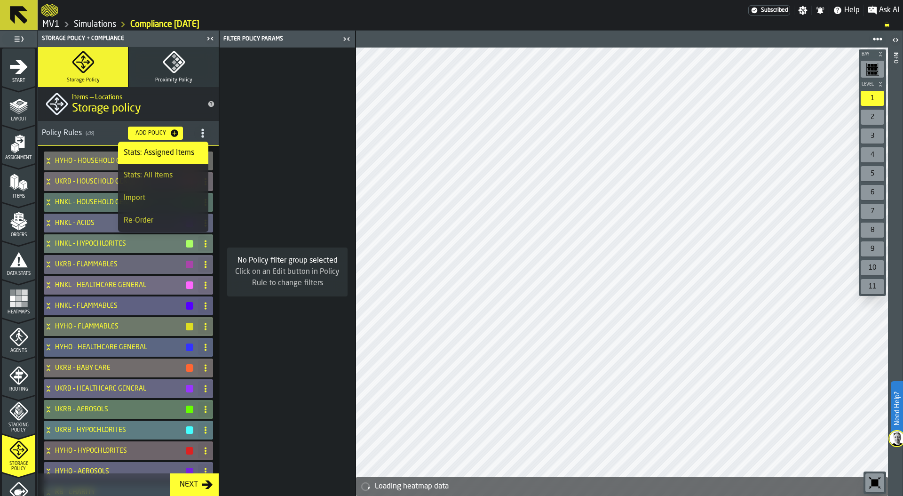
click at [177, 192] on div "Import" at bounding box center [163, 197] width 79 height 11
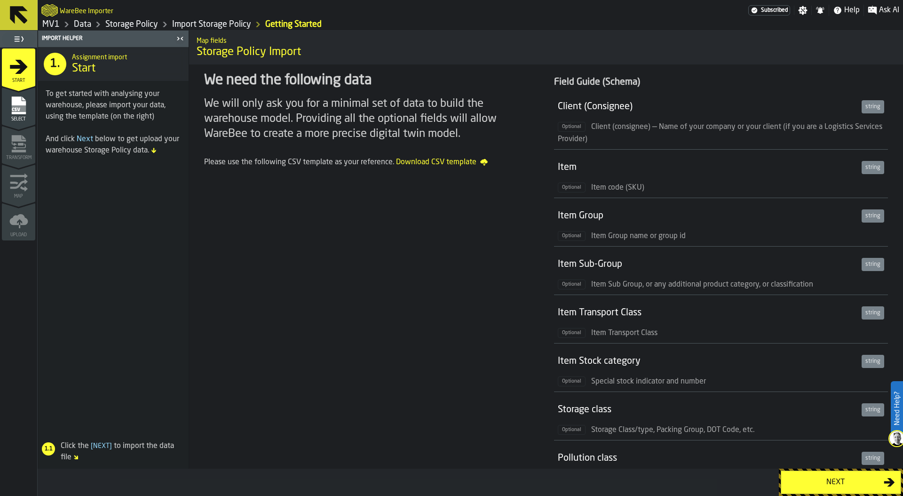
click at [816, 476] on div "Next" at bounding box center [835, 481] width 97 height 11
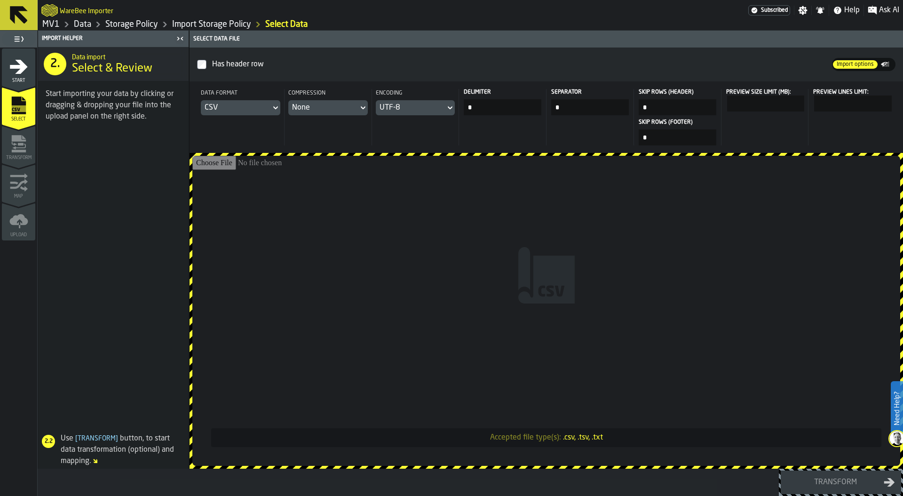
click at [255, 104] on div "CSV" at bounding box center [236, 107] width 63 height 11
click at [255, 170] on div "Dataset" at bounding box center [250, 171] width 49 height 11
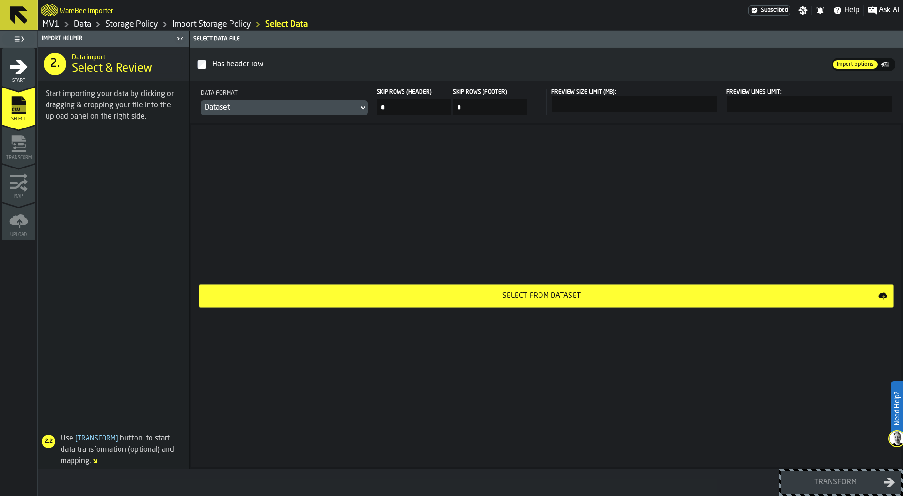
click at [565, 293] on div "Select from Dataset" at bounding box center [541, 295] width 673 height 11
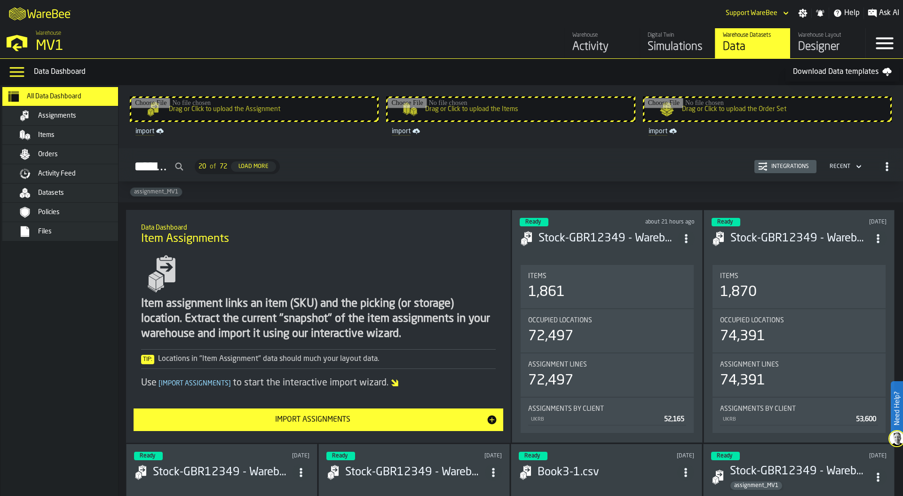
click at [645, 29] on link "Digital Twin Simulations" at bounding box center [676, 43] width 75 height 30
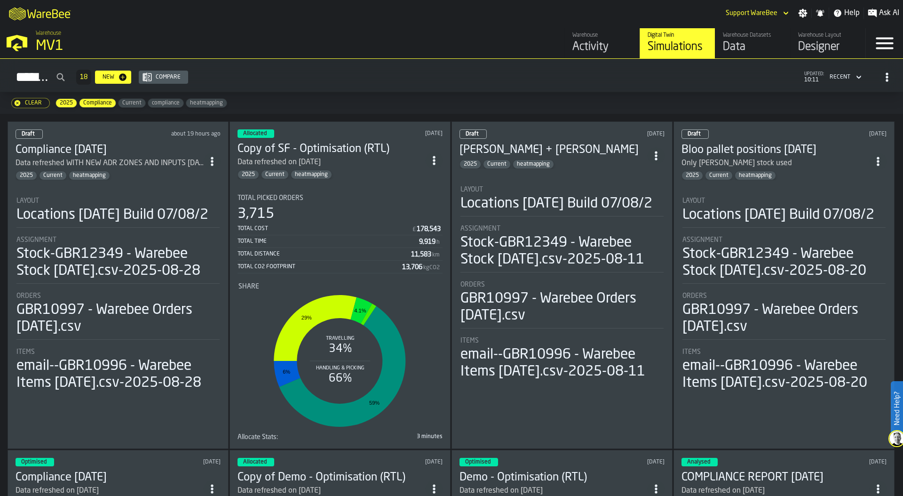
click at [103, 191] on li "Layout Locations [DATE] Build 07/08/2 Assignment Stock-GBR12349 - Warebee Stock…" at bounding box center [118, 291] width 205 height 204
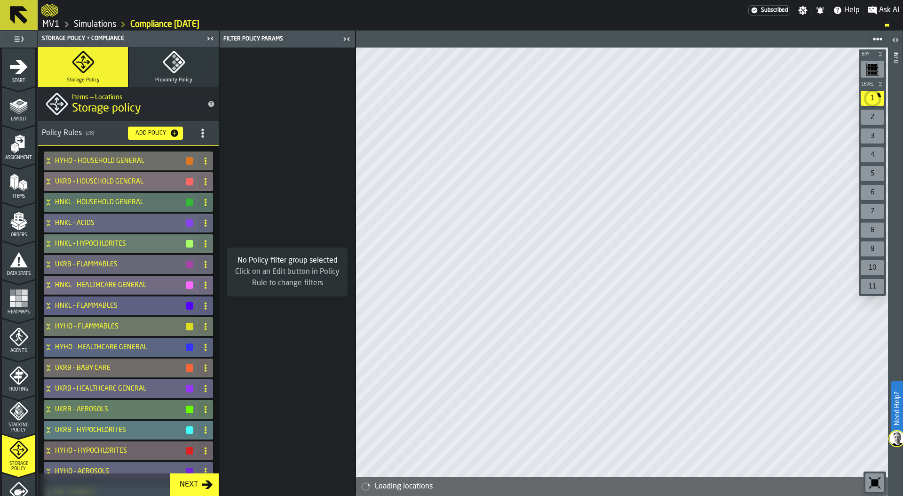
click at [94, 181] on h4 "UKRB - HOUSEHOLD GENERAL" at bounding box center [120, 182] width 130 height 8
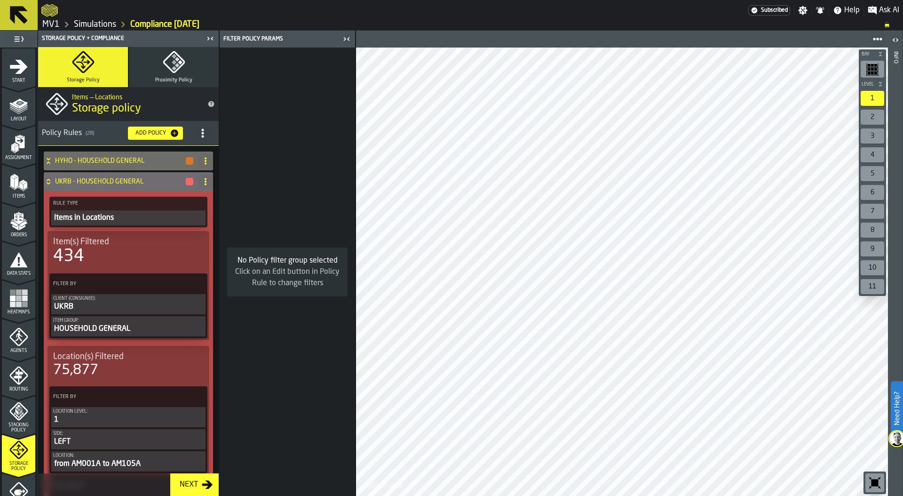
scroll to position [246, 0]
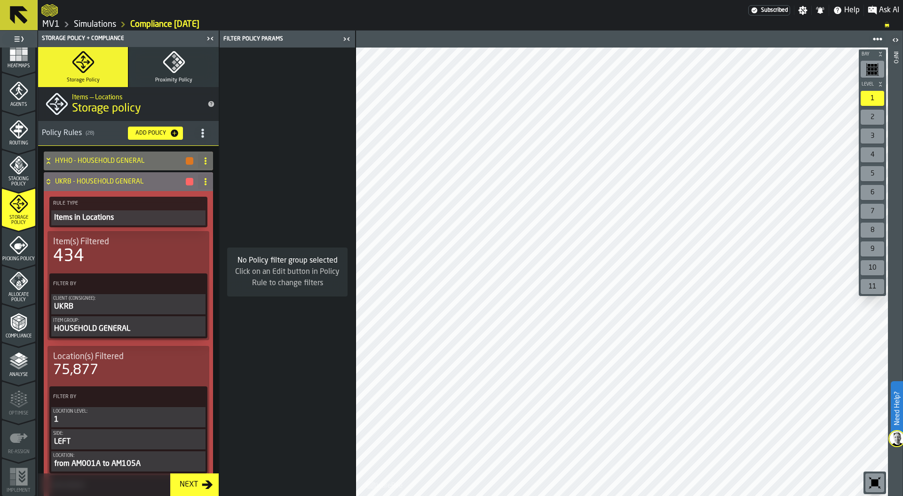
click at [10, 317] on icon "menu Compliance" at bounding box center [18, 322] width 16 height 18
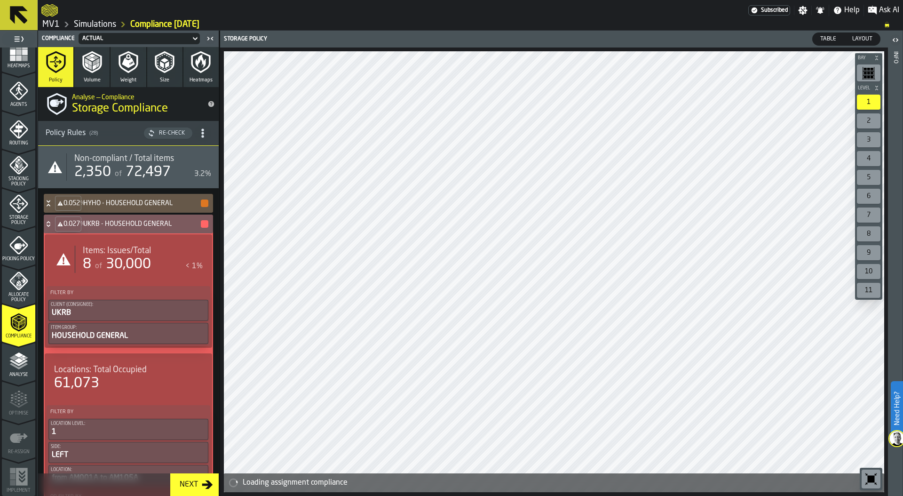
click at [125, 272] on div "of 30,000" at bounding box center [122, 264] width 58 height 17
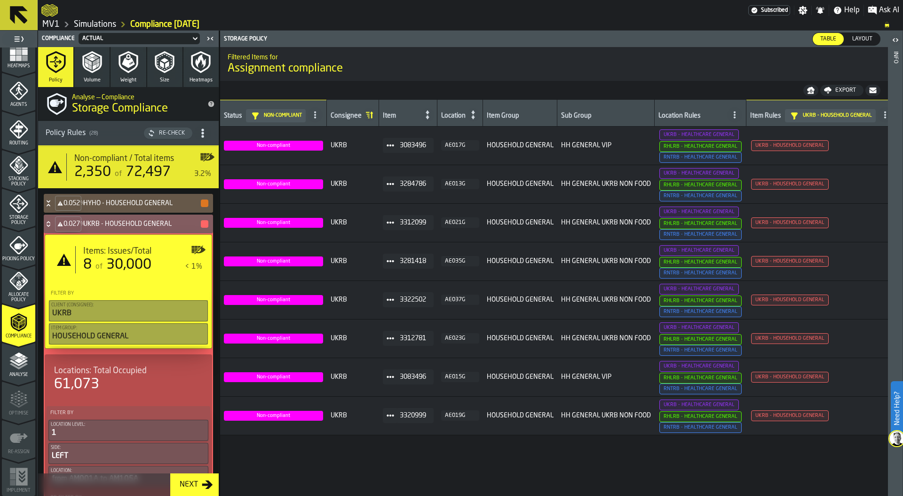
click at [219, 187] on div "Compliance Actual Policy Volume Weight Size Heatmaps Analyse — Compliance Stora…" at bounding box center [128, 263] width 181 height 465
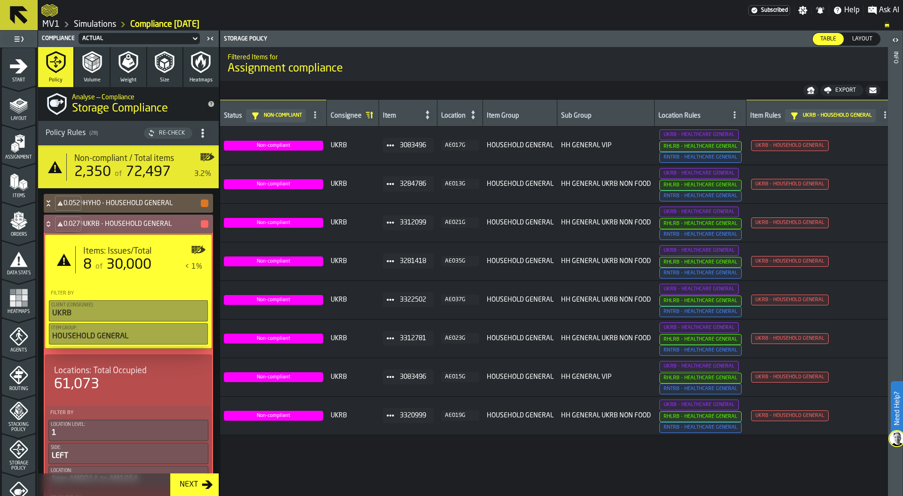
scroll to position [0, 0]
click at [25, 461] on span "Storage Policy" at bounding box center [18, 466] width 33 height 10
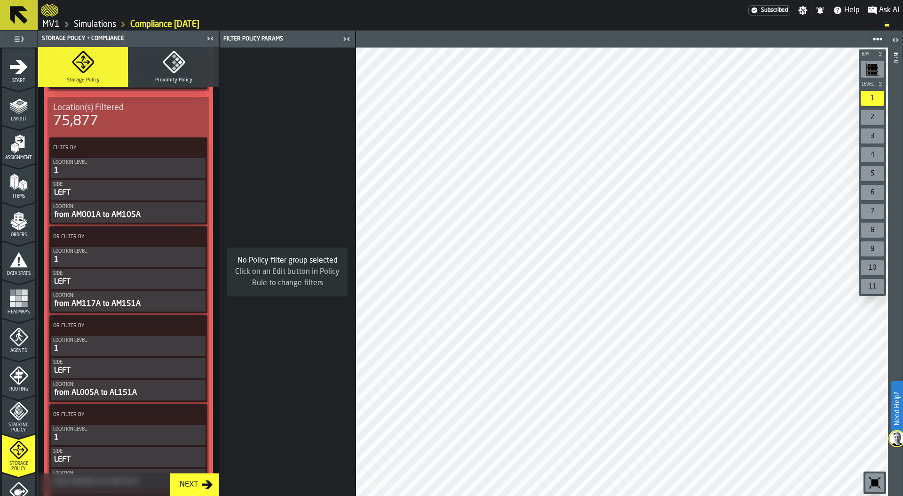
scroll to position [2727, 0]
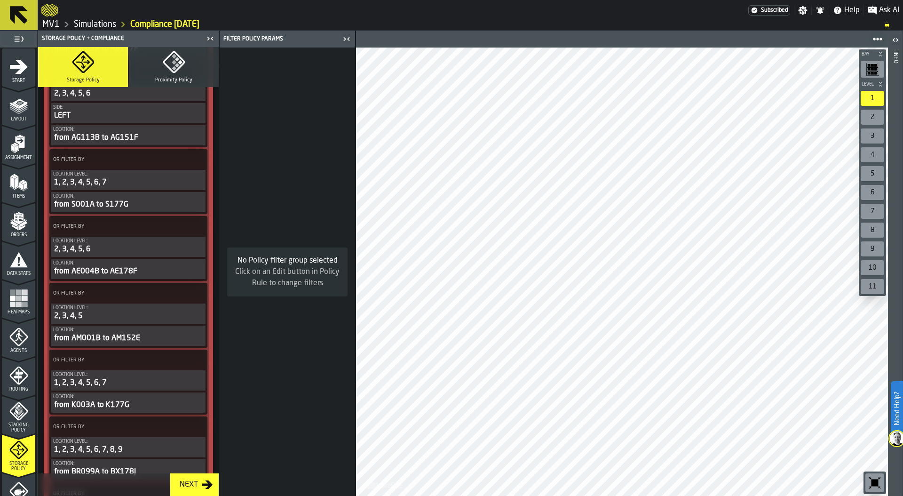
click at [869, 206] on div "7" at bounding box center [872, 211] width 24 height 15
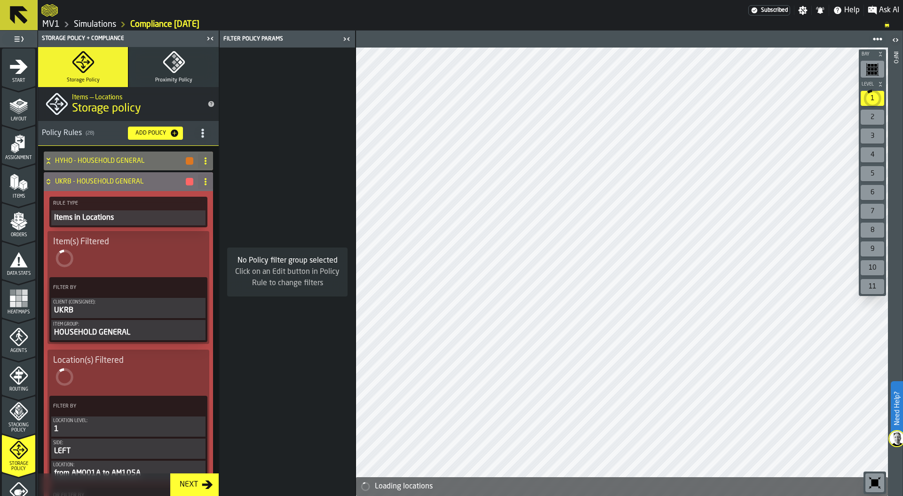
click at [94, 22] on link "Simulations" at bounding box center [95, 24] width 42 height 10
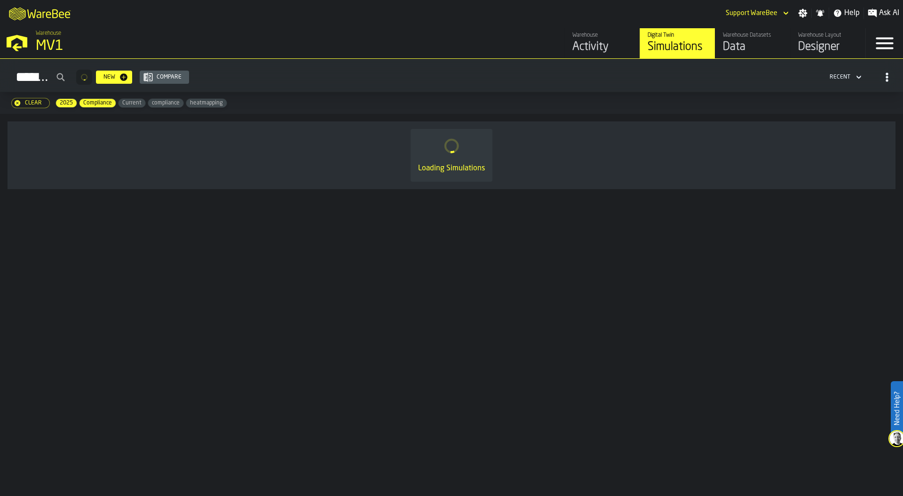
click at [745, 40] on div "Data" at bounding box center [753, 46] width 60 height 15
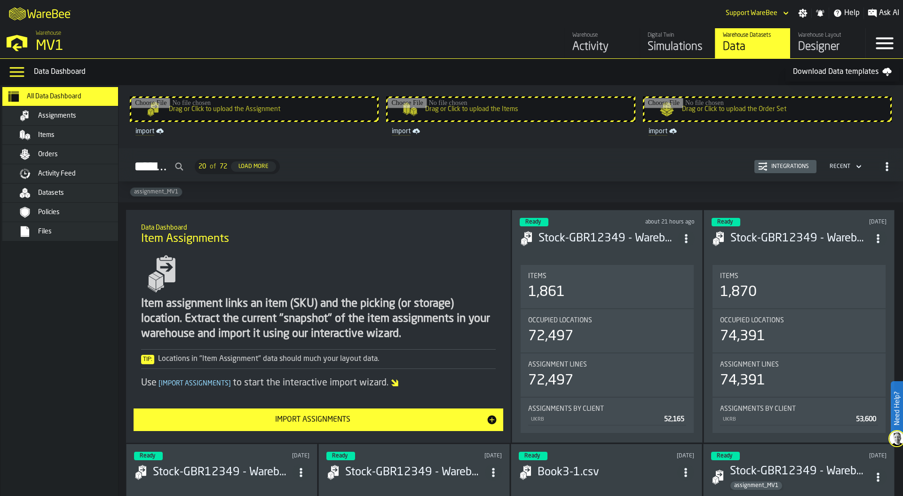
click at [70, 197] on div "Datasets" at bounding box center [73, 192] width 115 height 11
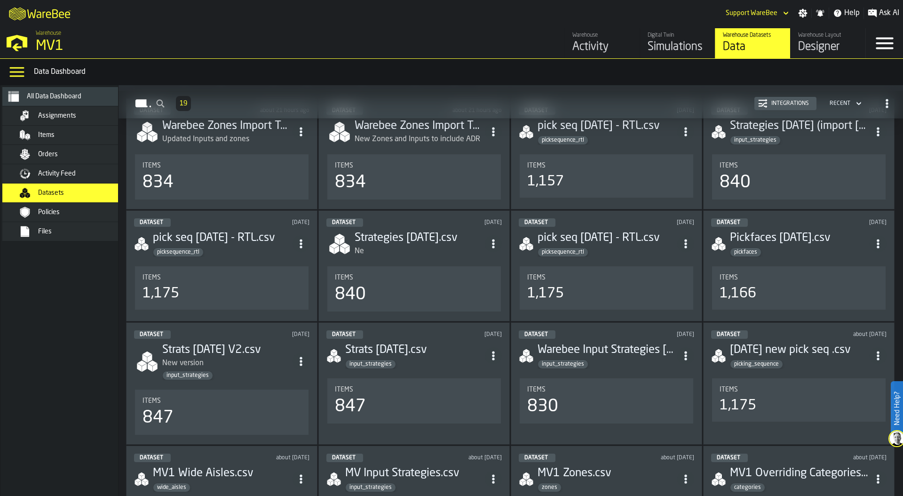
scroll to position [178, 0]
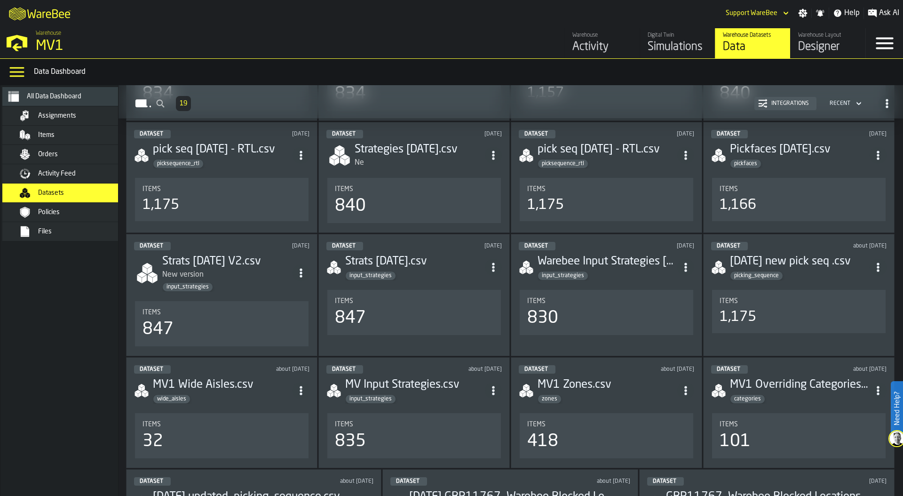
click at [598, 45] on div "Activity" at bounding box center [602, 46] width 60 height 15
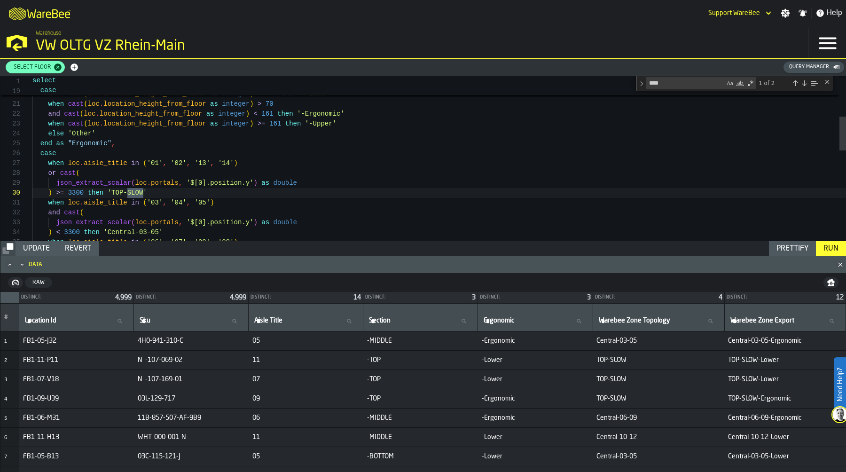
scroll to position [99, 0]
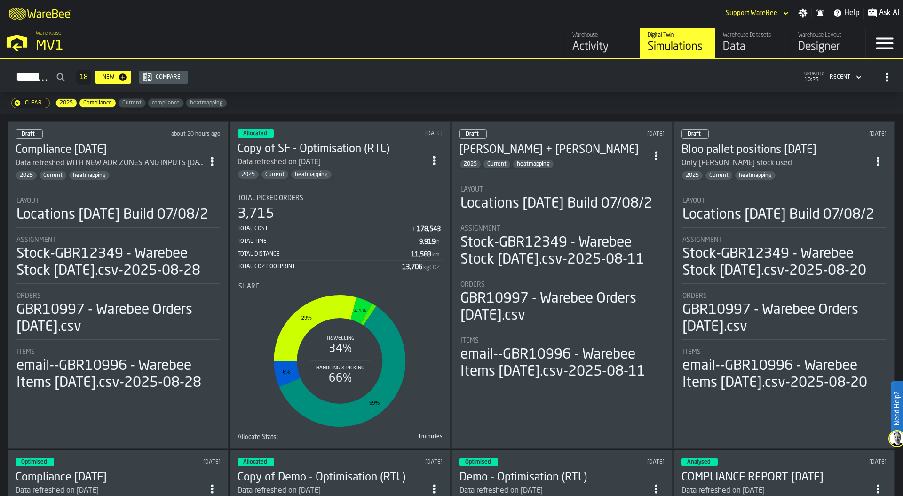
click at [53, 47] on div "MV1" at bounding box center [163, 46] width 254 height 17
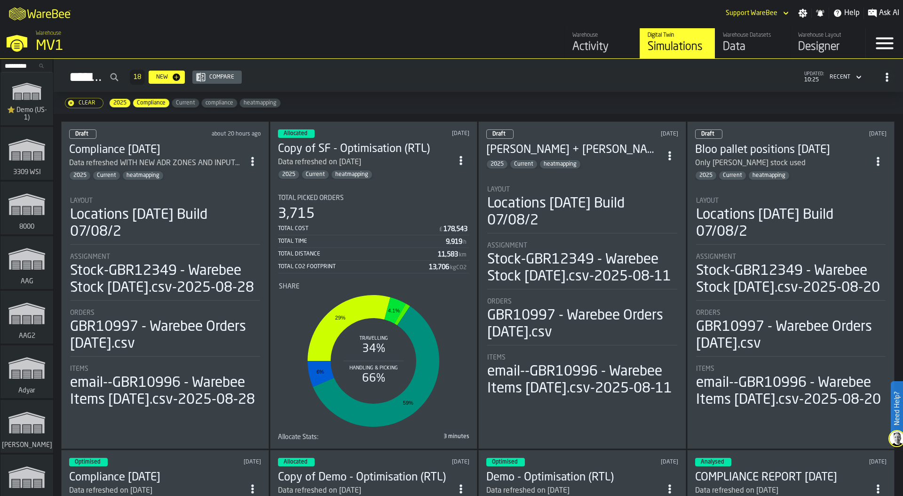
click at [24, 65] on input "Search..." at bounding box center [26, 66] width 49 height 10
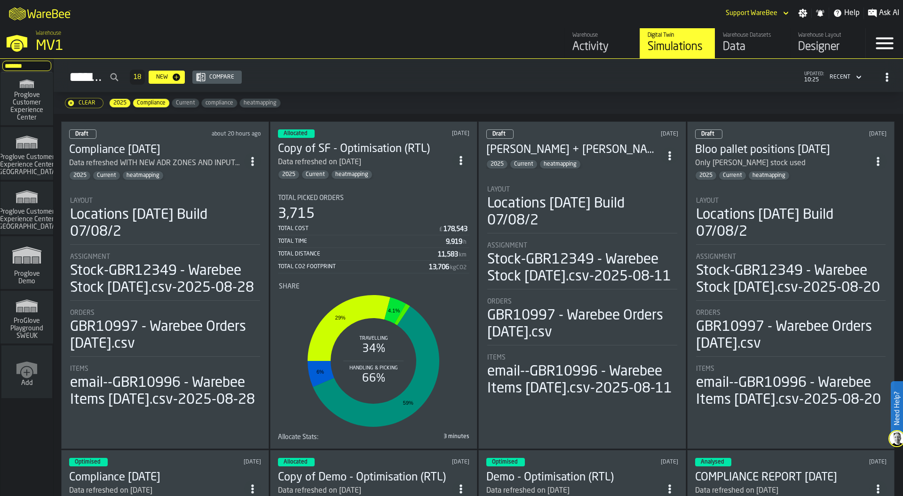
type input "*******"
click at [32, 110] on span "Proglove Customer Experience Center" at bounding box center [26, 106] width 45 height 30
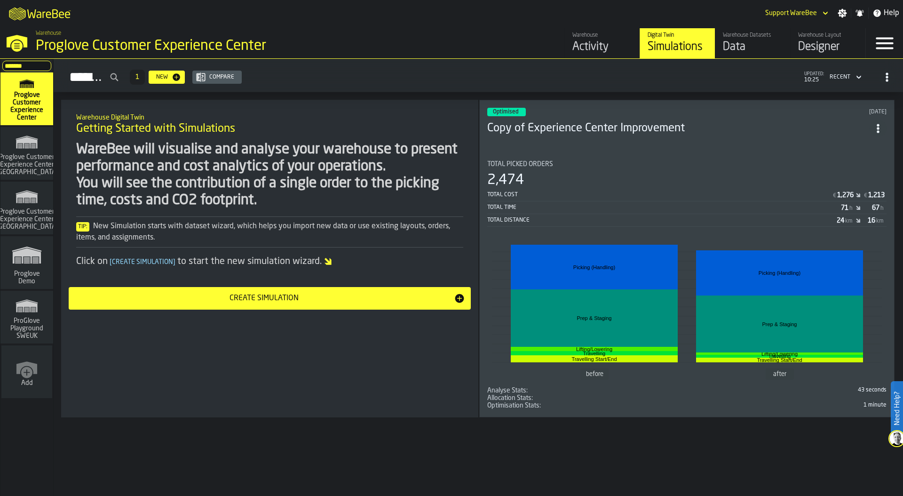
click at [610, 48] on div "Activity" at bounding box center [602, 46] width 60 height 15
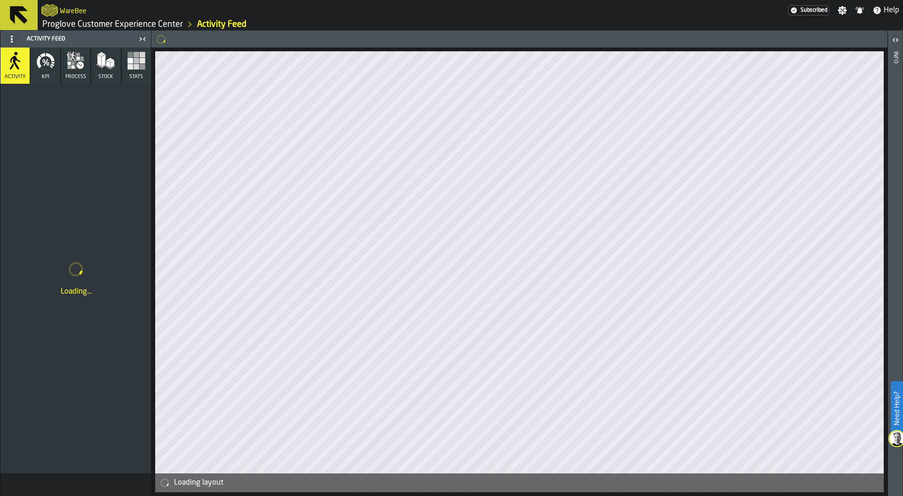
click at [54, 72] on button "KPI" at bounding box center [45, 65] width 29 height 36
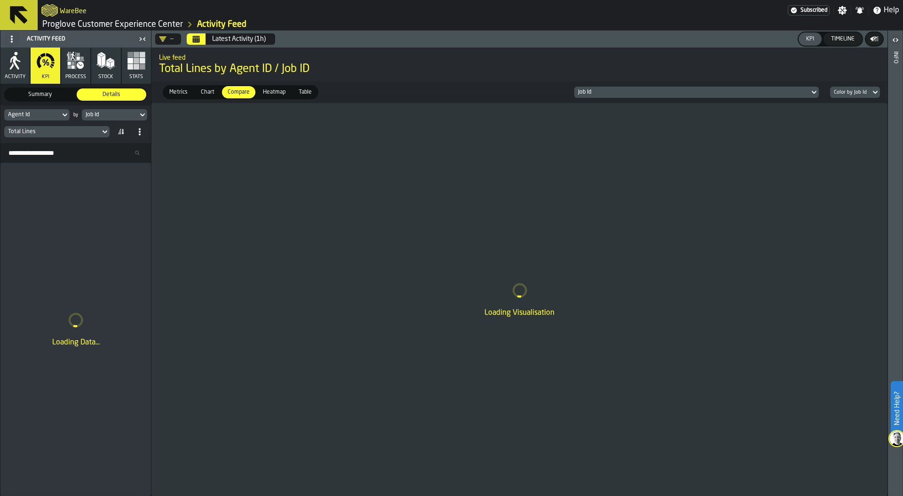
click at [51, 95] on span "Summary" at bounding box center [40, 94] width 66 height 8
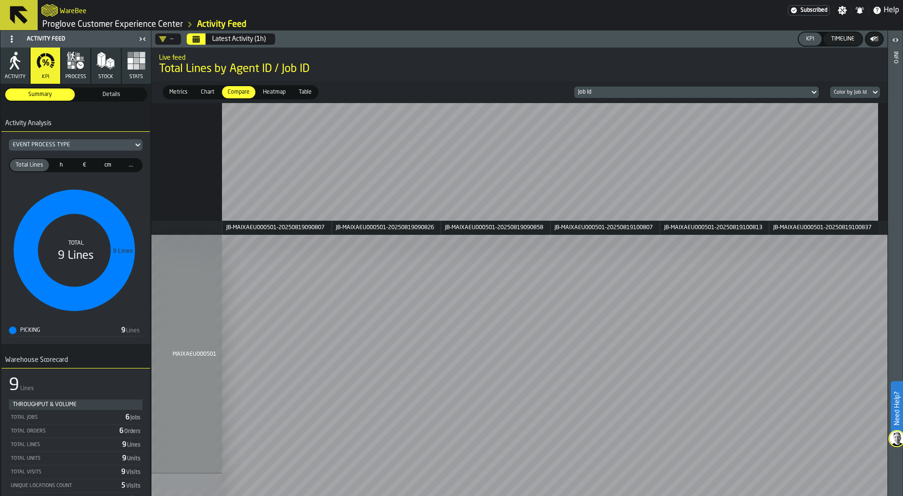
click at [99, 145] on div "Event Process Type" at bounding box center [71, 145] width 117 height 7
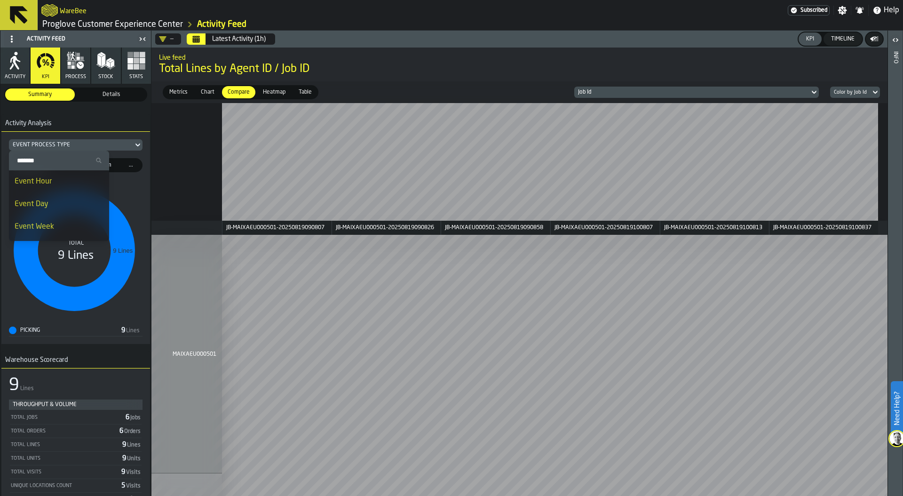
click at [88, 180] on div "Event Hour" at bounding box center [59, 181] width 89 height 11
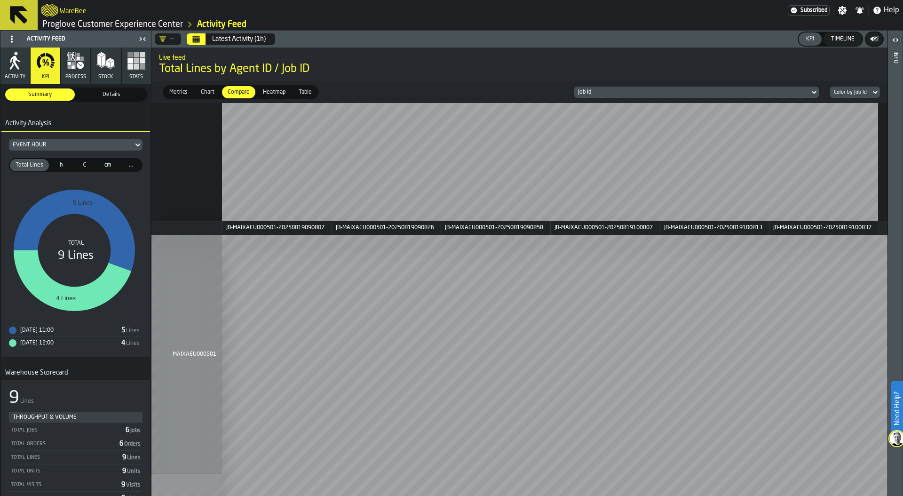
click at [868, 94] on div "Color by Job Id" at bounding box center [850, 92] width 40 height 10
click at [866, 111] on div "Color by Agent Id" at bounding box center [858, 114] width 49 height 23
click at [667, 65] on span "Total Lines by Agent ID / Job ID" at bounding box center [519, 69] width 721 height 15
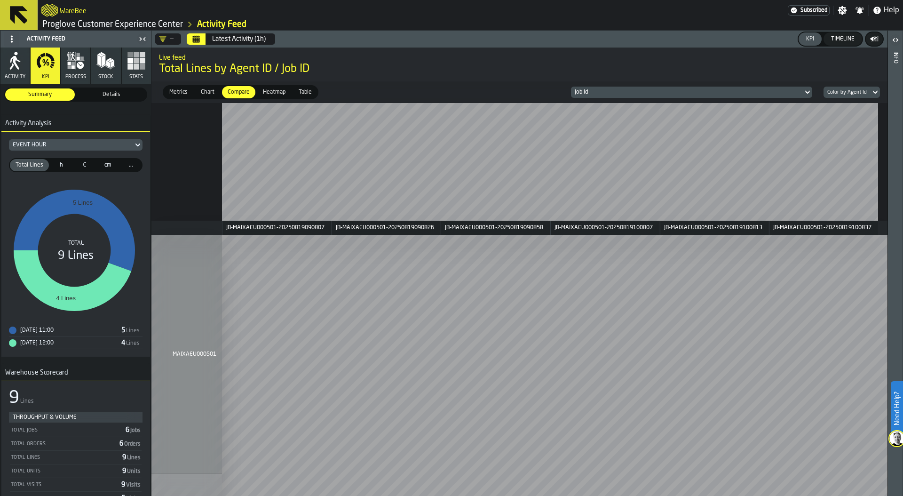
click at [30, 191] on rect "stat-" at bounding box center [74, 250] width 131 height 141
click at [107, 96] on span "Details" at bounding box center [112, 94] width 66 height 8
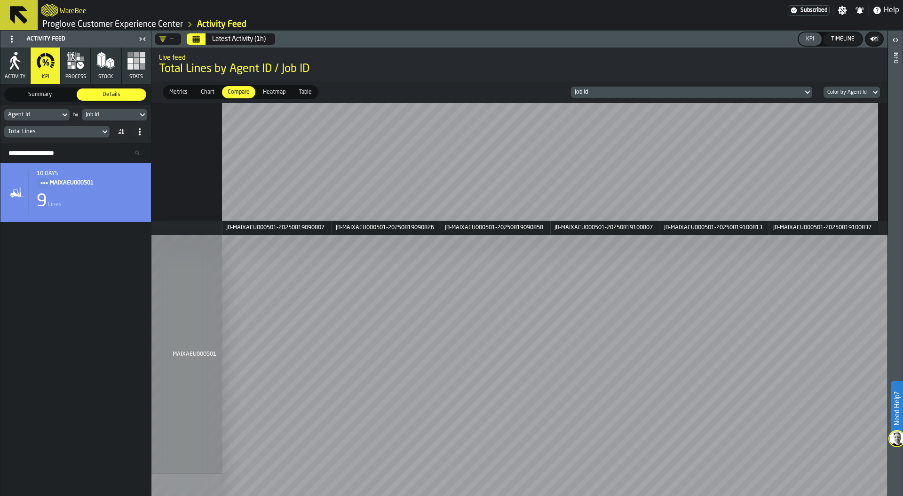
click at [47, 101] on label "Summary Summary" at bounding box center [39, 94] width 71 height 14
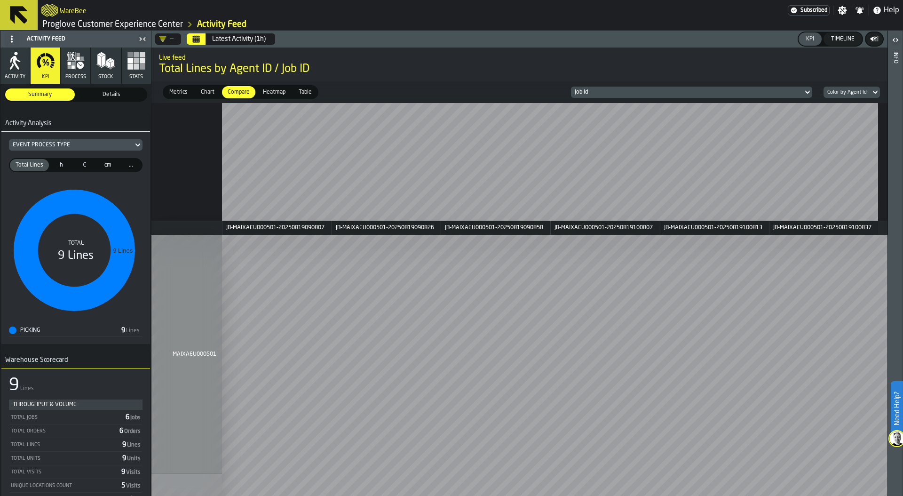
click at [197, 42] on icon "Calendar" at bounding box center [196, 40] width 7 height 5
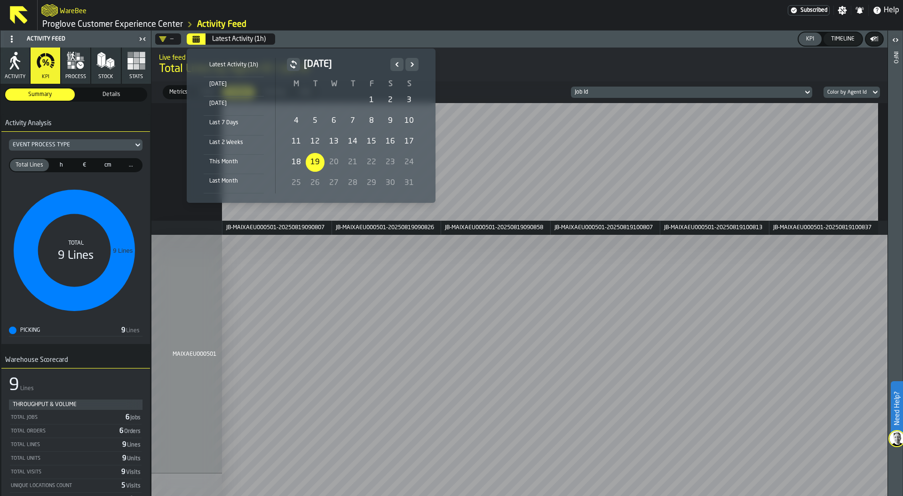
click at [370, 95] on div "1" at bounding box center [371, 100] width 19 height 19
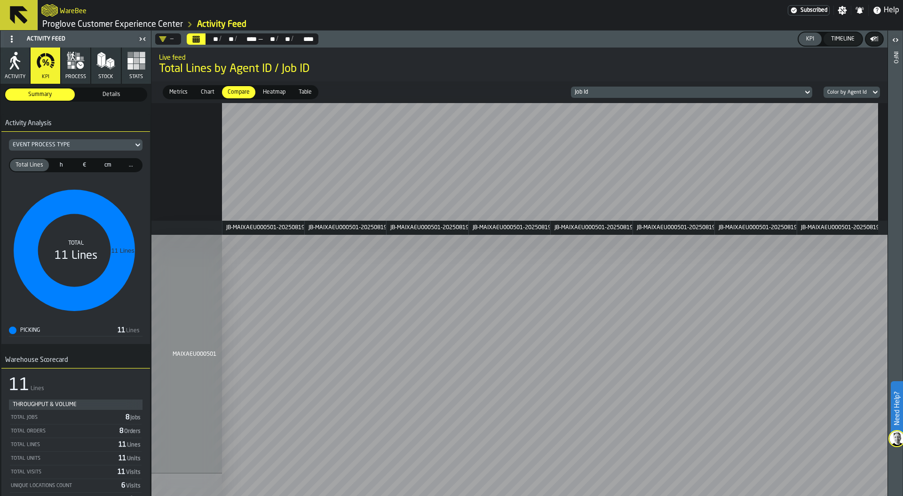
click at [860, 91] on div "Color by Agent Id" at bounding box center [846, 92] width 39 height 6
click at [849, 142] on div "Color by Job Id" at bounding box center [851, 142] width 49 height 11
